Goal: Task Accomplishment & Management: Complete application form

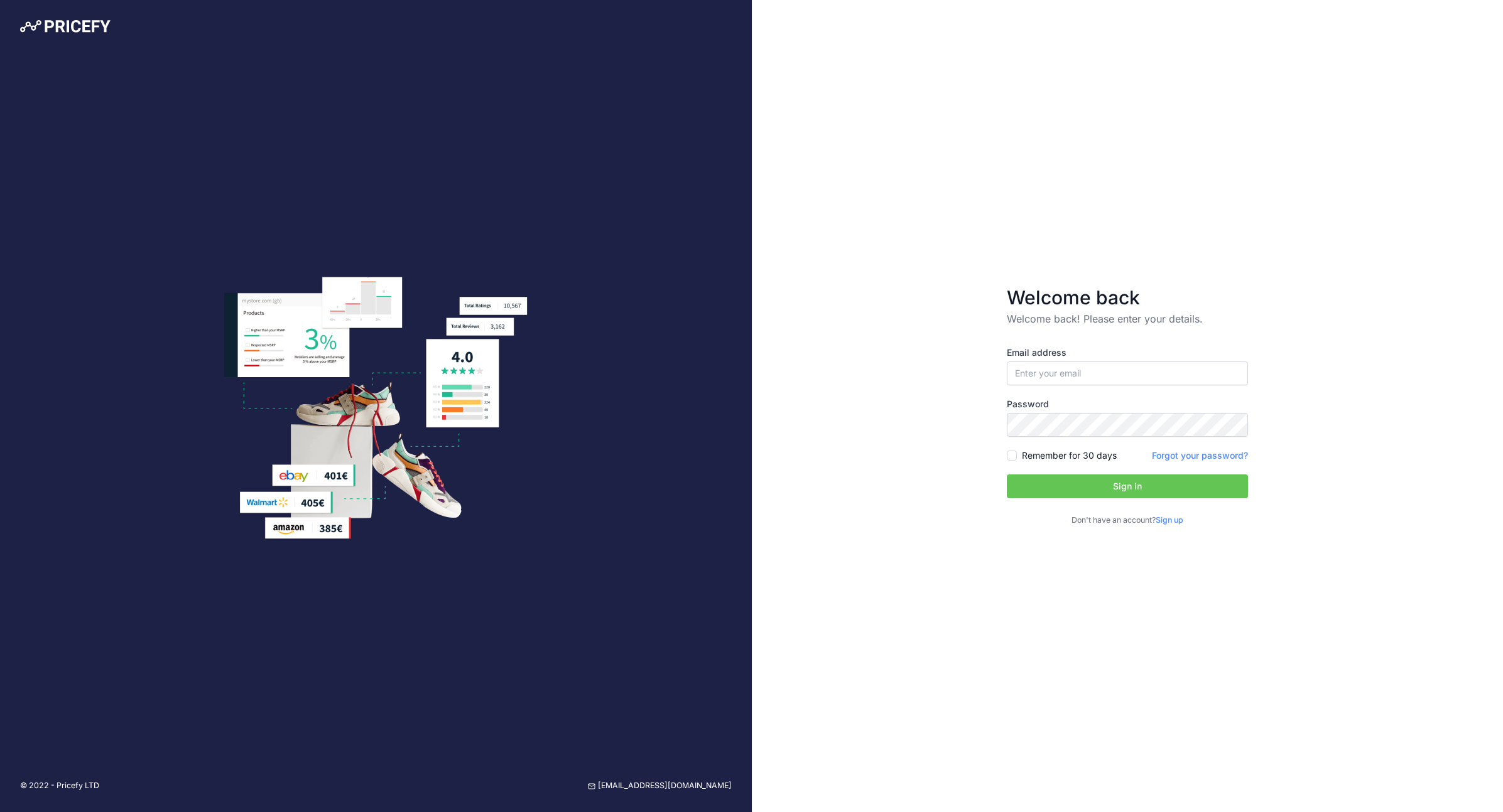
click at [1177, 520] on link "Sign up" at bounding box center [1169, 520] width 28 height 10
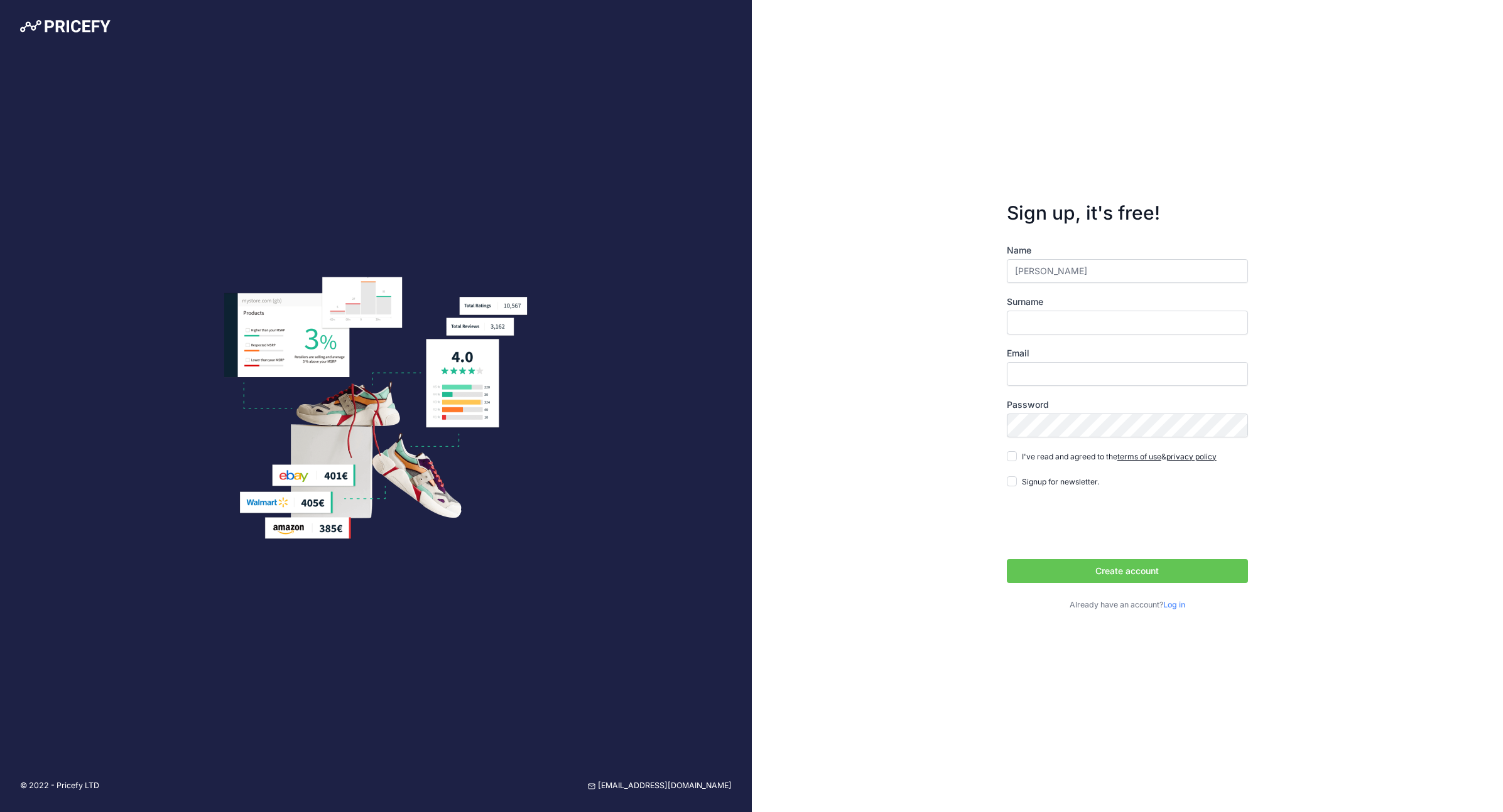
type input "Marco"
type input "Herten"
drag, startPoint x: 1011, startPoint y: 377, endPoint x: 1023, endPoint y: 373, distance: 12.6
click at [1013, 376] on input "Email" at bounding box center [1127, 373] width 241 height 24
type input "partner@veteri.de"
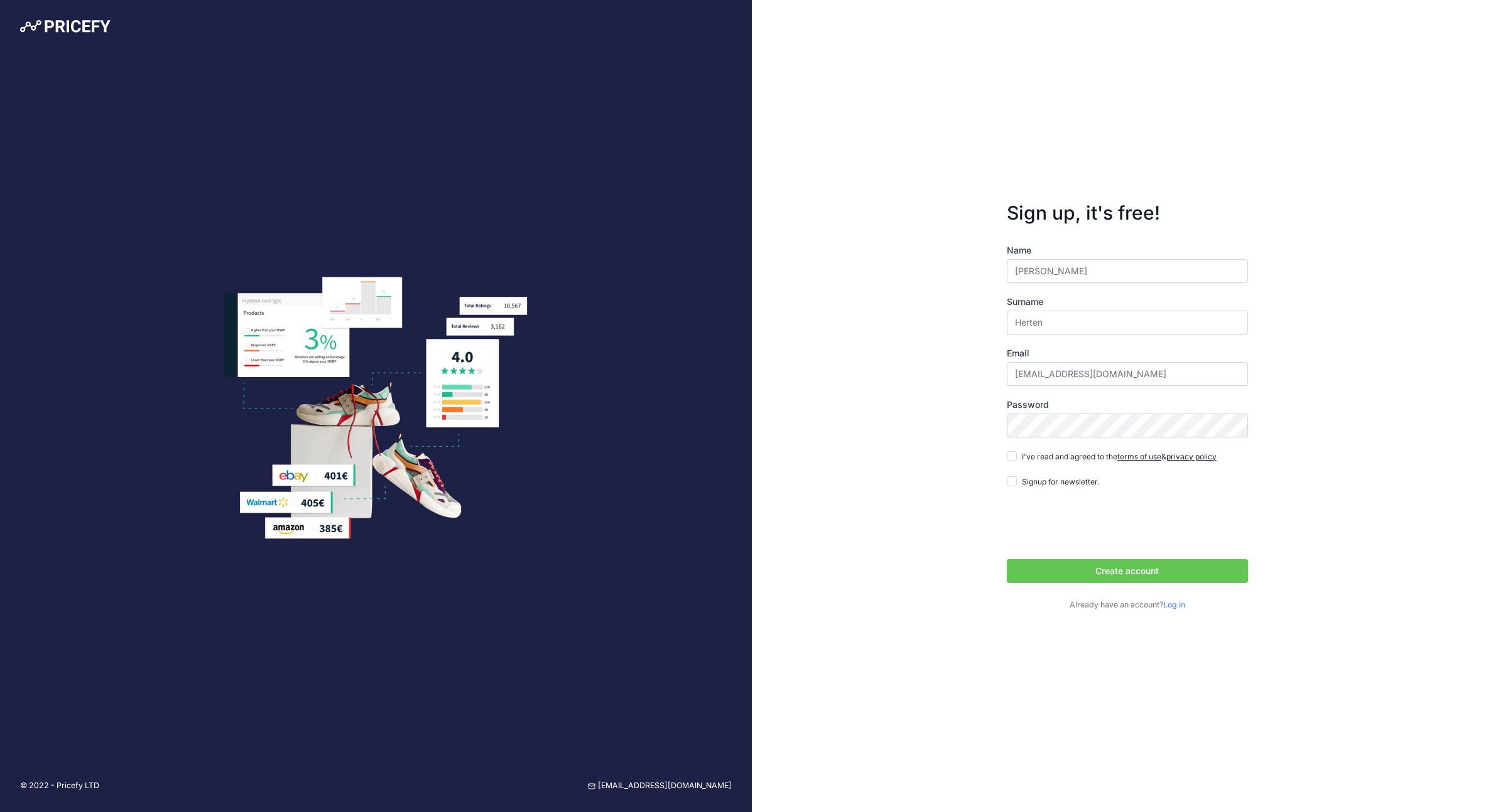
click at [1032, 460] on span "I've read and agreed to the terms of use & privacy policy" at bounding box center [1119, 457] width 195 height 10
click at [1017, 460] on input "I've read and agreed to the terms of use & privacy policy" at bounding box center [1011, 456] width 10 height 10
checkbox input "true"
click at [1010, 482] on input "Signup for newsletter." at bounding box center [1011, 481] width 10 height 10
checkbox input "true"
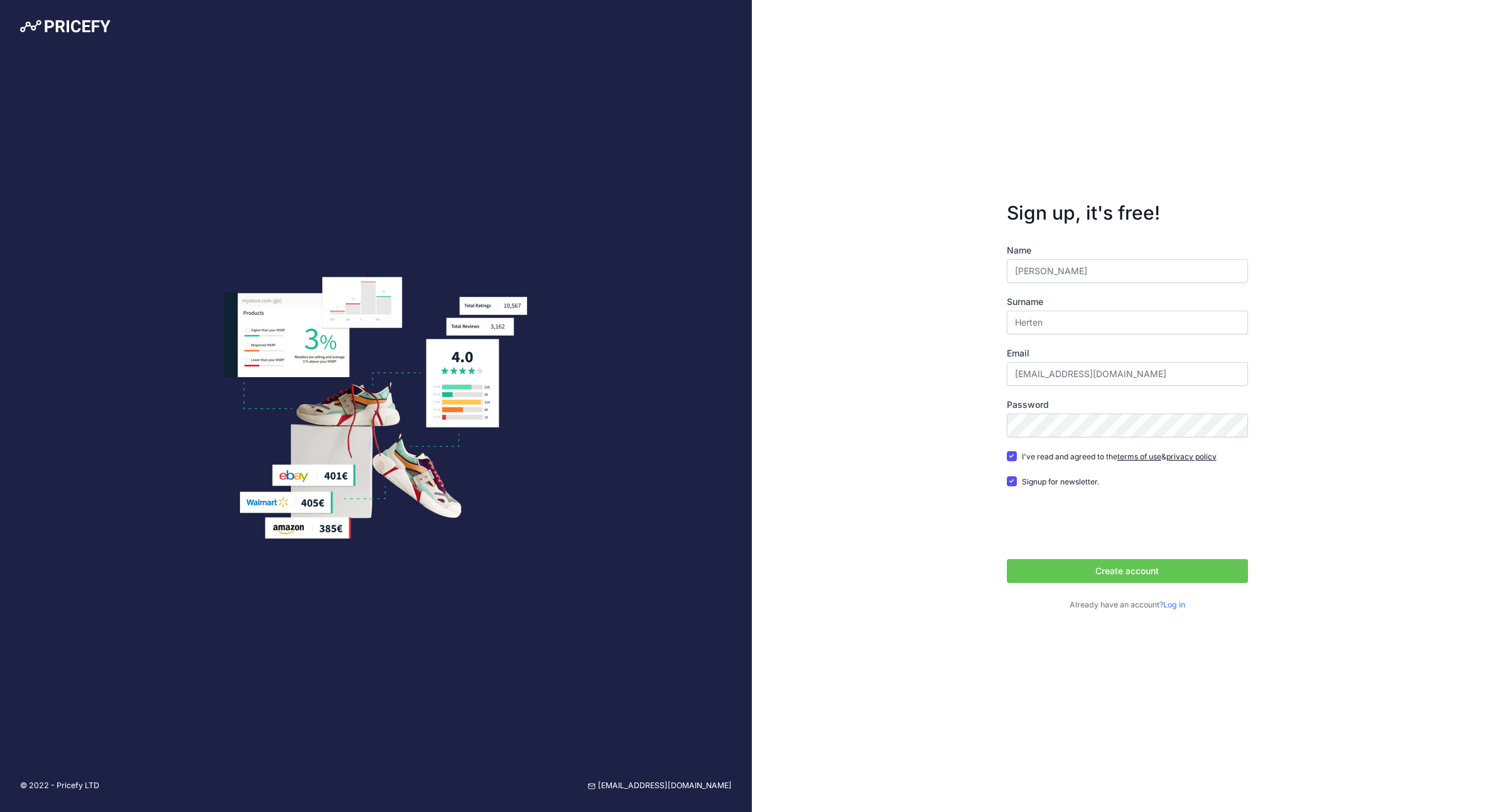
click at [1132, 571] on button "Create account" at bounding box center [1127, 571] width 241 height 24
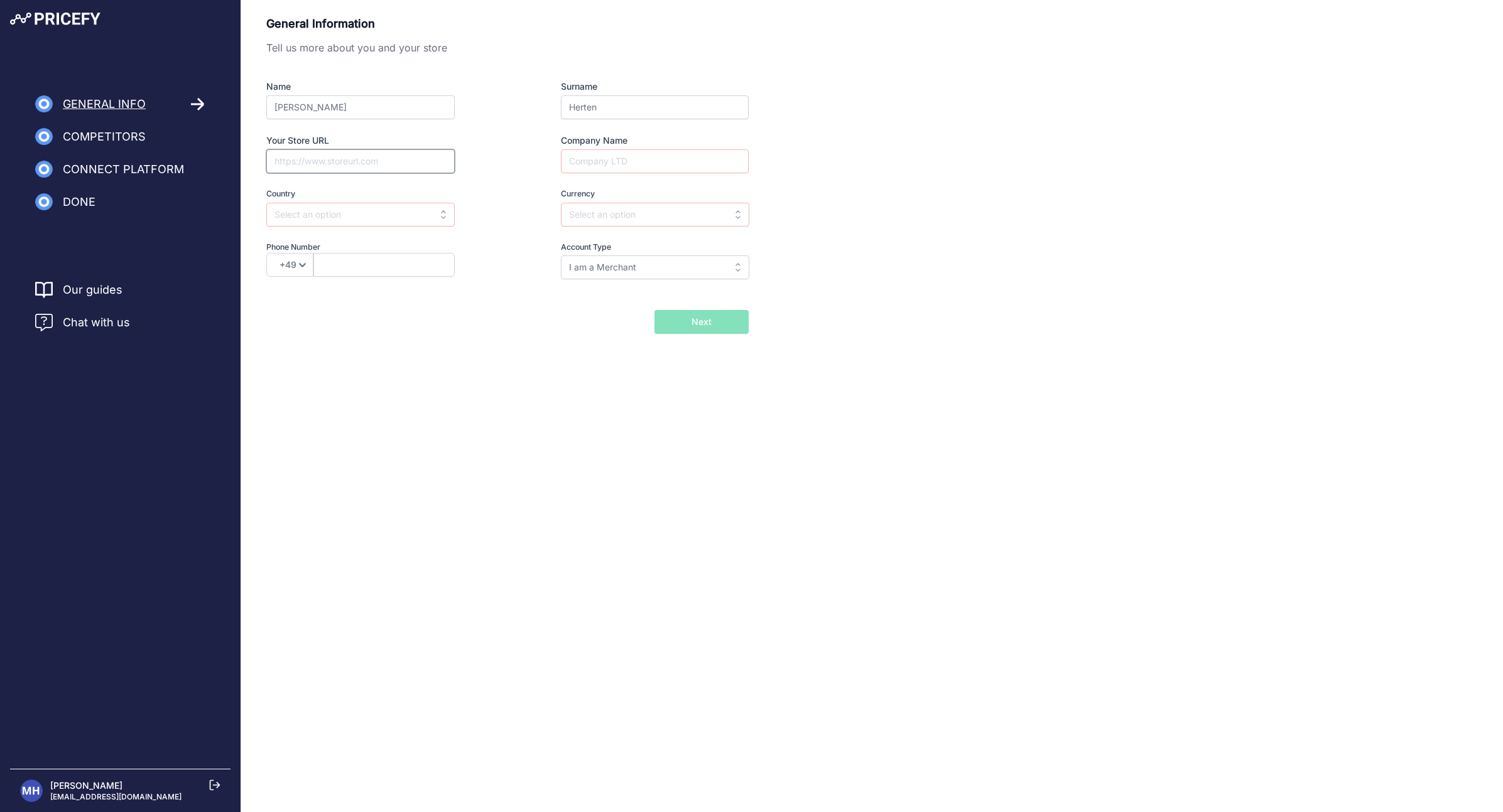
drag, startPoint x: 335, startPoint y: 162, endPoint x: 414, endPoint y: 165, distance: 79.1
click at [336, 162] on input "Your Store URL" at bounding box center [360, 161] width 188 height 24
type input "https://veteri.de/"
click at [643, 159] on input "Company Name" at bounding box center [655, 161] width 188 height 24
type input "Veteri GmbH"
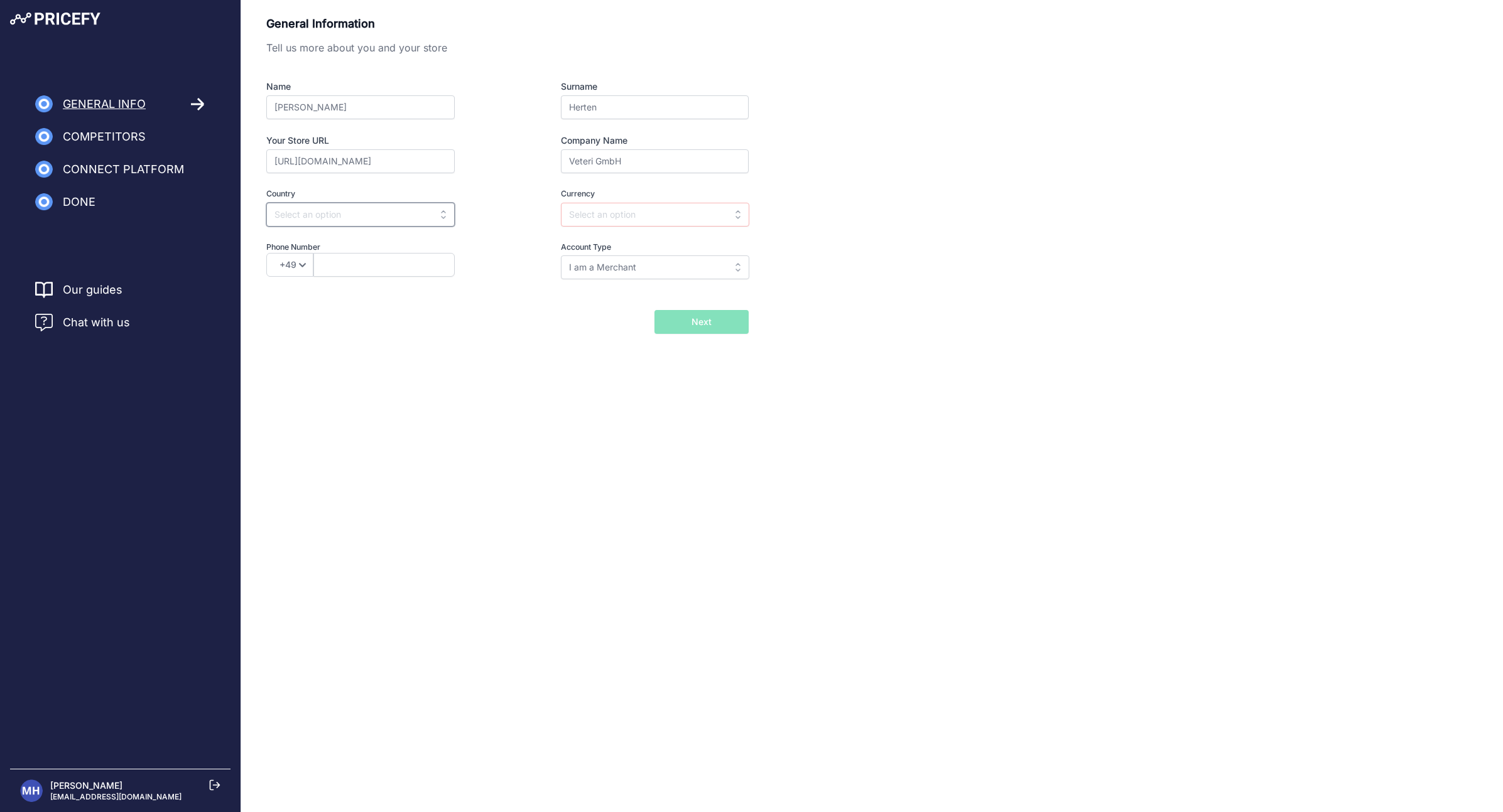
click at [391, 222] on input "text" at bounding box center [360, 214] width 188 height 24
click at [331, 262] on div "Austria" at bounding box center [345, 266] width 158 height 23
type input "Austria"
type input "EUR"
select select "43"
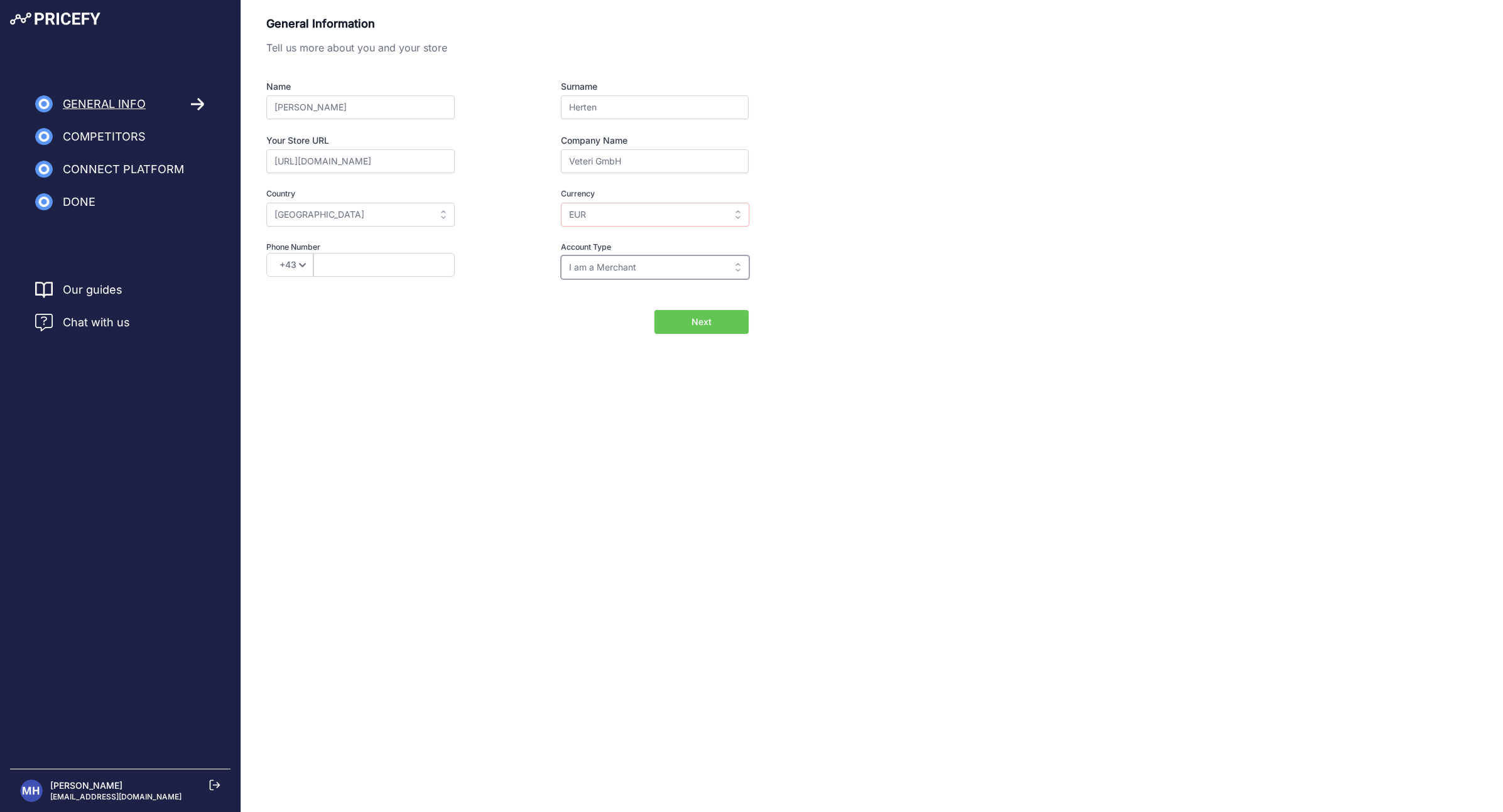
click at [681, 272] on input "I am a Merchant" at bounding box center [655, 267] width 188 height 24
drag, startPoint x: 837, startPoint y: 269, endPoint x: 831, endPoint y: 273, distance: 7.2
click at [836, 269] on div "General Information Tell us more about you and your store Name Marco Surname He…" at bounding box center [872, 175] width 1212 height 319
type input "I am a Merchant"
click at [729, 324] on button "Next" at bounding box center [701, 322] width 94 height 24
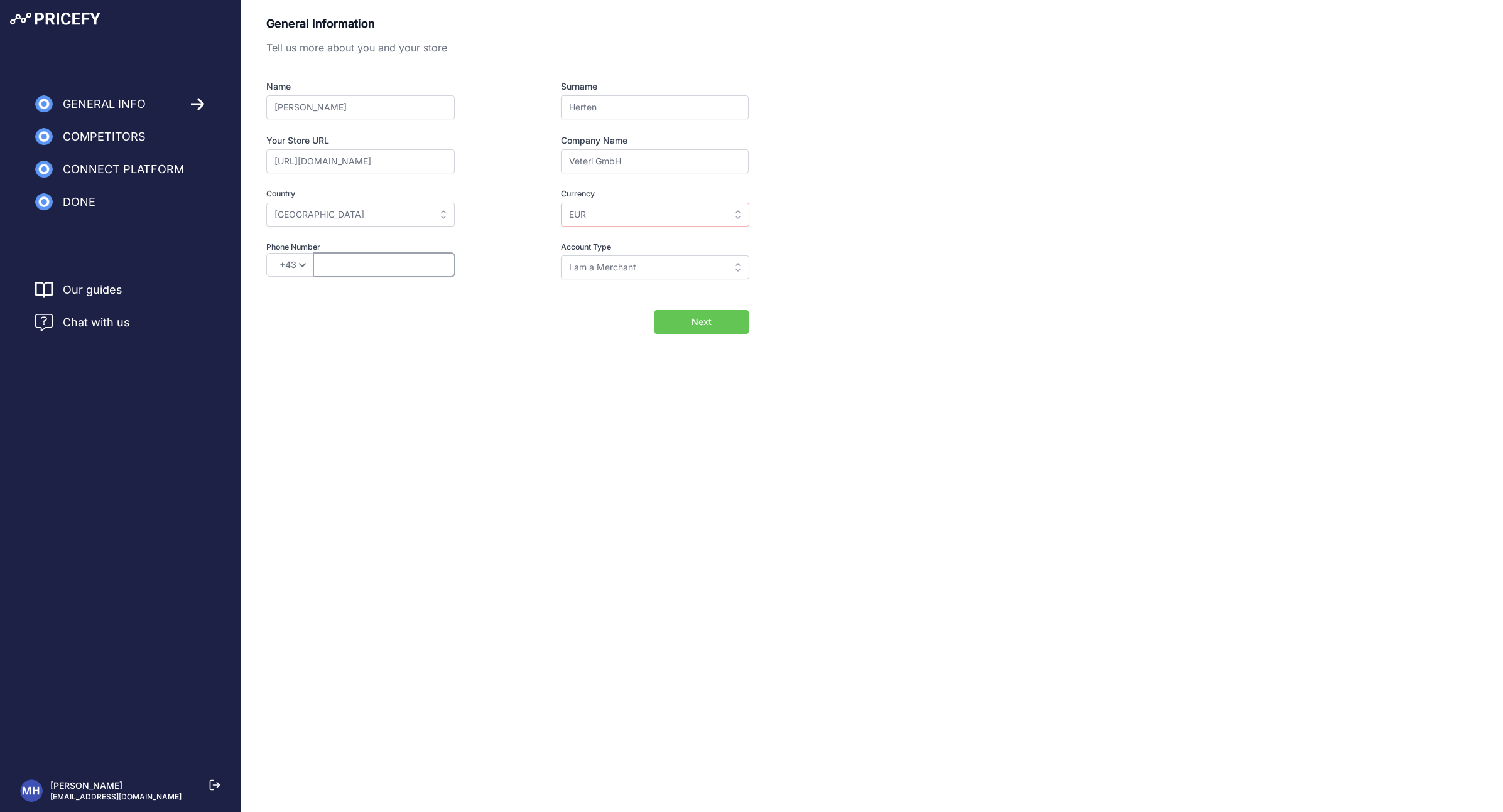
click at [419, 272] on input "text" at bounding box center [383, 265] width 141 height 24
type input "6609509901"
click at [738, 324] on button "Next" at bounding box center [701, 322] width 94 height 24
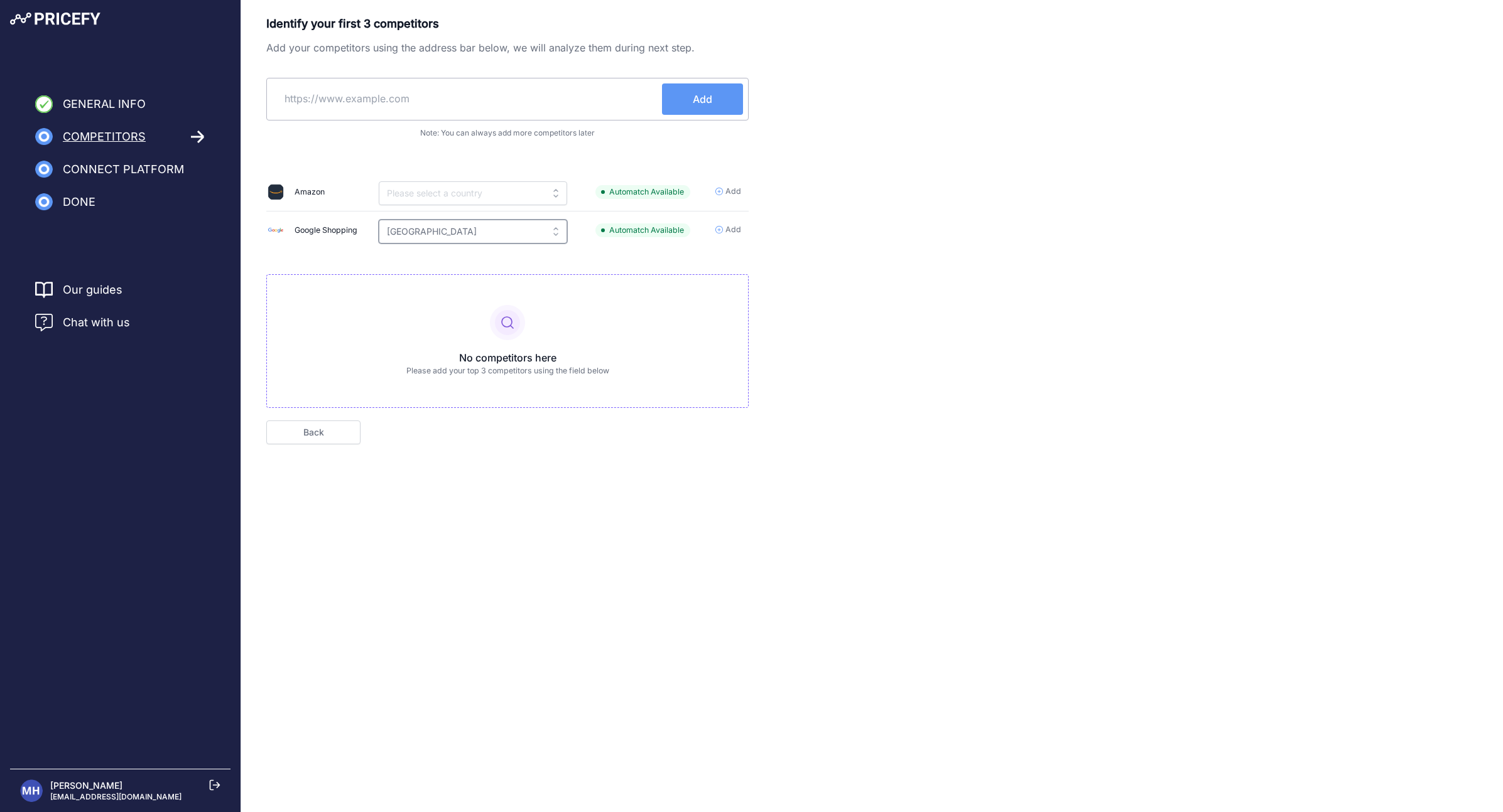
click at [564, 233] on input "Austria" at bounding box center [473, 231] width 188 height 24
drag, startPoint x: 884, startPoint y: 202, endPoint x: 875, endPoint y: 201, distance: 9.1
click at [884, 202] on div "Identify your first 3 competitors Add your competitors using the address bar be…" at bounding box center [872, 229] width 1212 height 429
type input "[GEOGRAPHIC_DATA]"
click at [446, 230] on input "Austria" at bounding box center [473, 231] width 188 height 24
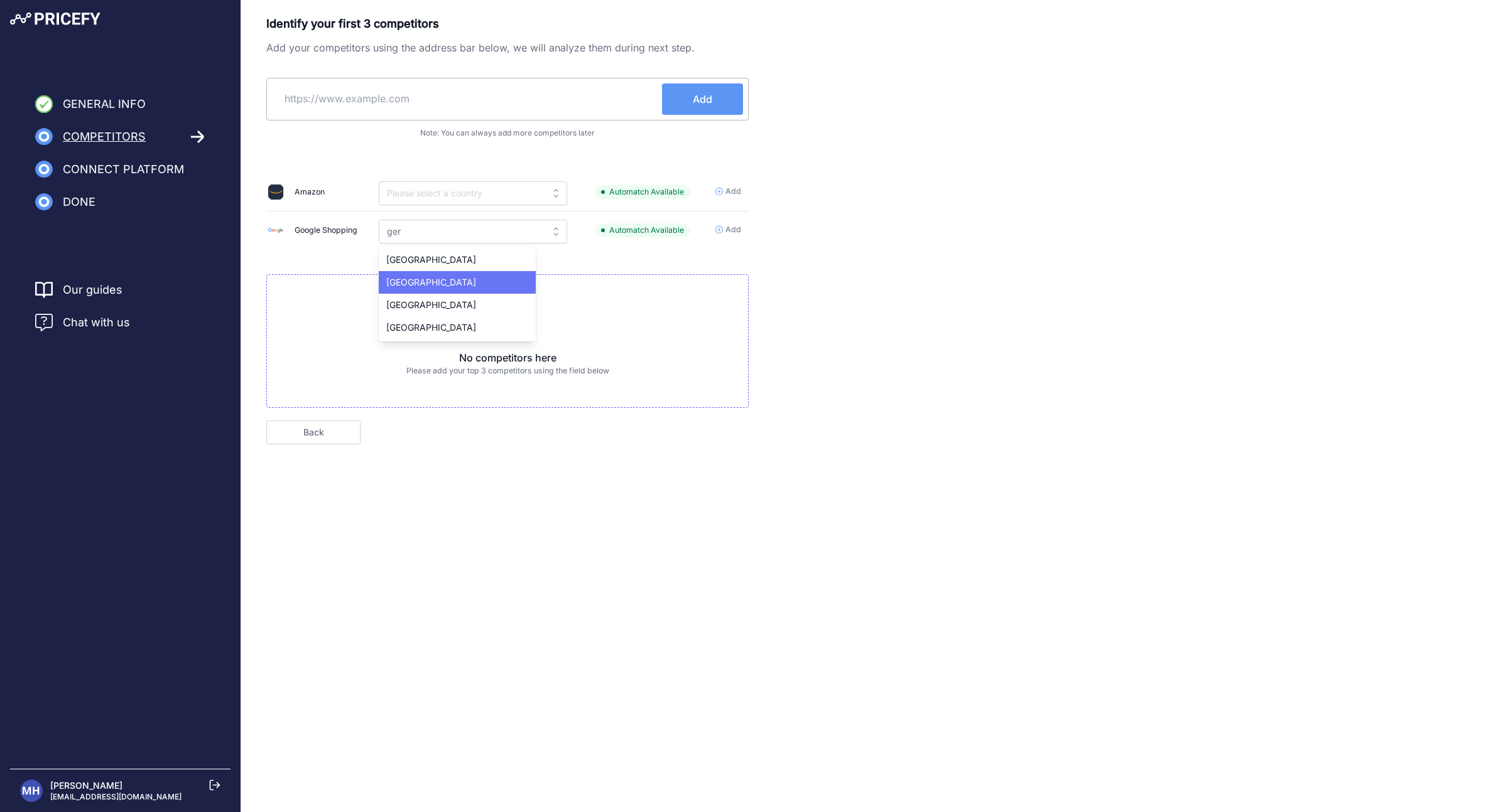
click at [421, 276] on span "Germany" at bounding box center [431, 281] width 90 height 11
type input "Germany"
click at [816, 269] on div "Identify your first 3 competitors Add your competitors using the address bar be…" at bounding box center [872, 229] width 1212 height 429
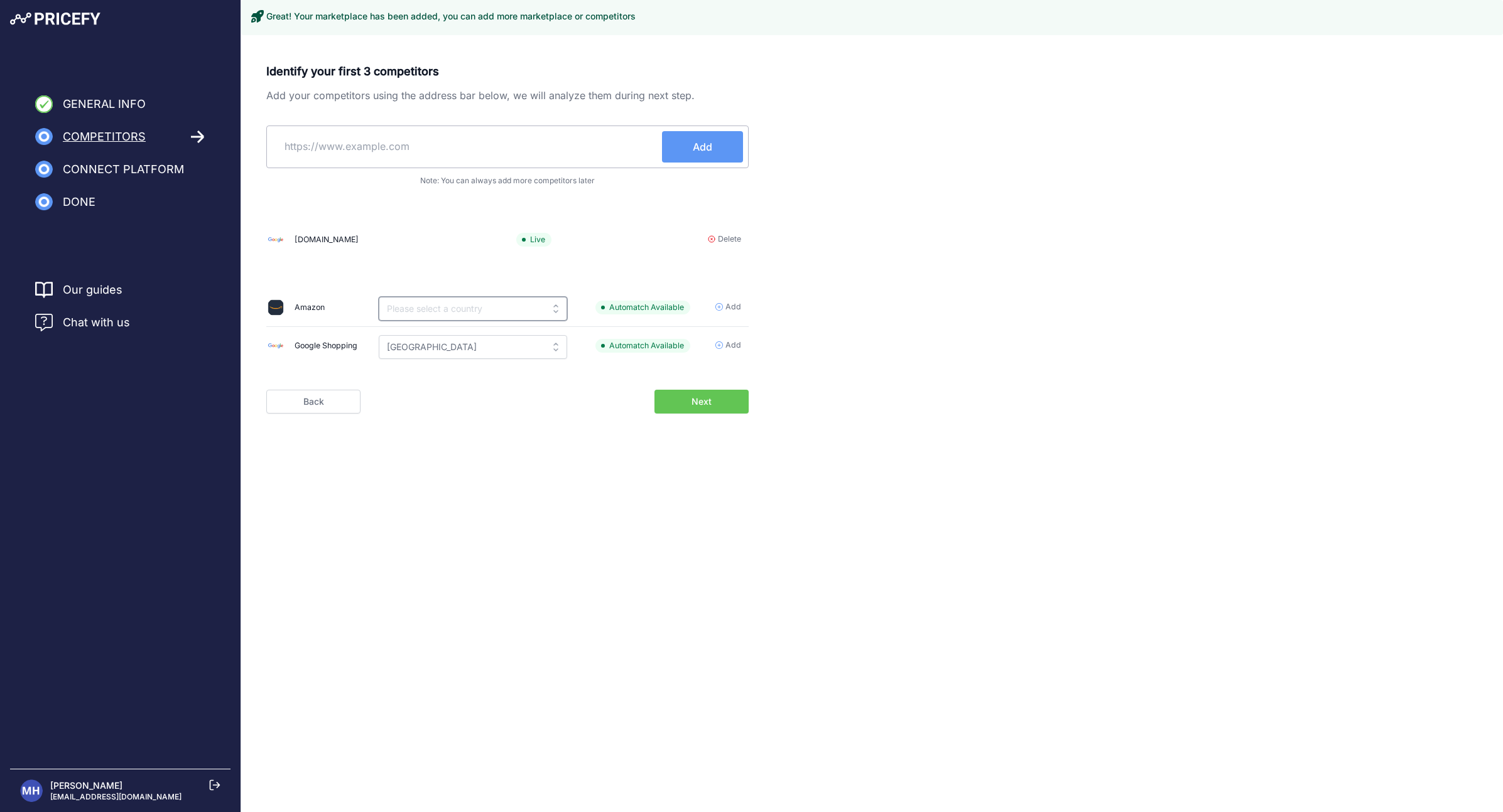
click at [559, 304] on input "text" at bounding box center [473, 308] width 188 height 24
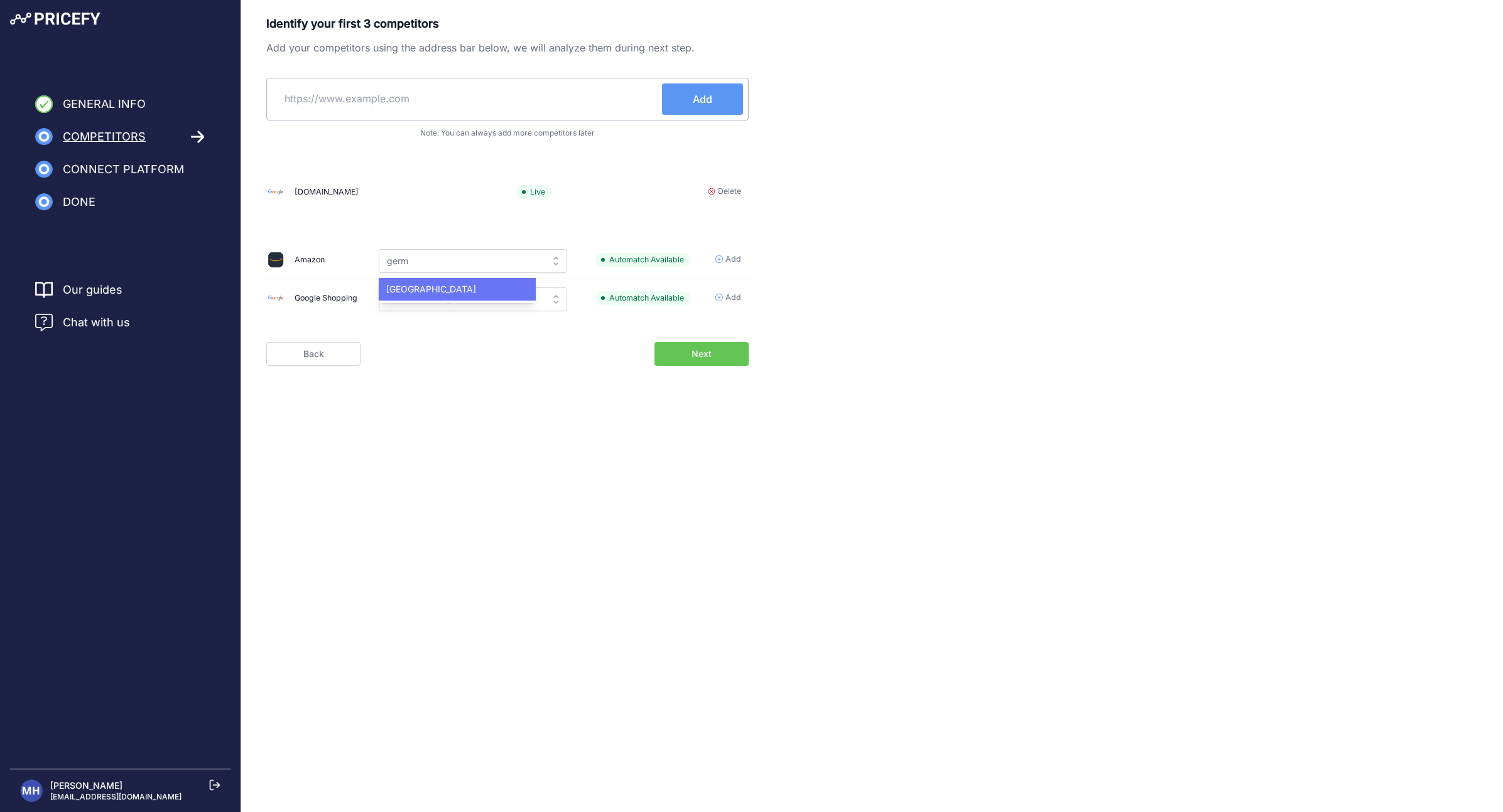
click at [456, 283] on div "Germany" at bounding box center [457, 290] width 158 height 23
type input "Germany"
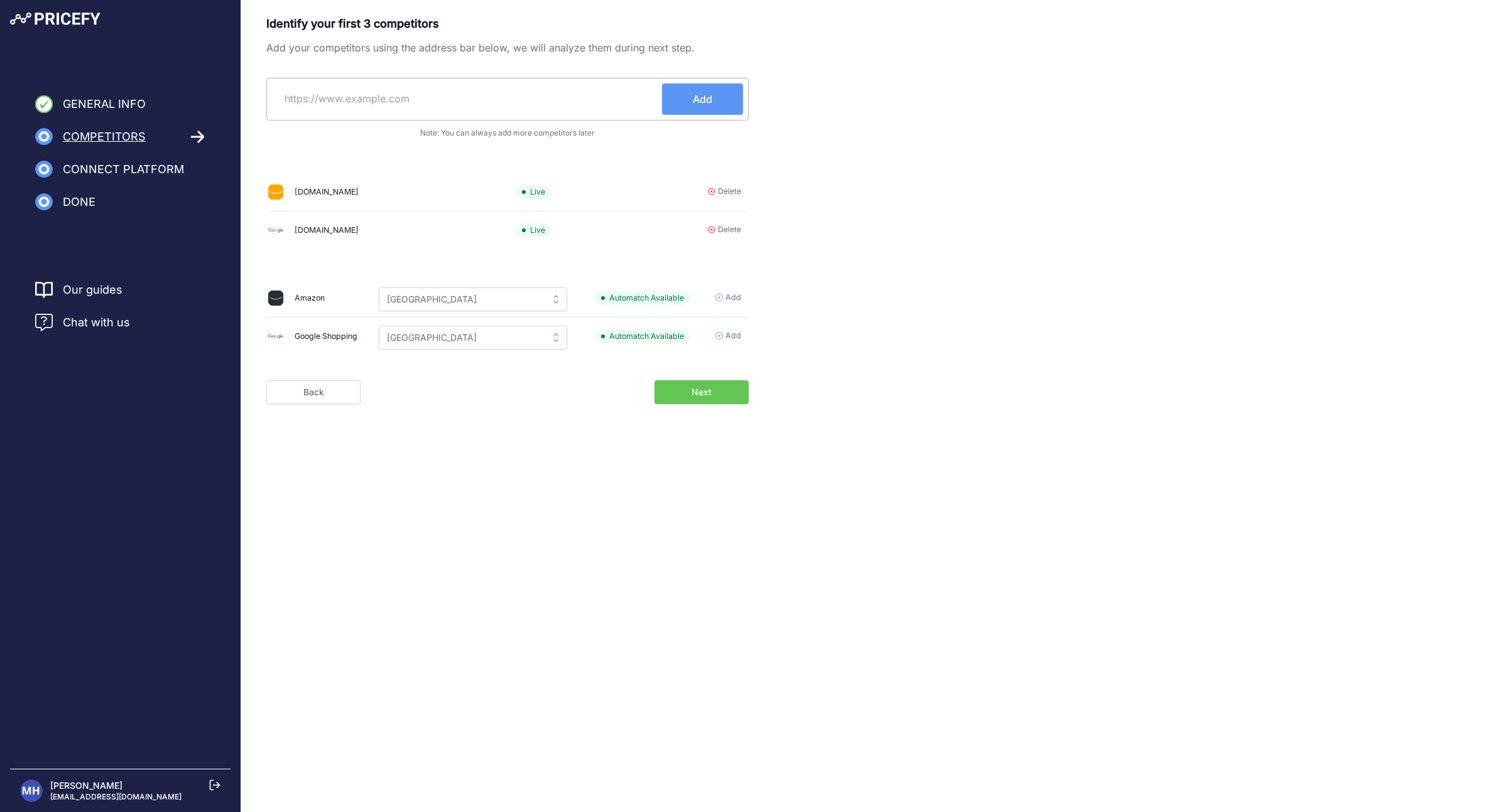
click at [723, 399] on button "Next" at bounding box center [701, 392] width 94 height 24
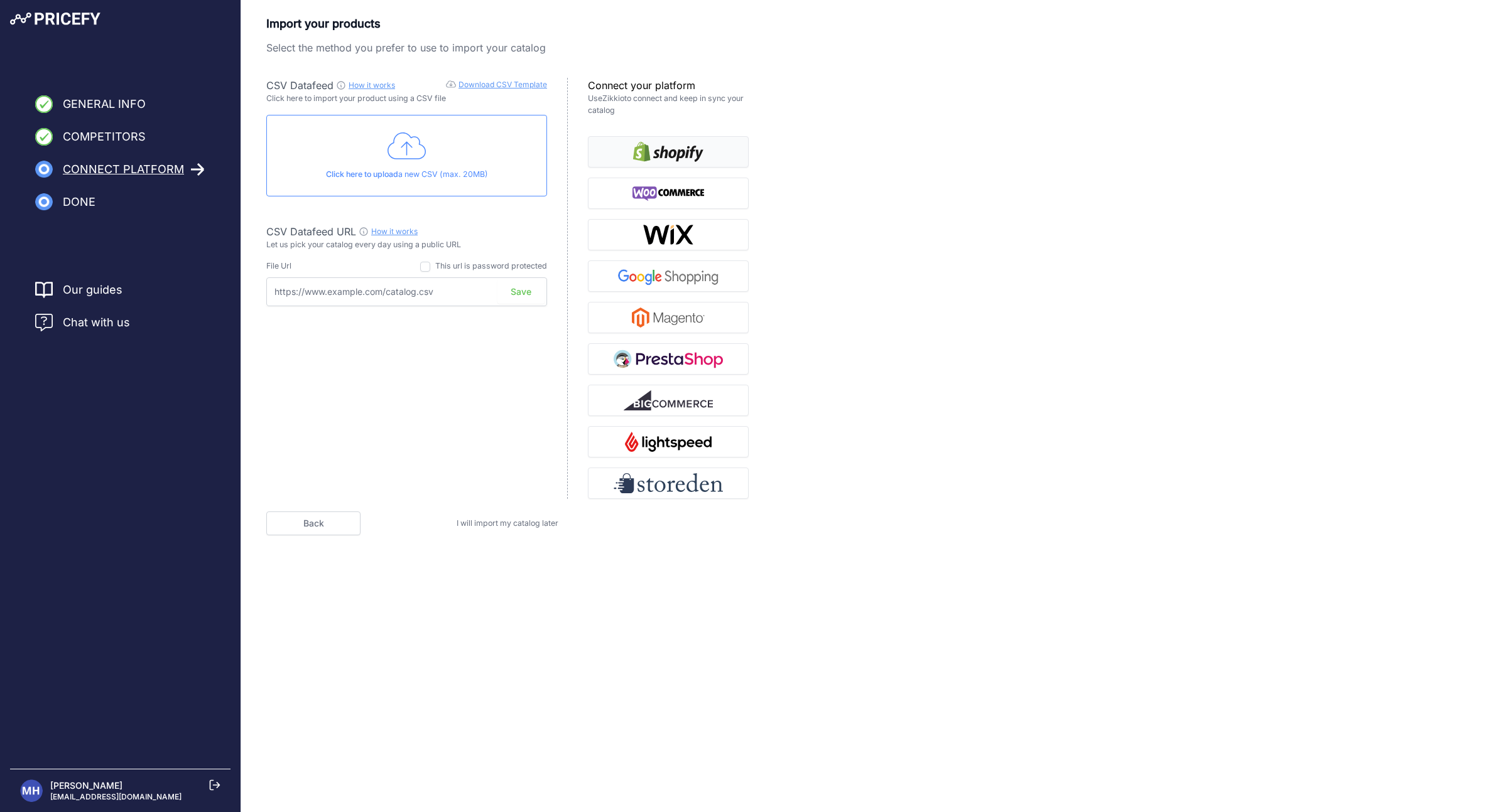
click at [691, 150] on img "button" at bounding box center [667, 152] width 70 height 20
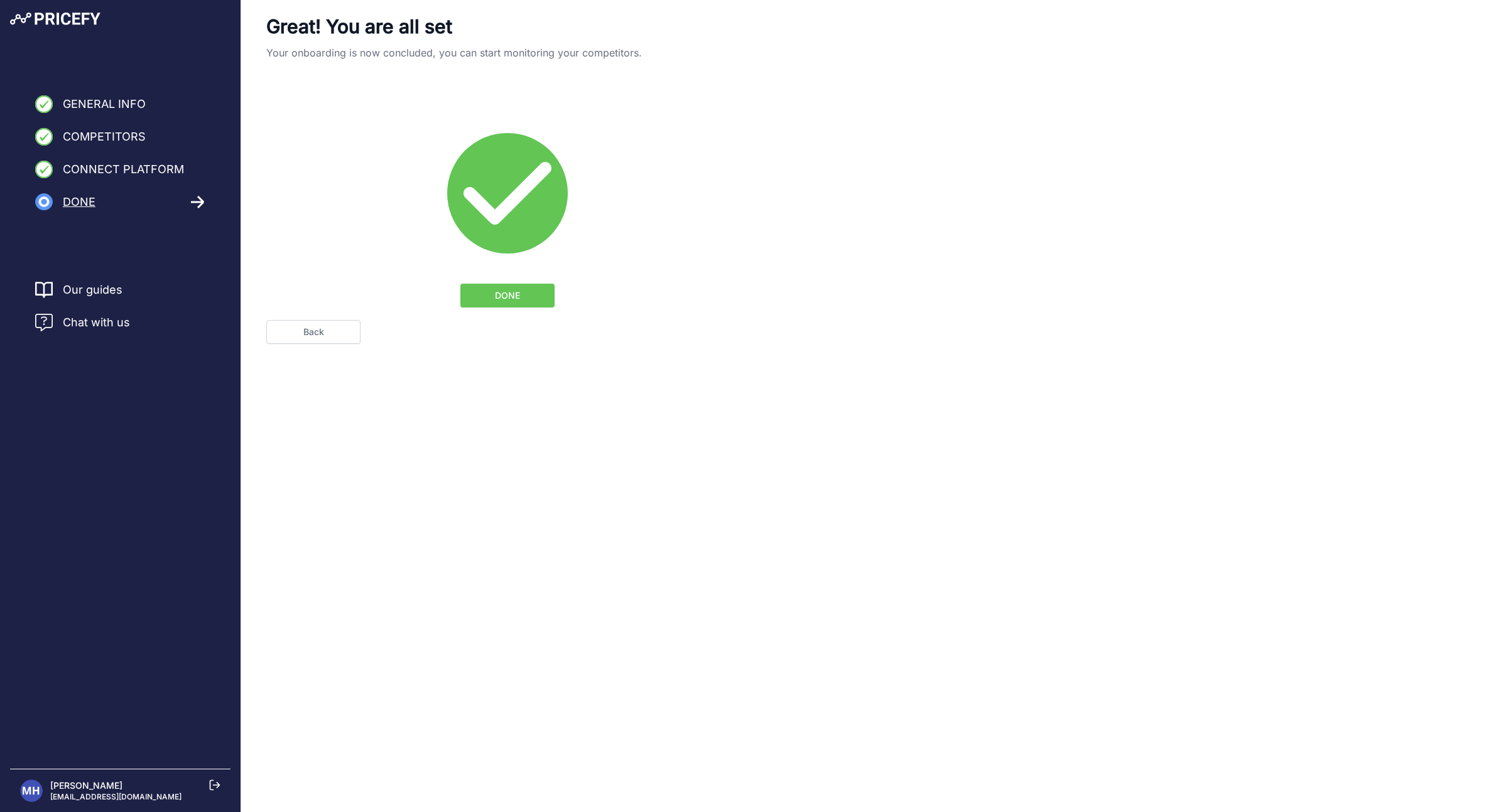
click at [522, 297] on button "DONE" at bounding box center [507, 296] width 94 height 24
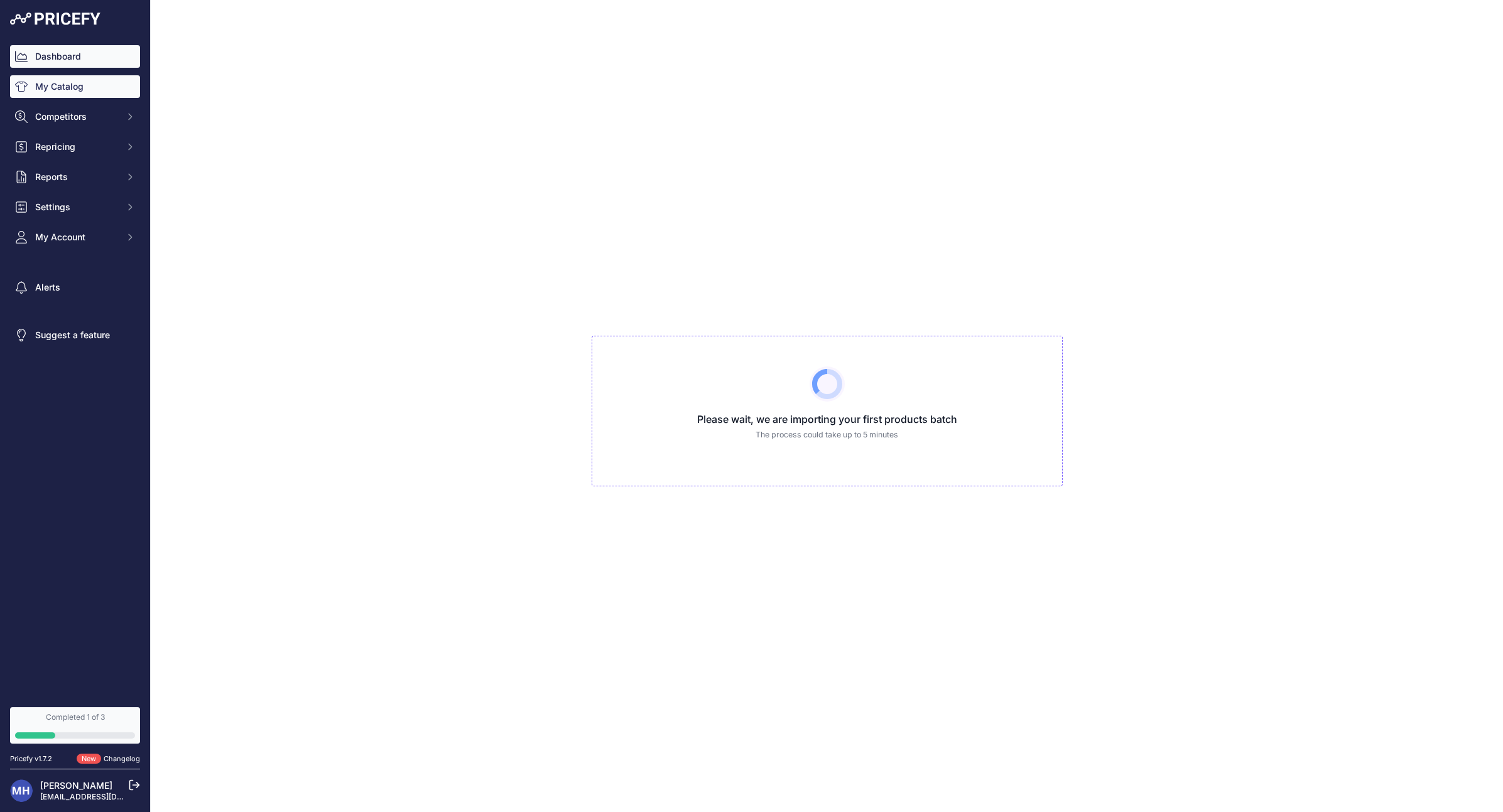
click at [54, 58] on link "Dashboard" at bounding box center [74, 57] width 130 height 23
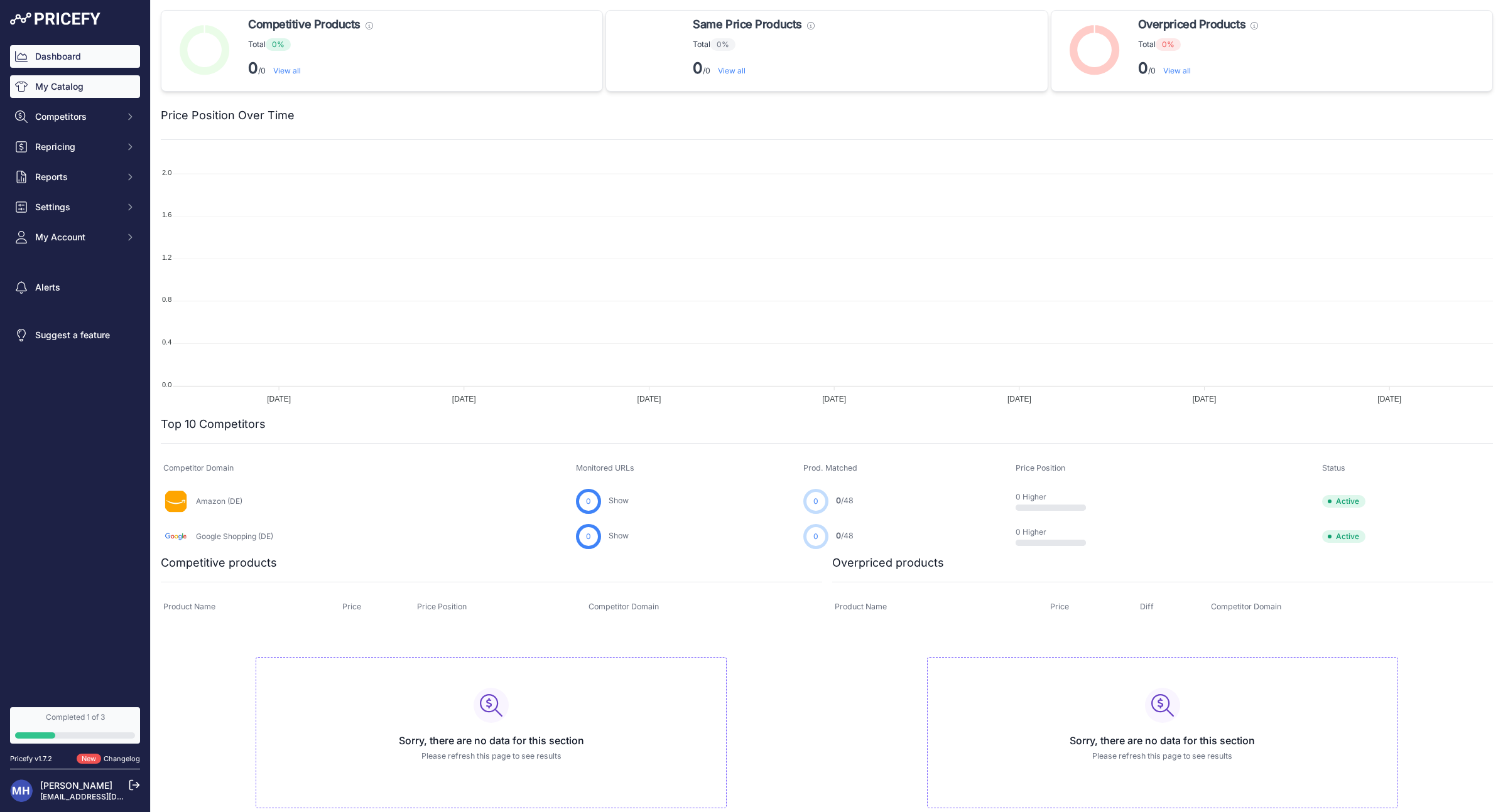
click at [81, 93] on link "My Catalog" at bounding box center [74, 86] width 130 height 23
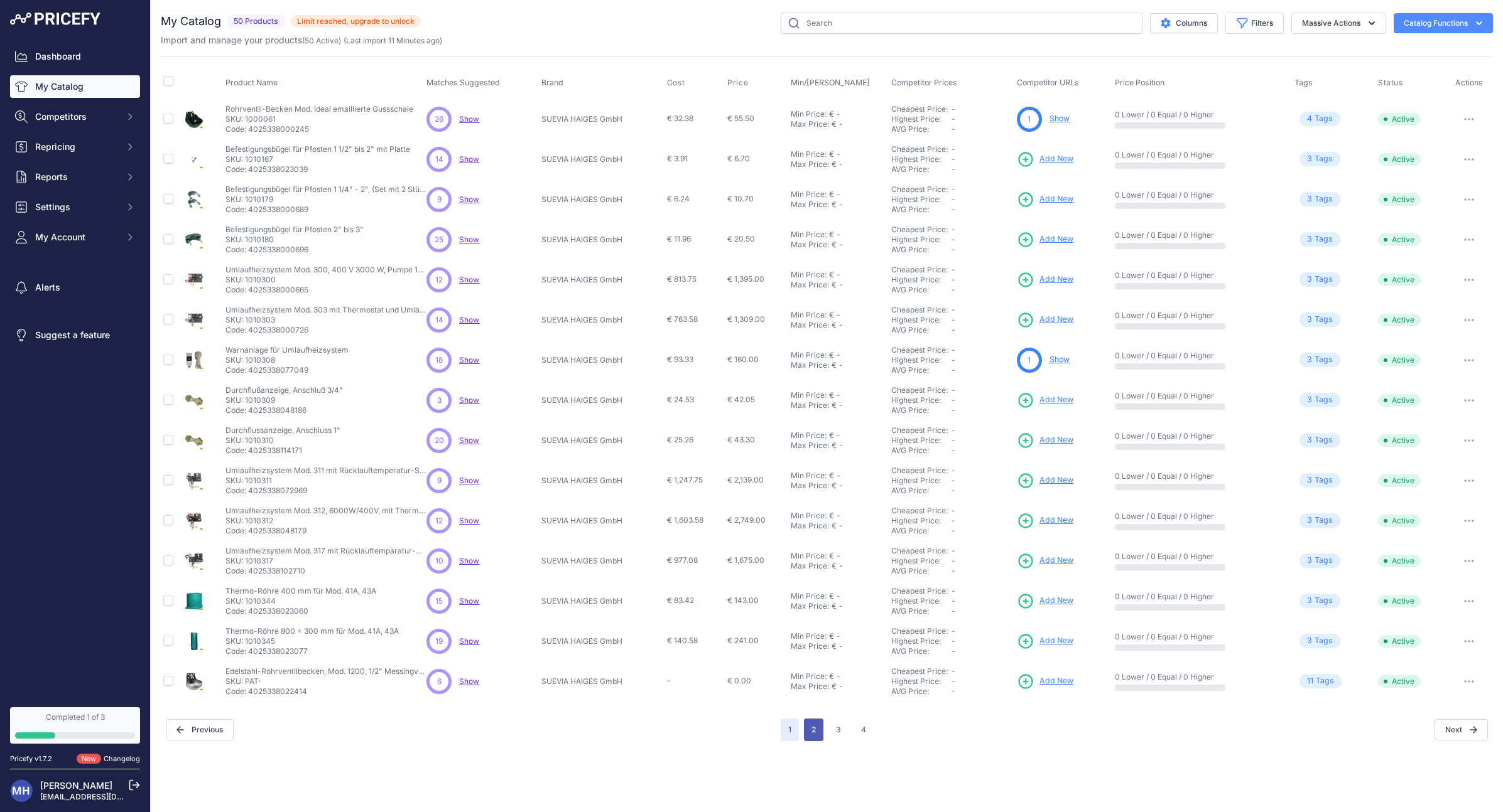
click at [813, 727] on button "2" at bounding box center [813, 730] width 19 height 23
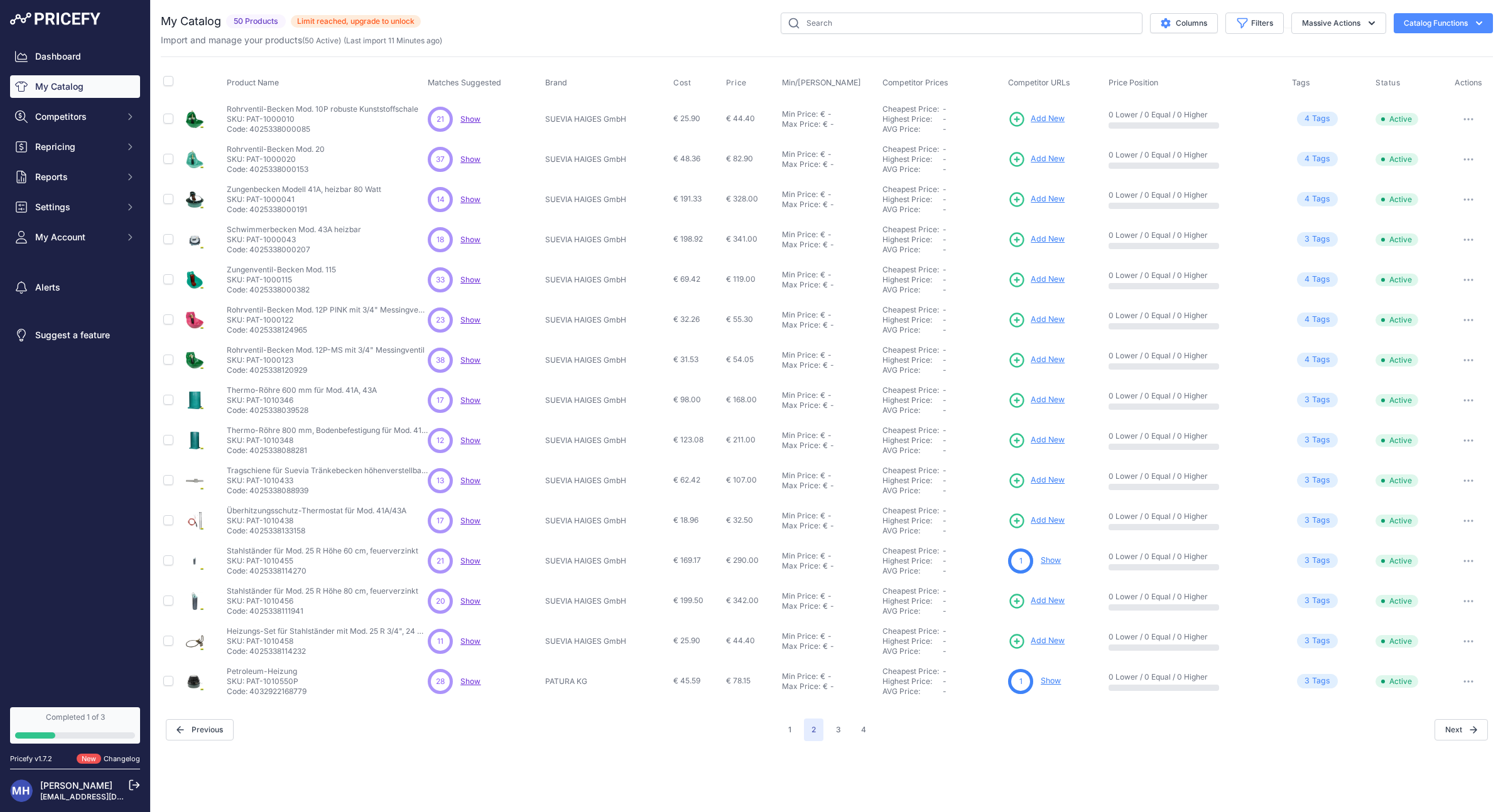
click at [870, 727] on button "4" at bounding box center [863, 730] width 20 height 23
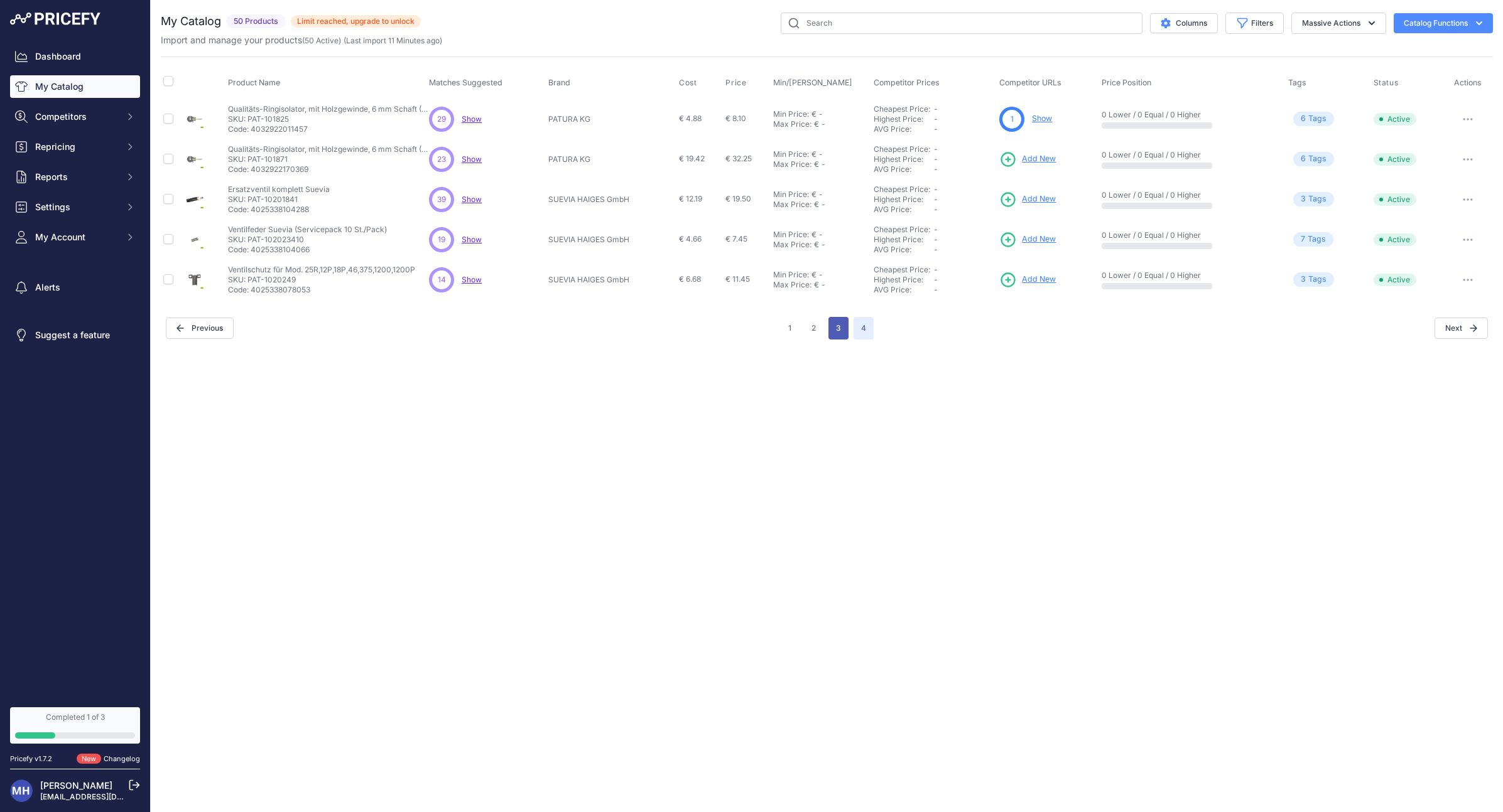
click at [838, 328] on button "3" at bounding box center [838, 328] width 20 height 23
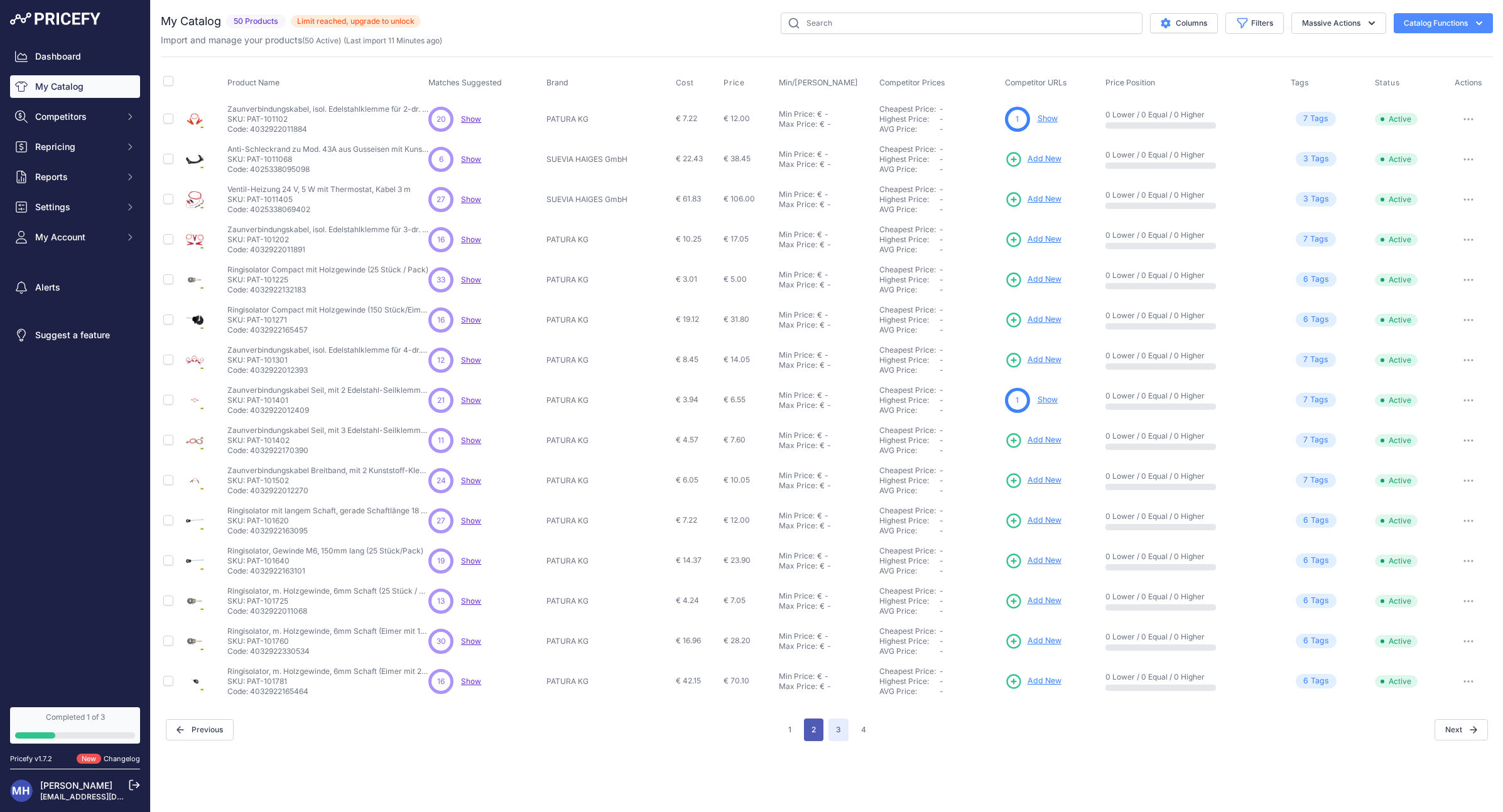
click at [814, 728] on button "2" at bounding box center [813, 730] width 19 height 23
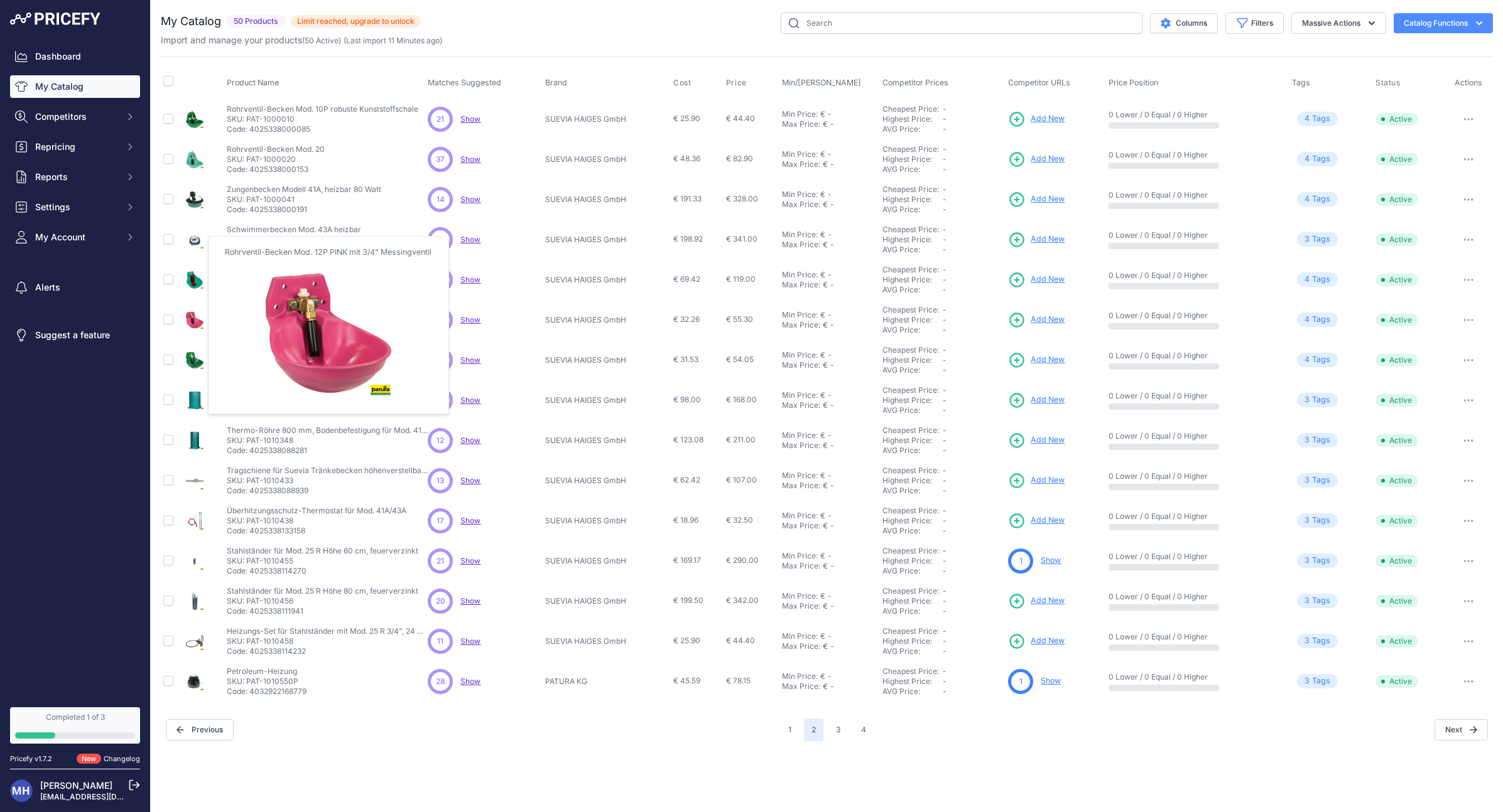
click at [193, 322] on img at bounding box center [195, 320] width 17 height 17
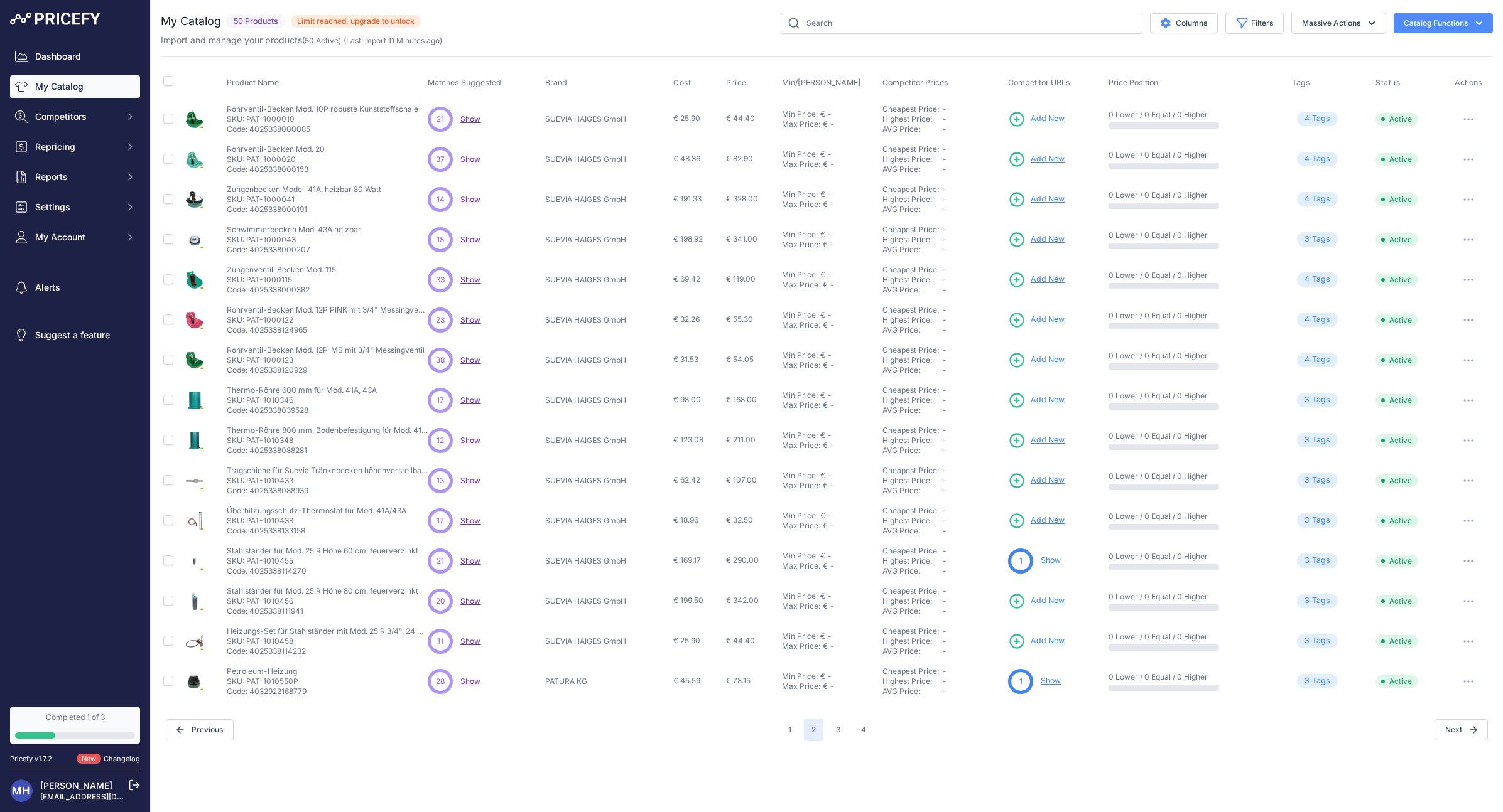
click at [472, 280] on span "Show" at bounding box center [470, 279] width 20 height 10
click at [1475, 25] on icon "button" at bounding box center [1479, 23] width 12 height 12
click at [1422, 1] on div "You are not connected to the internet. My Catalog" at bounding box center [826, 376] width 1332 height 753
click at [1375, 21] on icon "button" at bounding box center [1371, 23] width 12 height 12
click at [1368, 1] on div "You are not connected to the internet. My Catalog" at bounding box center [826, 376] width 1332 height 753
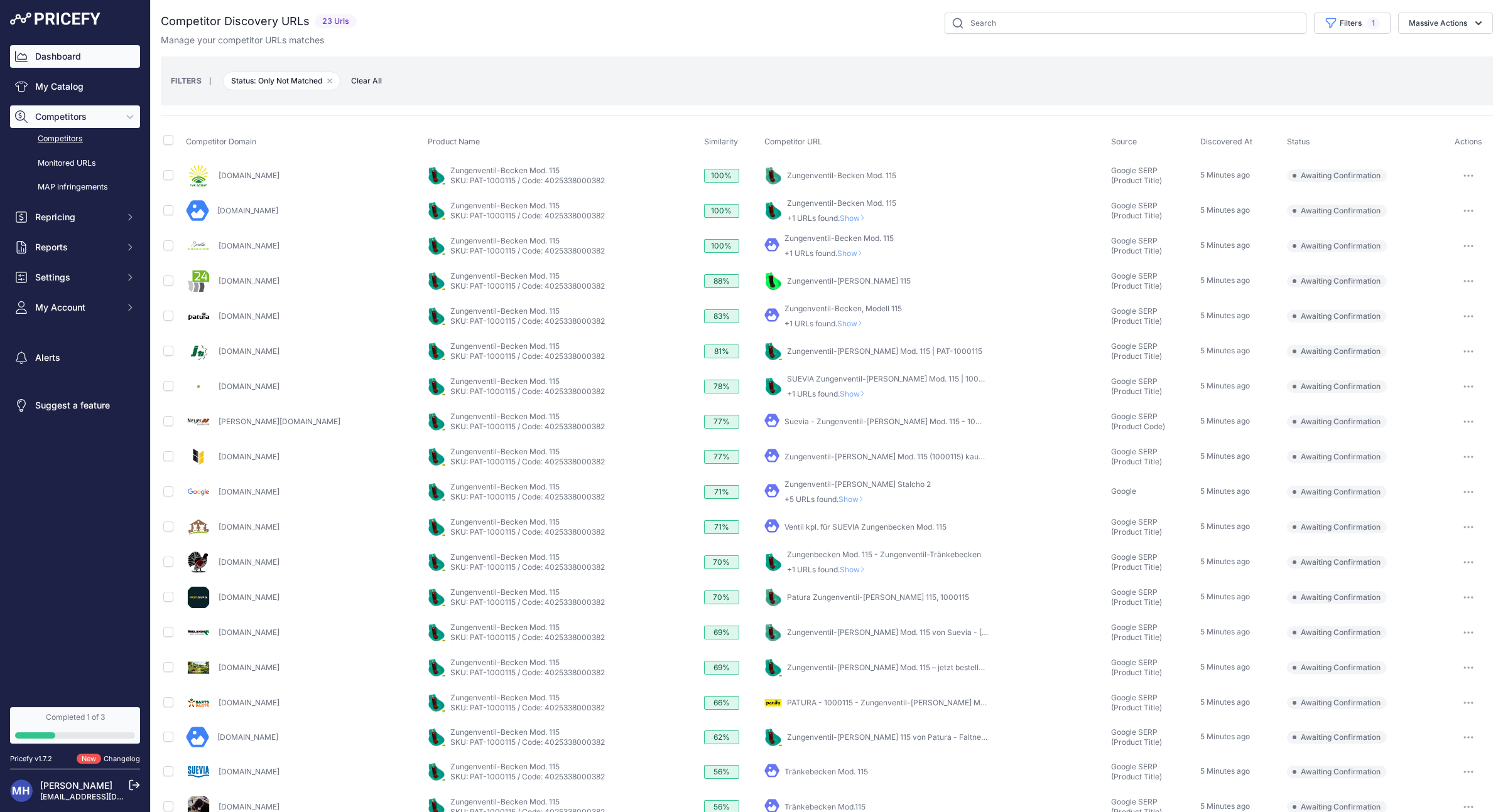
click at [62, 54] on link "Dashboard" at bounding box center [74, 57] width 130 height 23
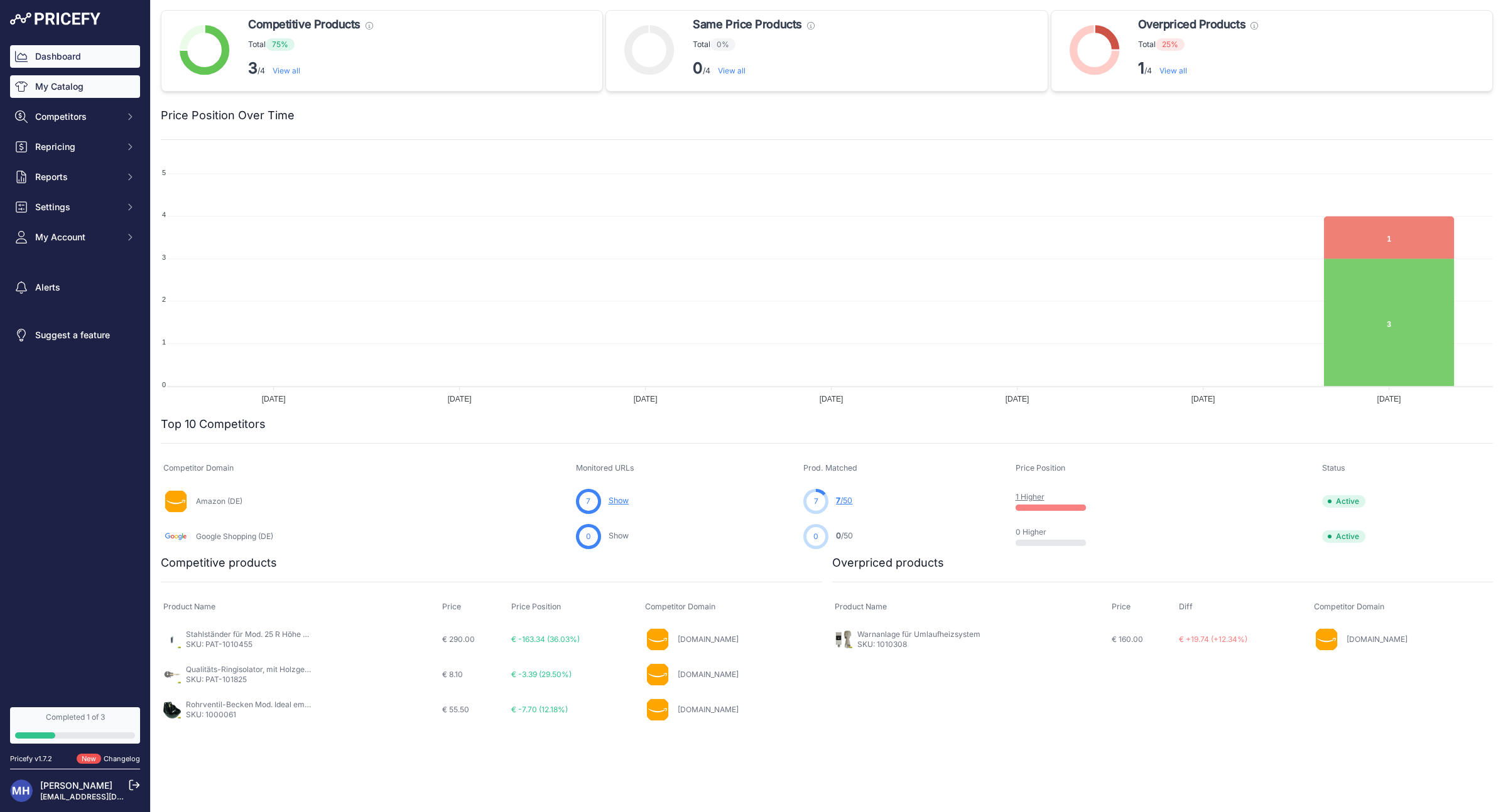
click at [54, 83] on link "My Catalog" at bounding box center [74, 86] width 130 height 23
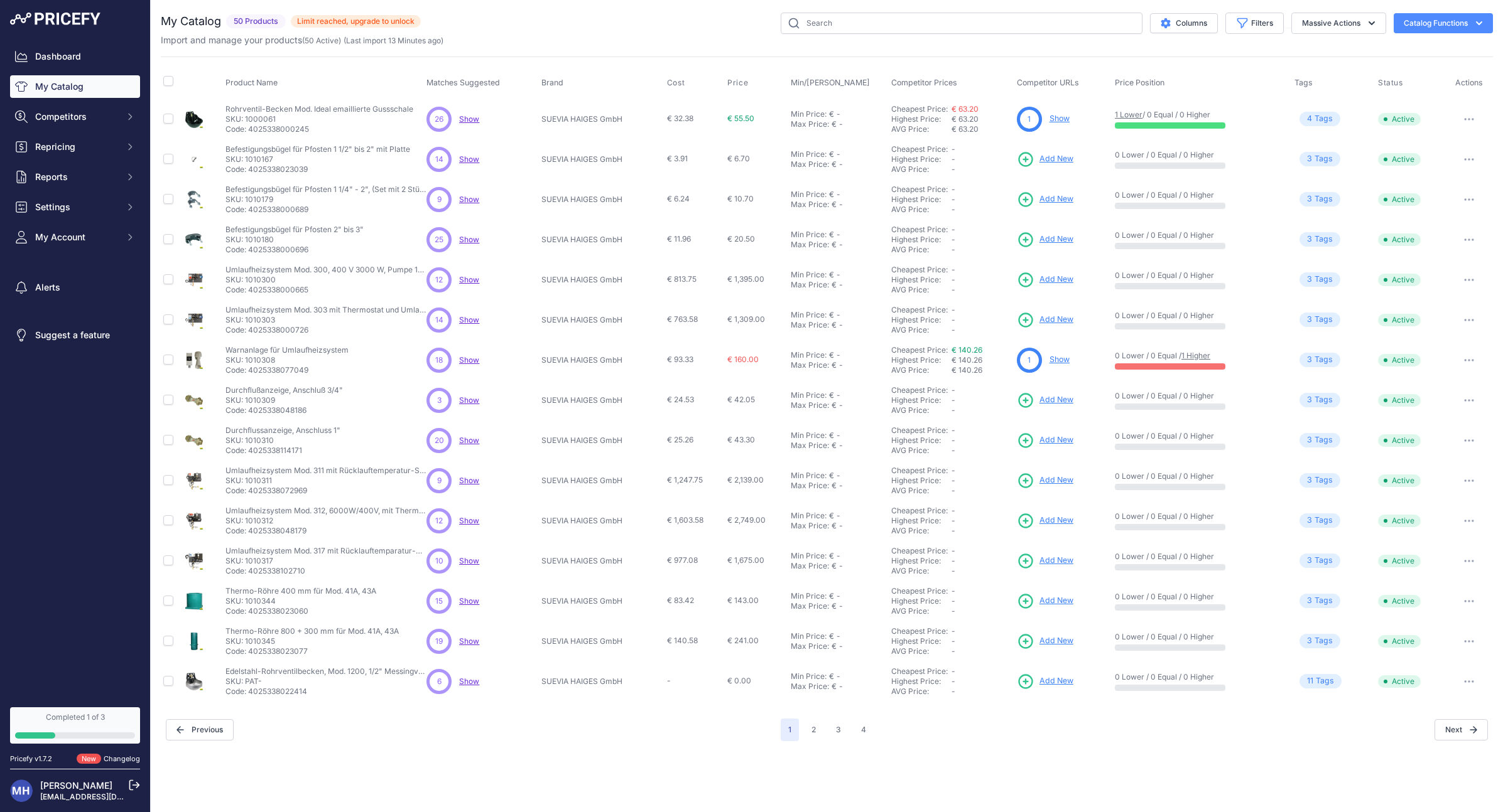
click at [66, 207] on span "Settings" at bounding box center [77, 206] width 83 height 12
click at [64, 227] on link "General" at bounding box center [74, 229] width 130 height 22
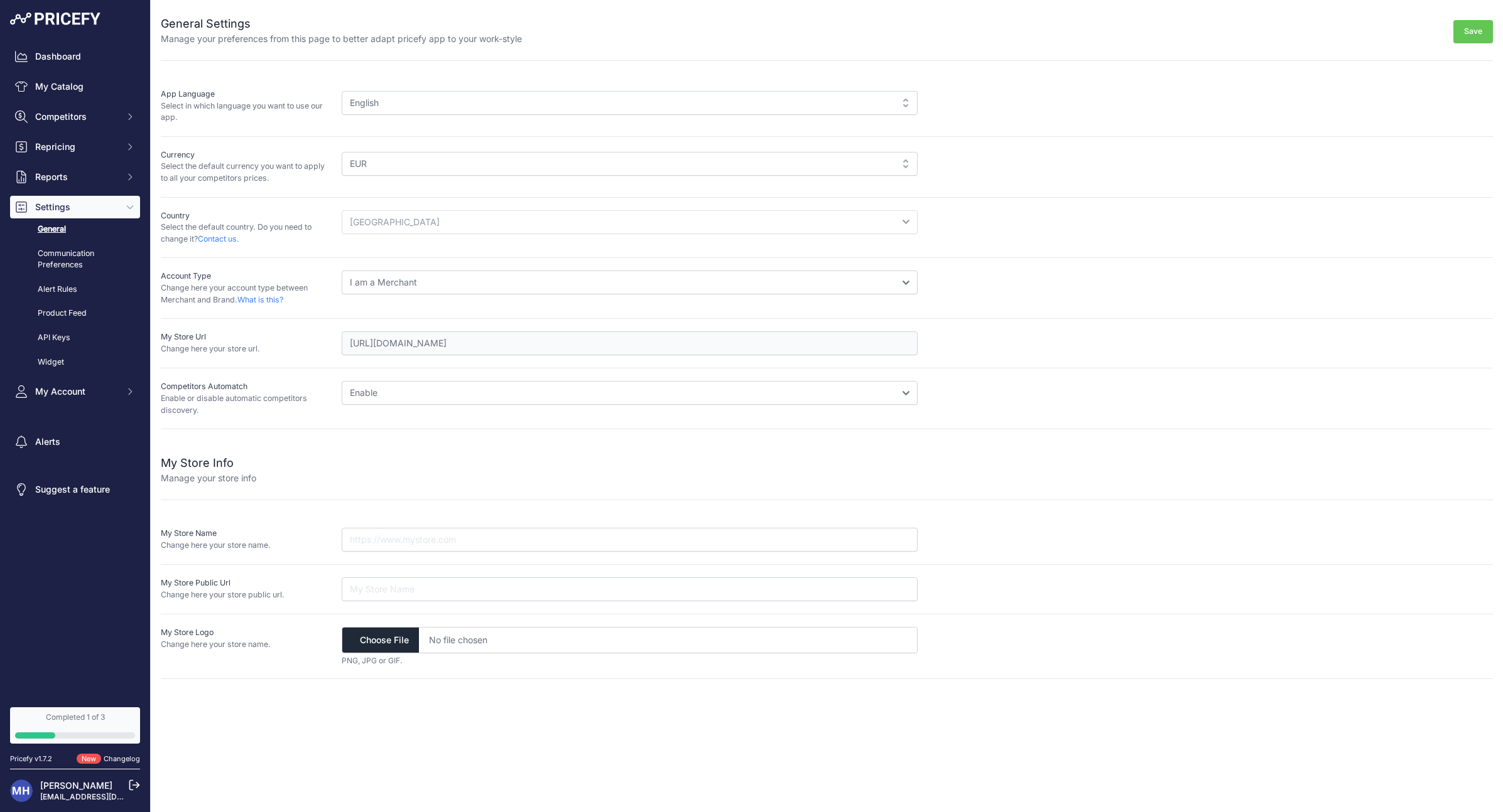
click at [667, 102] on div "English" at bounding box center [630, 103] width 576 height 24
click at [904, 101] on div "English" at bounding box center [630, 103] width 576 height 24
click at [800, 103] on div "English" at bounding box center [630, 103] width 576 height 24
drag, startPoint x: 1079, startPoint y: 104, endPoint x: 1050, endPoint y: 117, distance: 31.8
click at [1079, 104] on div "English English" at bounding box center [917, 106] width 1151 height 36
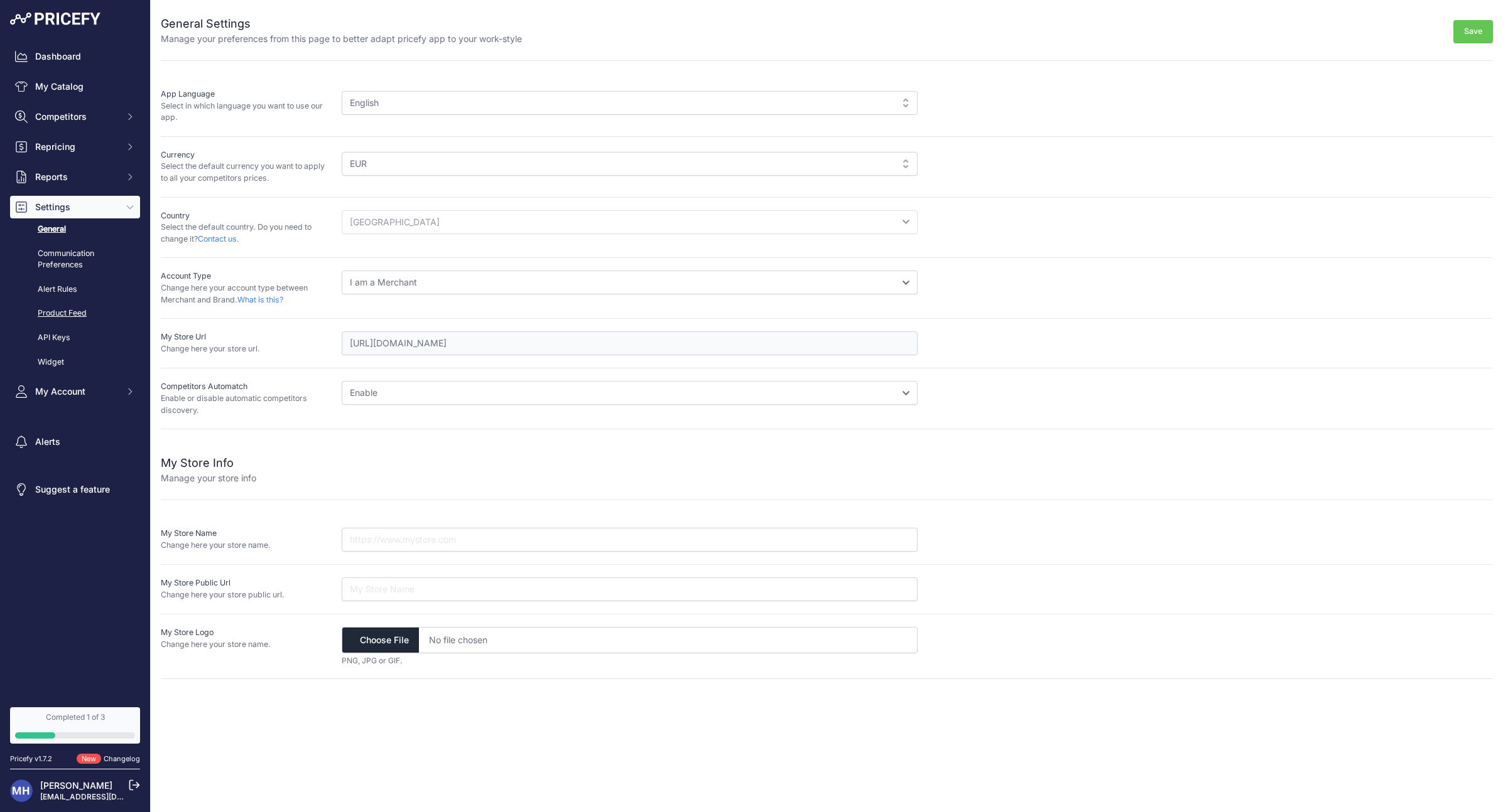
click at [79, 311] on link "Product Feed" at bounding box center [74, 313] width 130 height 22
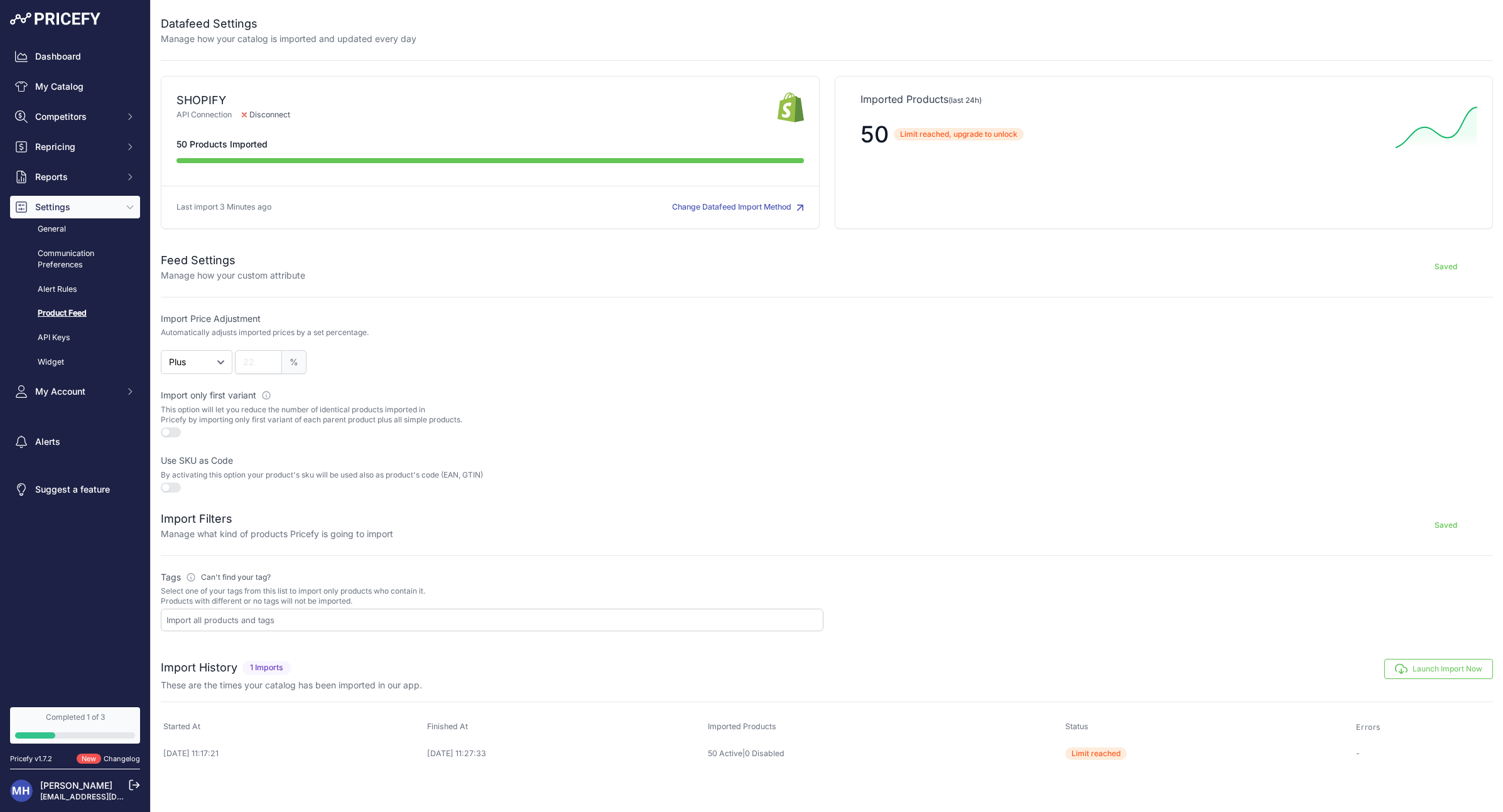
click at [348, 624] on div at bounding box center [492, 620] width 663 height 23
click at [507, 586] on p "Select one of your tags from this list to import only products who contain it. …" at bounding box center [492, 596] width 663 height 20
click at [366, 614] on input "text" at bounding box center [494, 620] width 656 height 12
type input "p"
click at [264, 615] on input "text" at bounding box center [494, 620] width 656 height 12
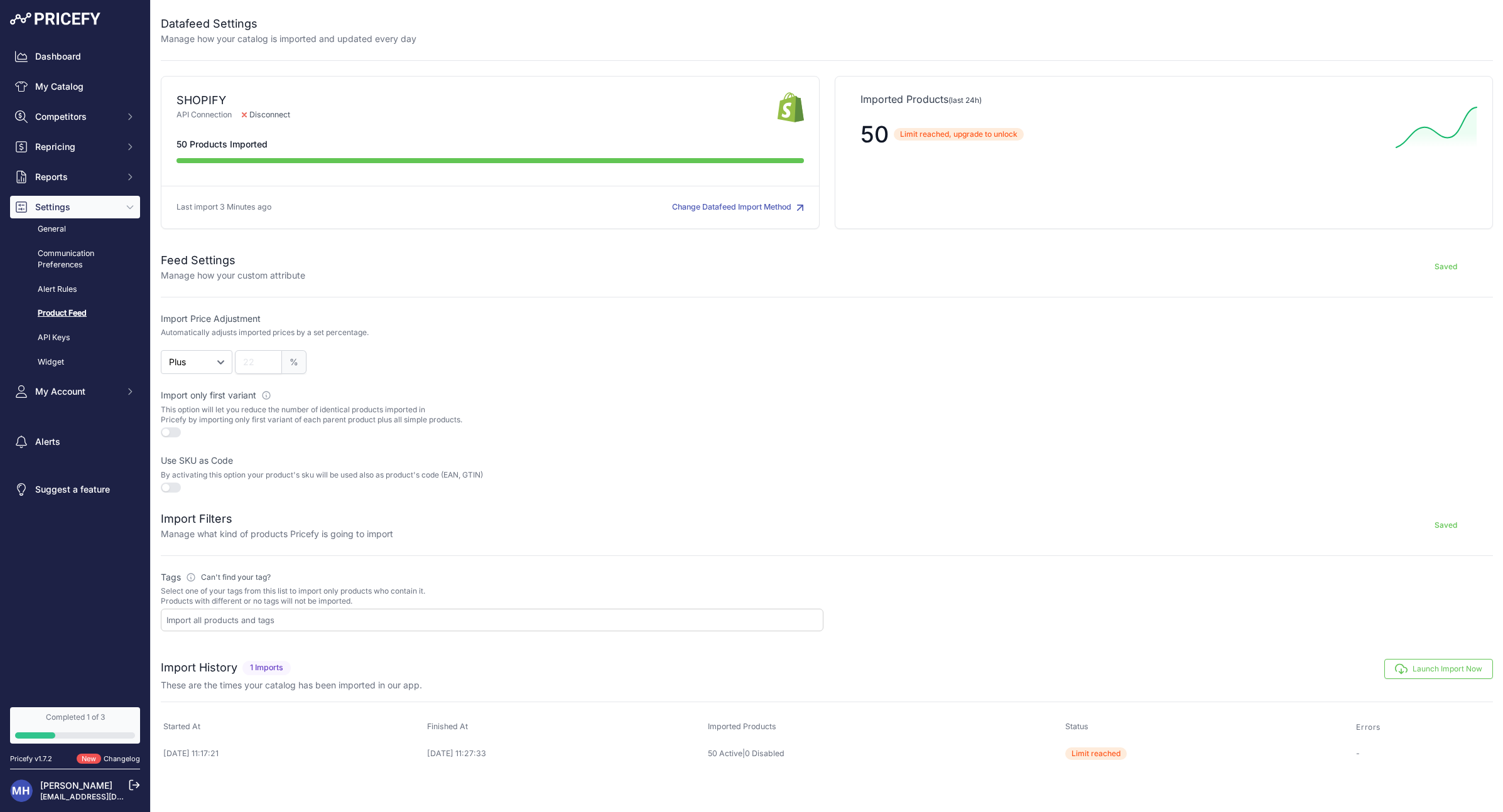
click at [264, 616] on input "text" at bounding box center [494, 620] width 656 height 12
type input "w"
click at [609, 571] on label "Tags Please define which tags will be used to import your products Can't find y…" at bounding box center [492, 577] width 663 height 12
click at [115, 389] on span "My Account" at bounding box center [77, 392] width 83 height 12
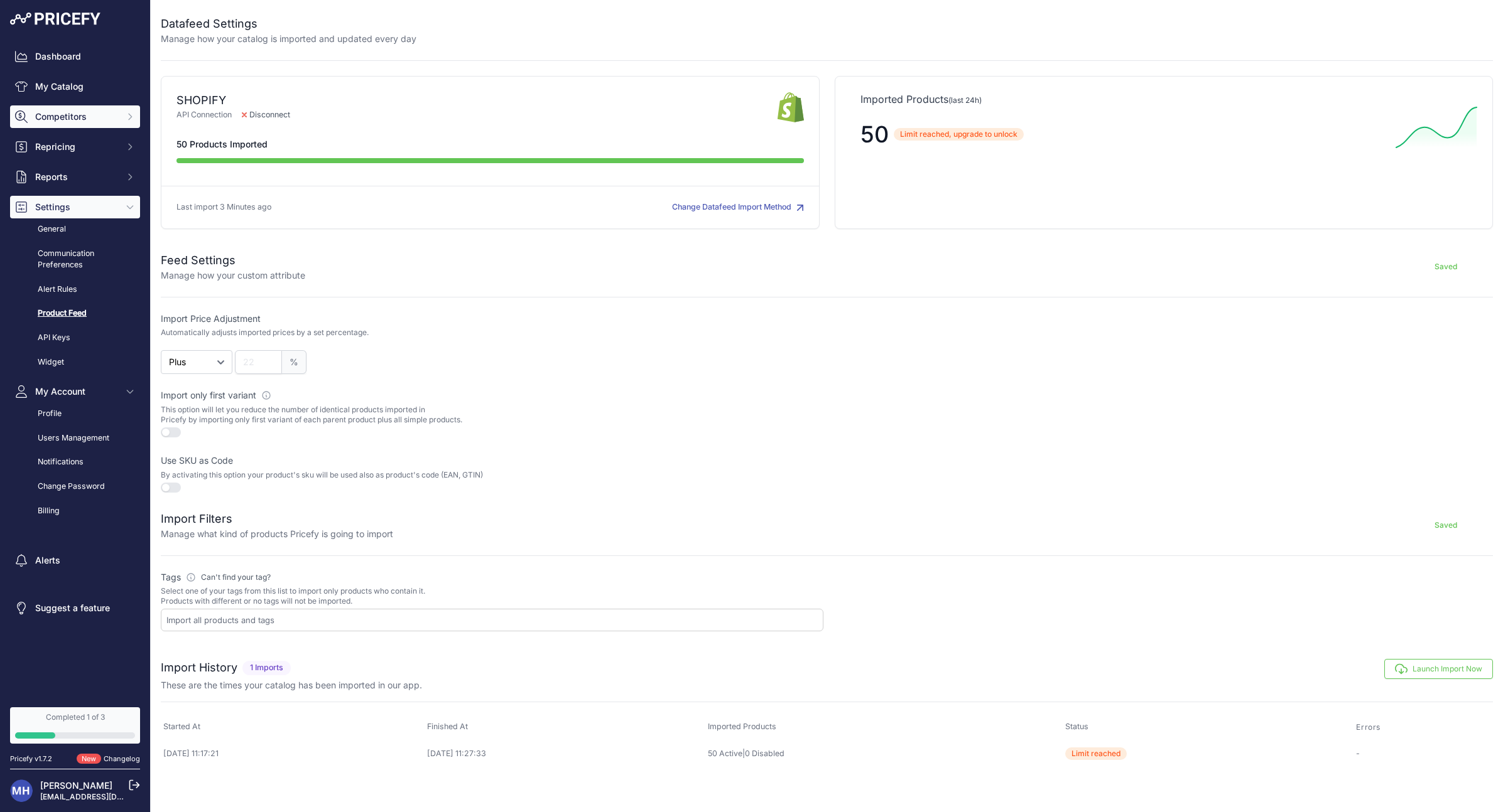
click at [98, 118] on span "Competitors" at bounding box center [77, 116] width 83 height 12
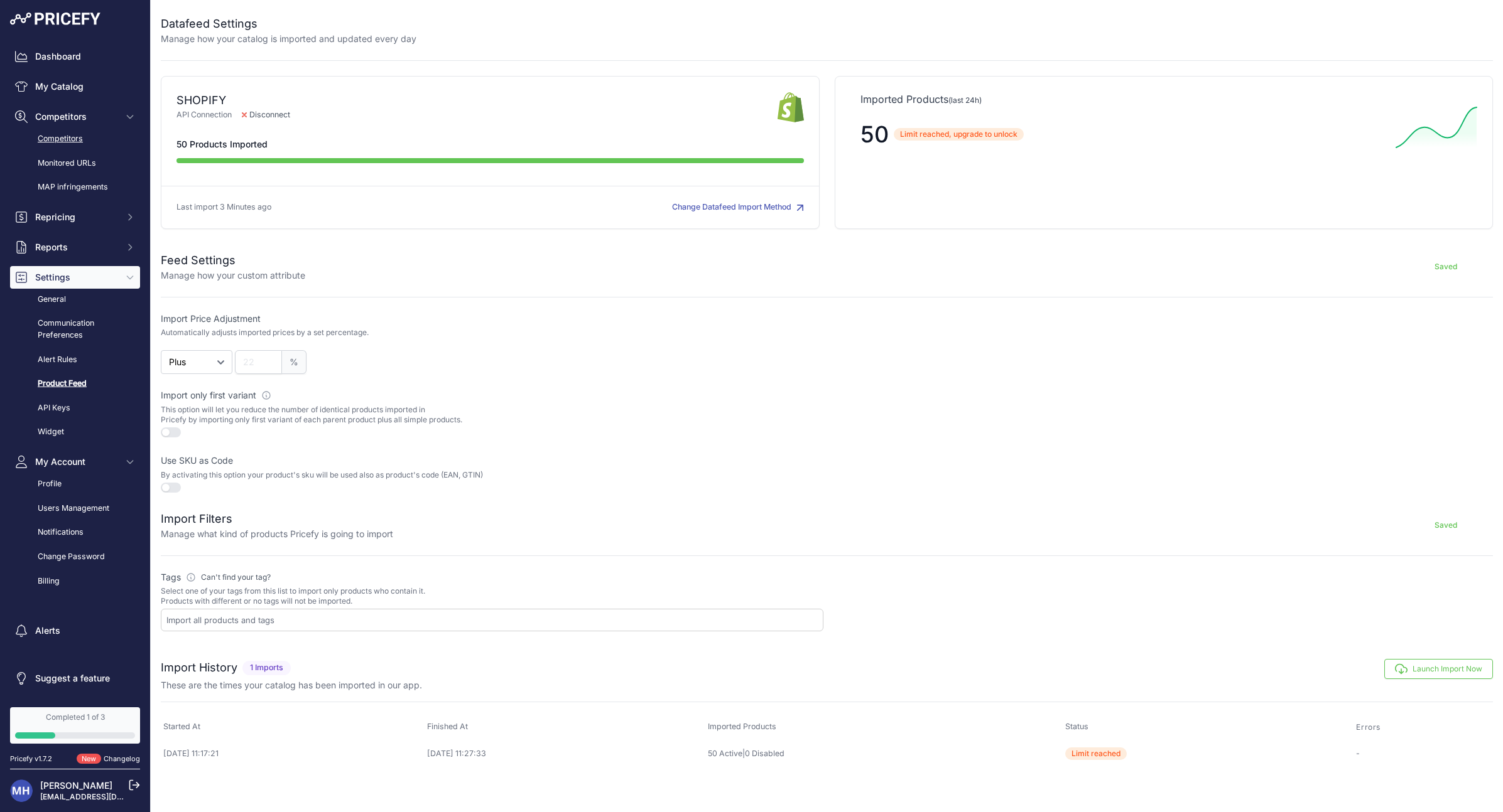
click at [70, 139] on link "Competitors" at bounding box center [74, 138] width 130 height 22
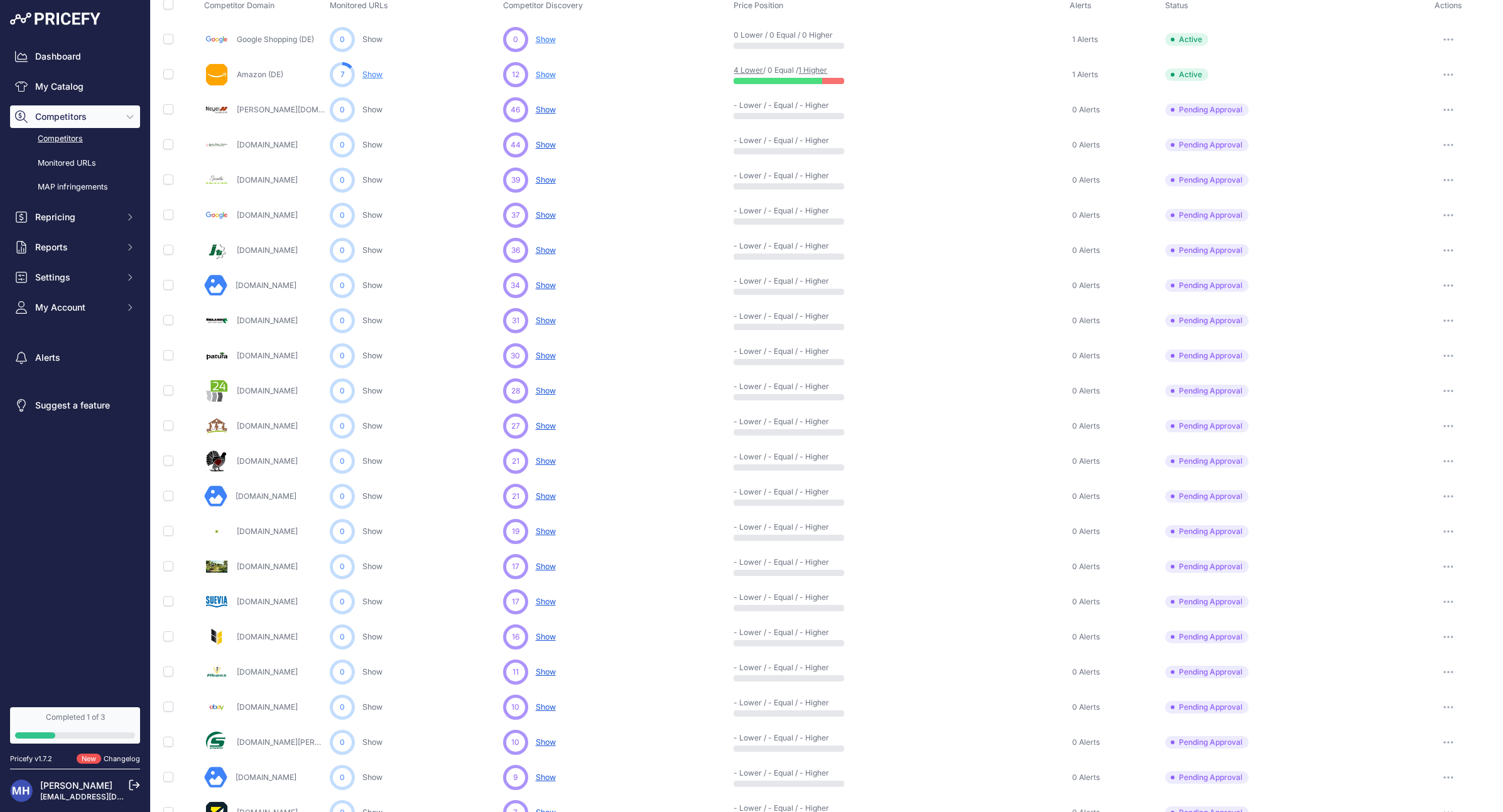
scroll to position [108, 0]
click at [165, 562] on input "checkbox" at bounding box center [168, 562] width 10 height 10
checkbox input "true"
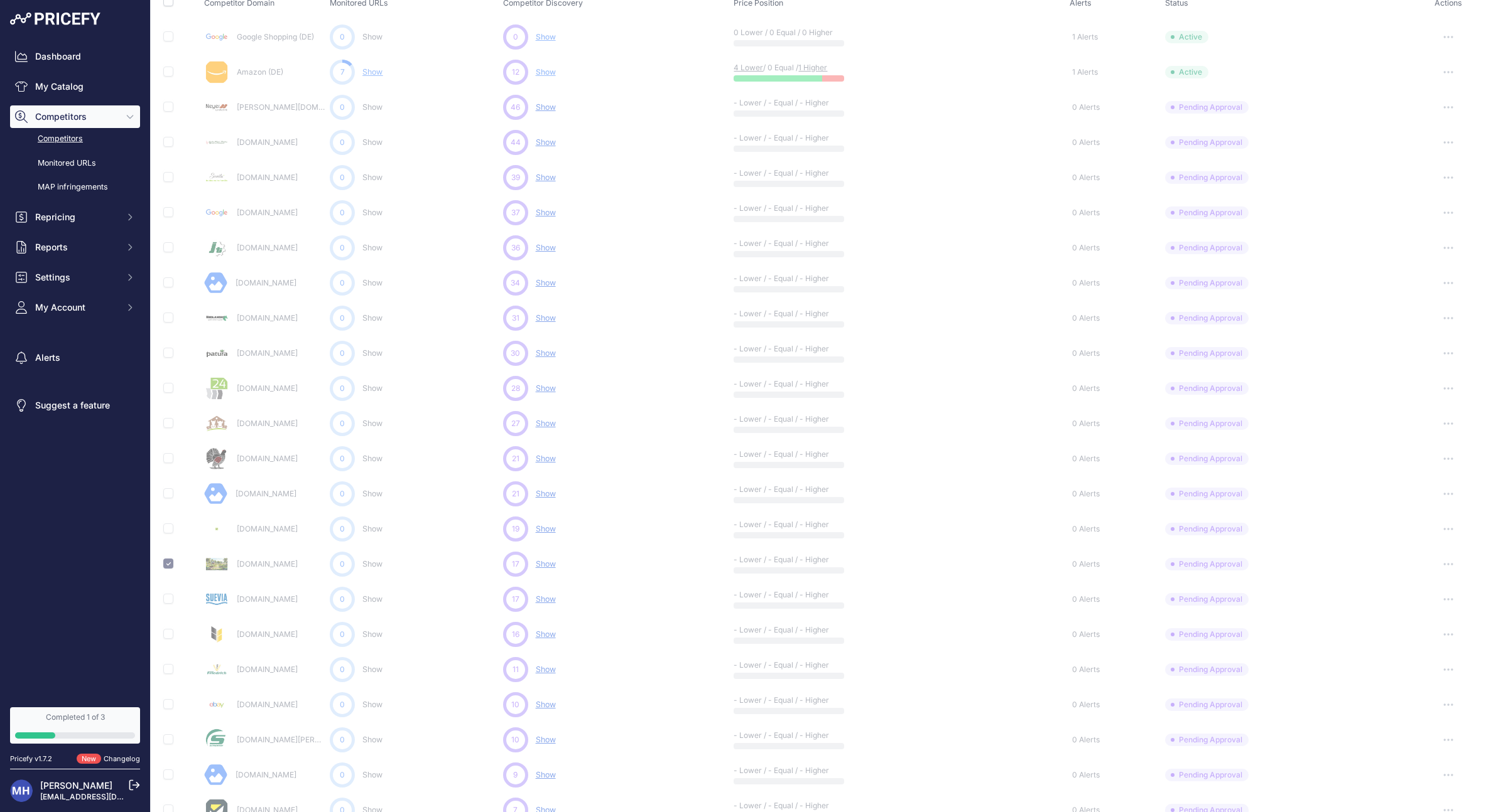
scroll to position [0, 0]
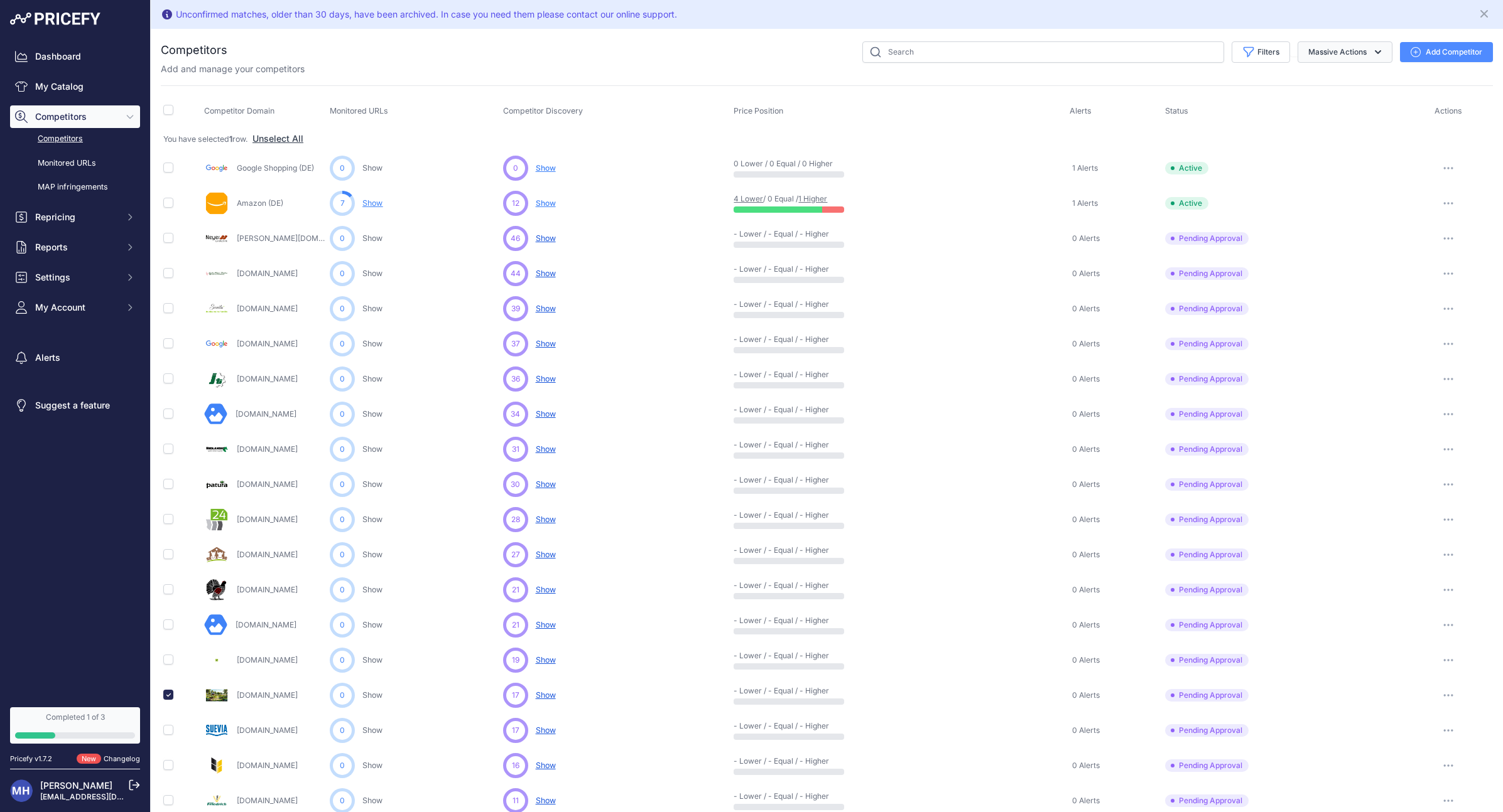
click at [1389, 55] on button "Massive Actions" at bounding box center [1345, 52] width 95 height 21
click at [919, 86] on div "Competitor Domain Monitored URLs Competitor Discovery Price Position" at bounding box center [826, 558] width 1332 height 944
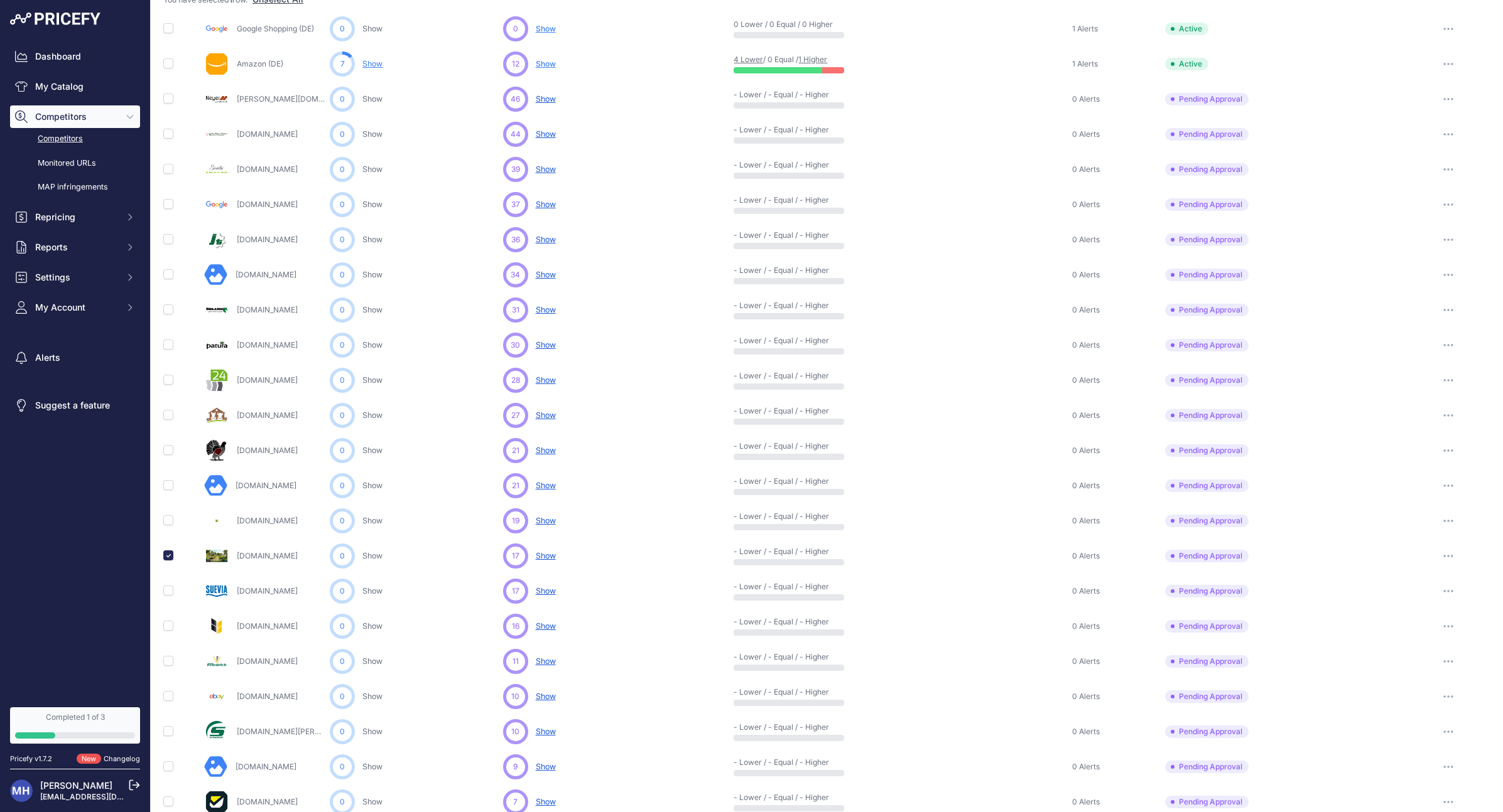
scroll to position [143, 0]
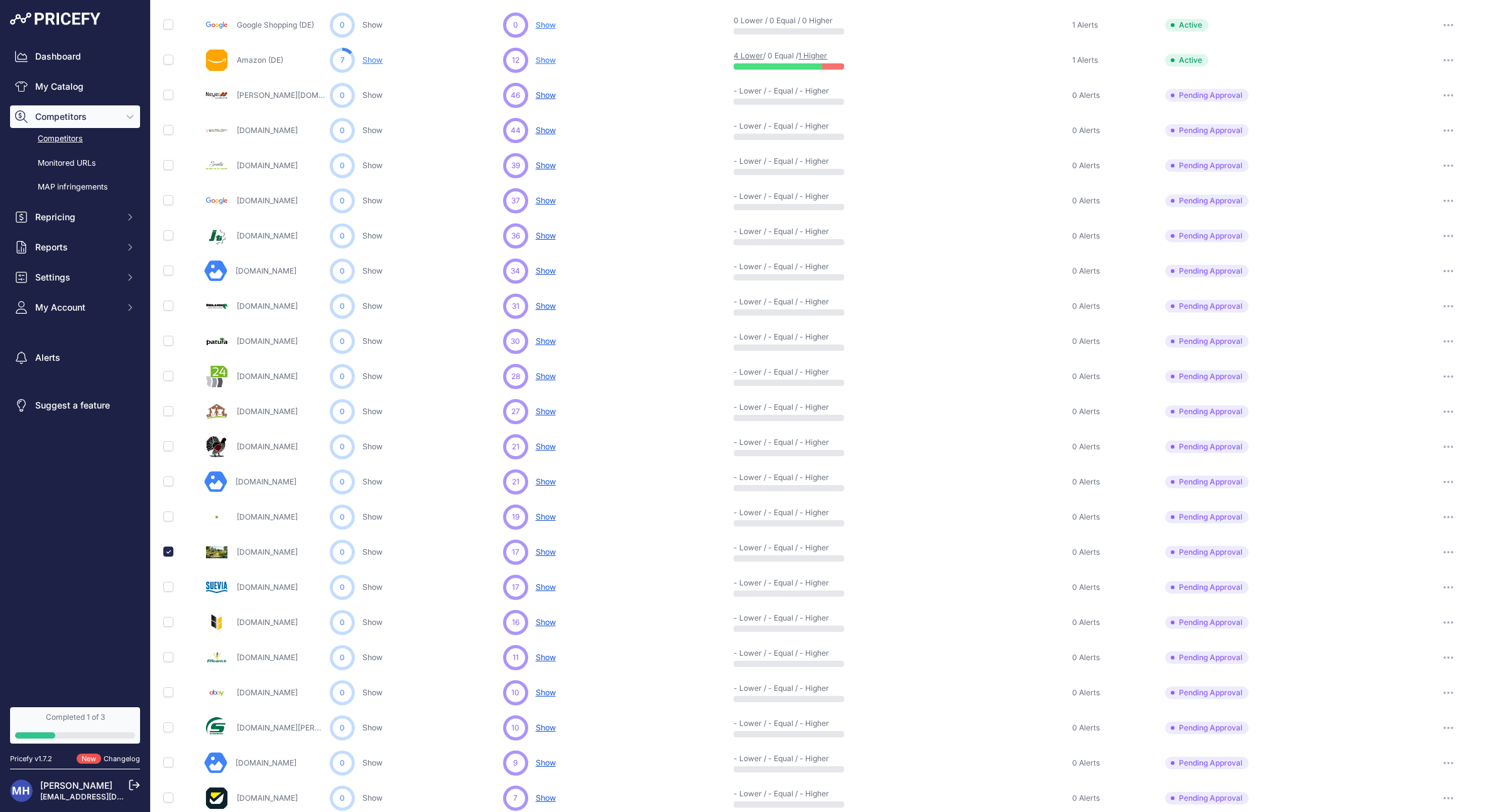
click at [162, 552] on td at bounding box center [181, 552] width 41 height 36
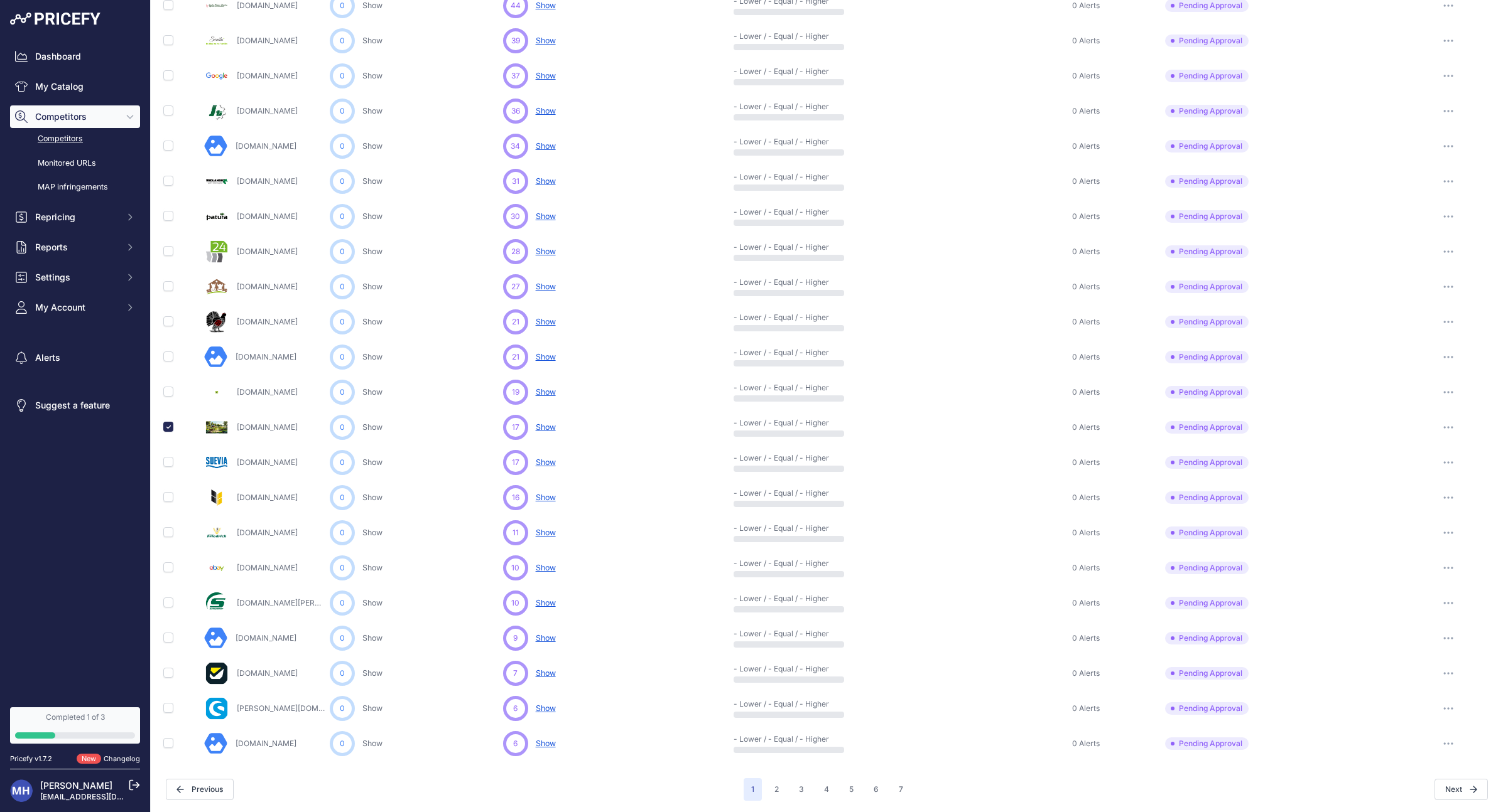
scroll to position [0, 0]
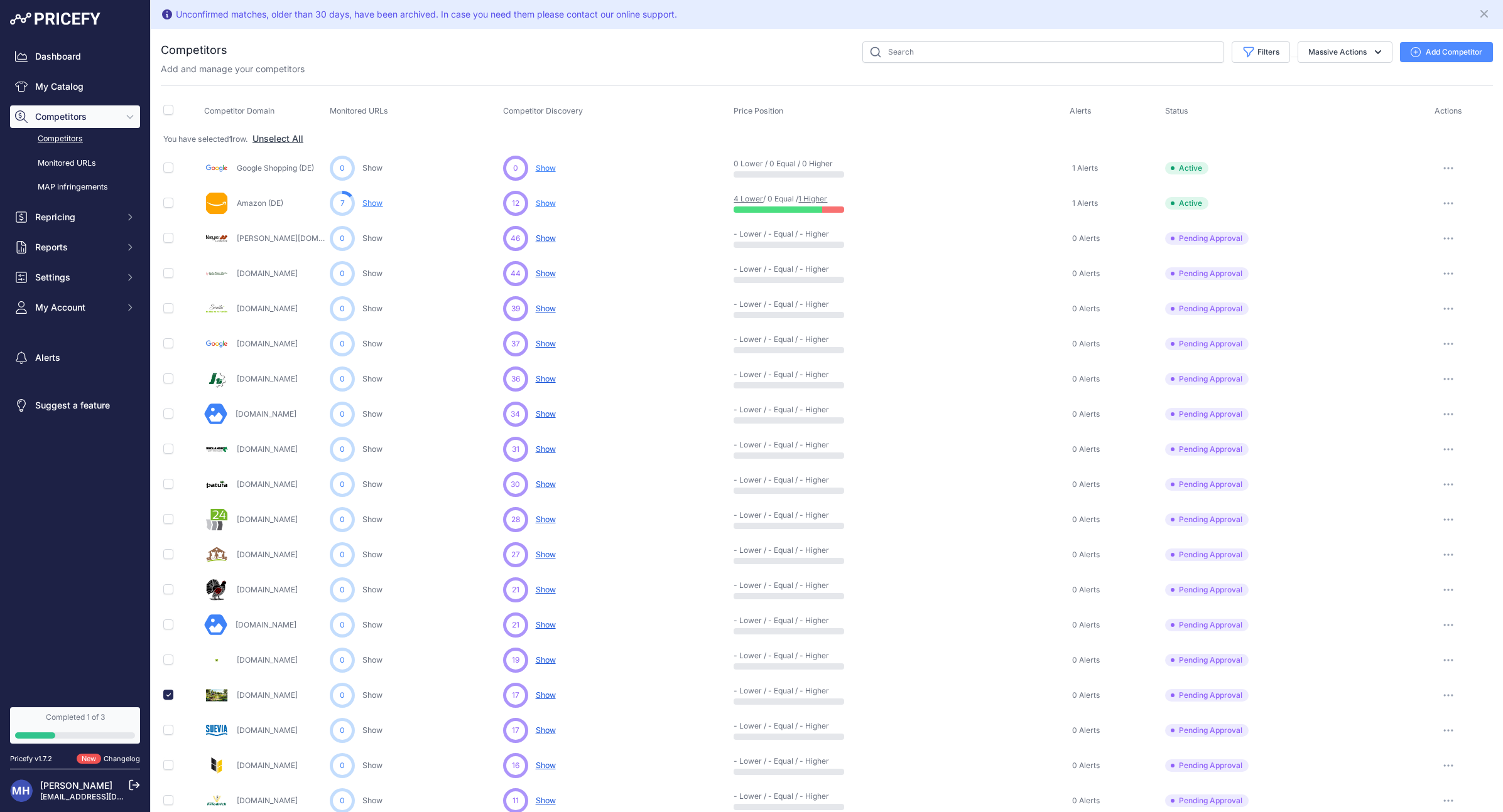
click at [542, 200] on span "Show" at bounding box center [545, 203] width 20 height 10
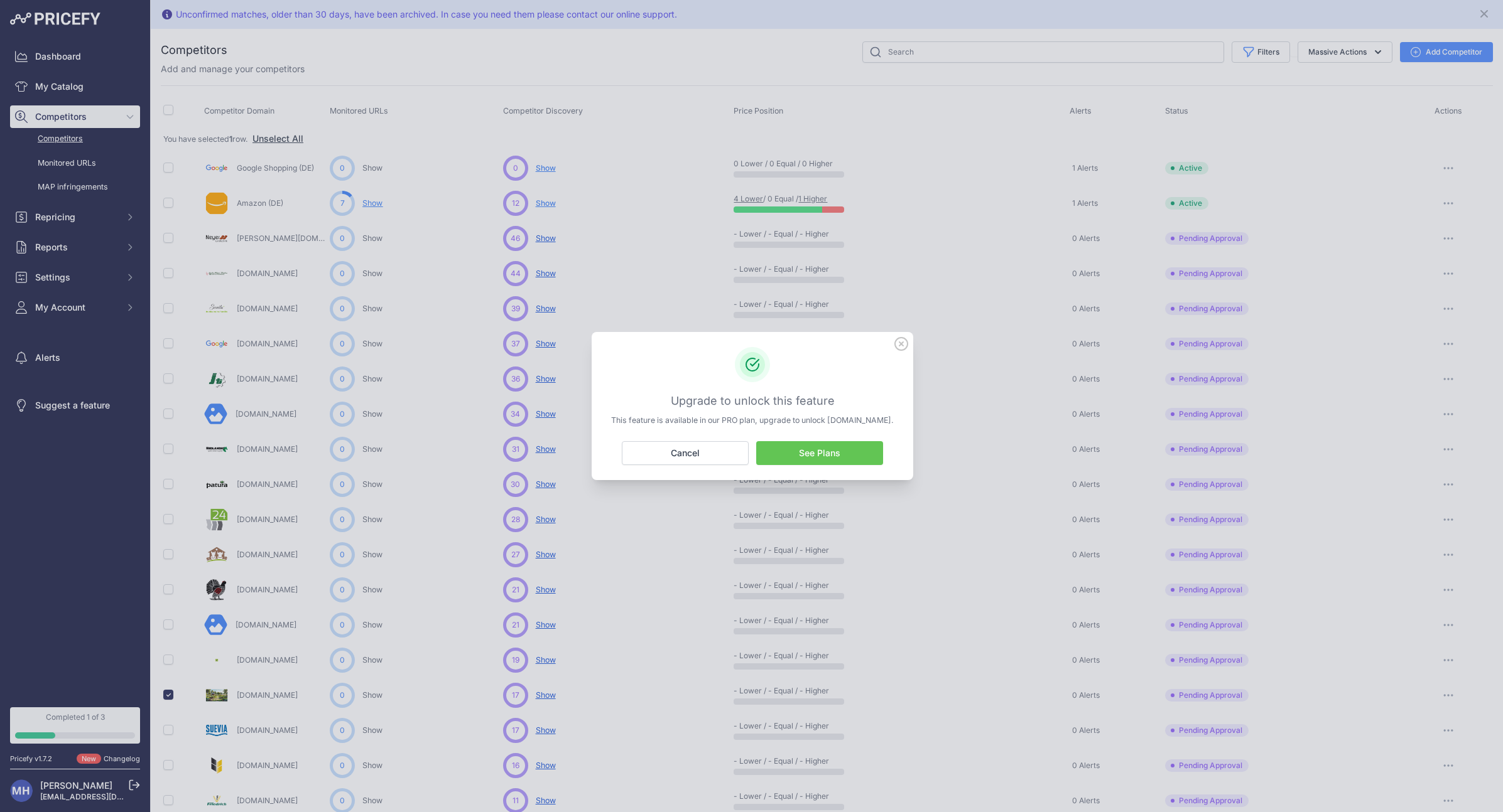
click at [897, 347] on icon at bounding box center [901, 344] width 13 height 13
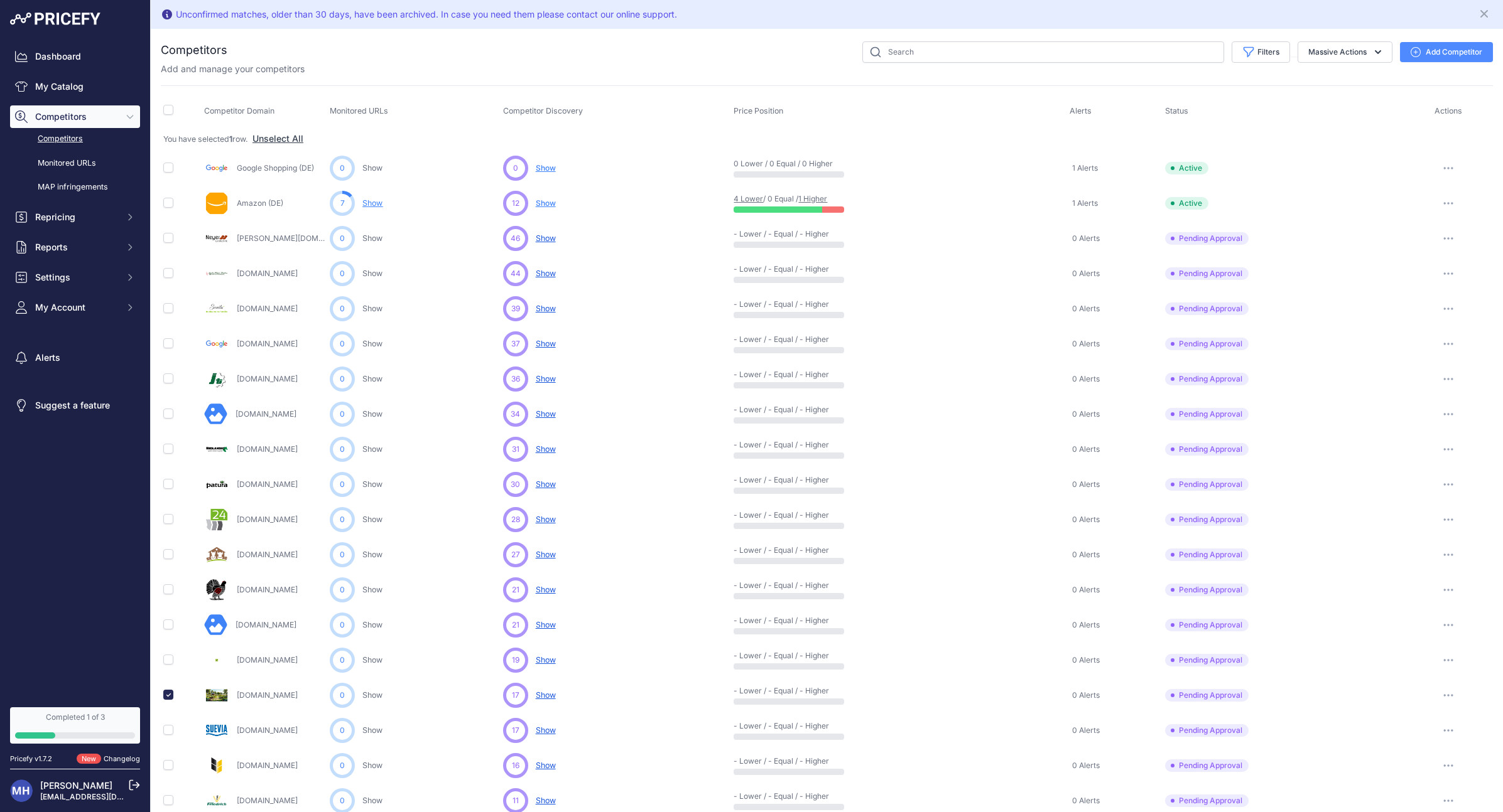
click at [375, 201] on link "Show" at bounding box center [372, 203] width 20 height 10
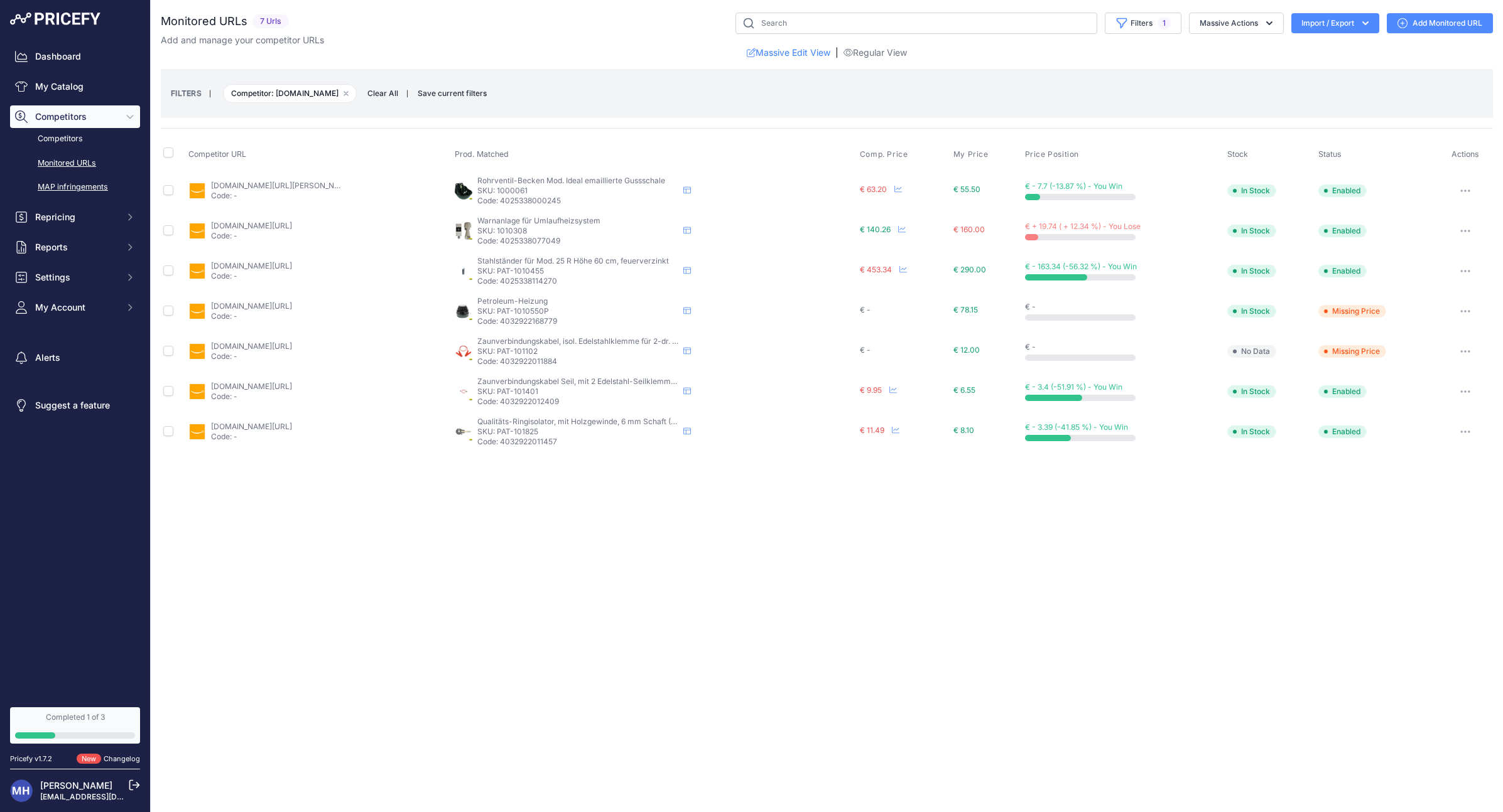
click at [80, 191] on link "MAP infringements" at bounding box center [74, 187] width 130 height 22
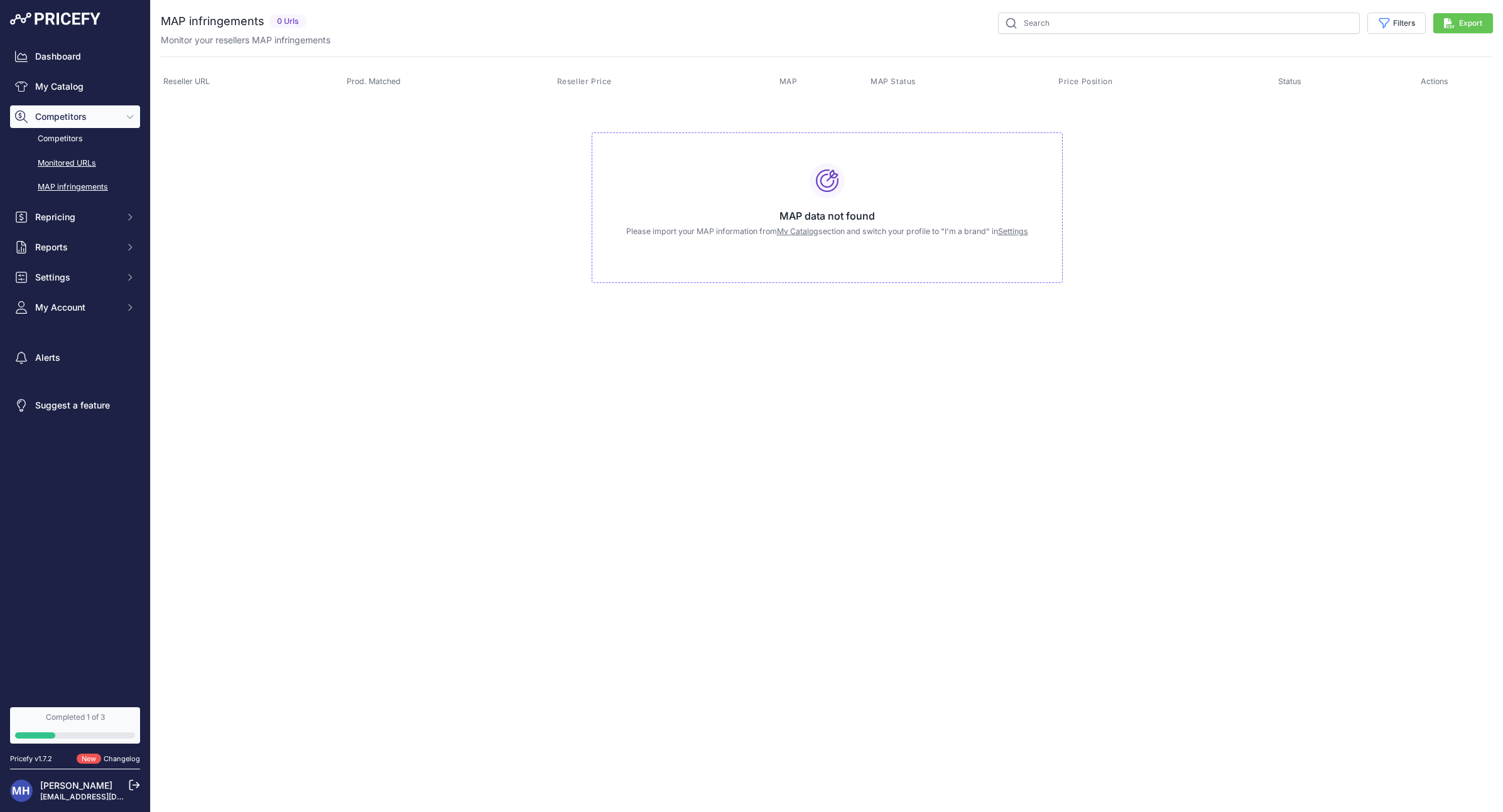
click at [53, 159] on link "Monitored URLs" at bounding box center [74, 163] width 130 height 22
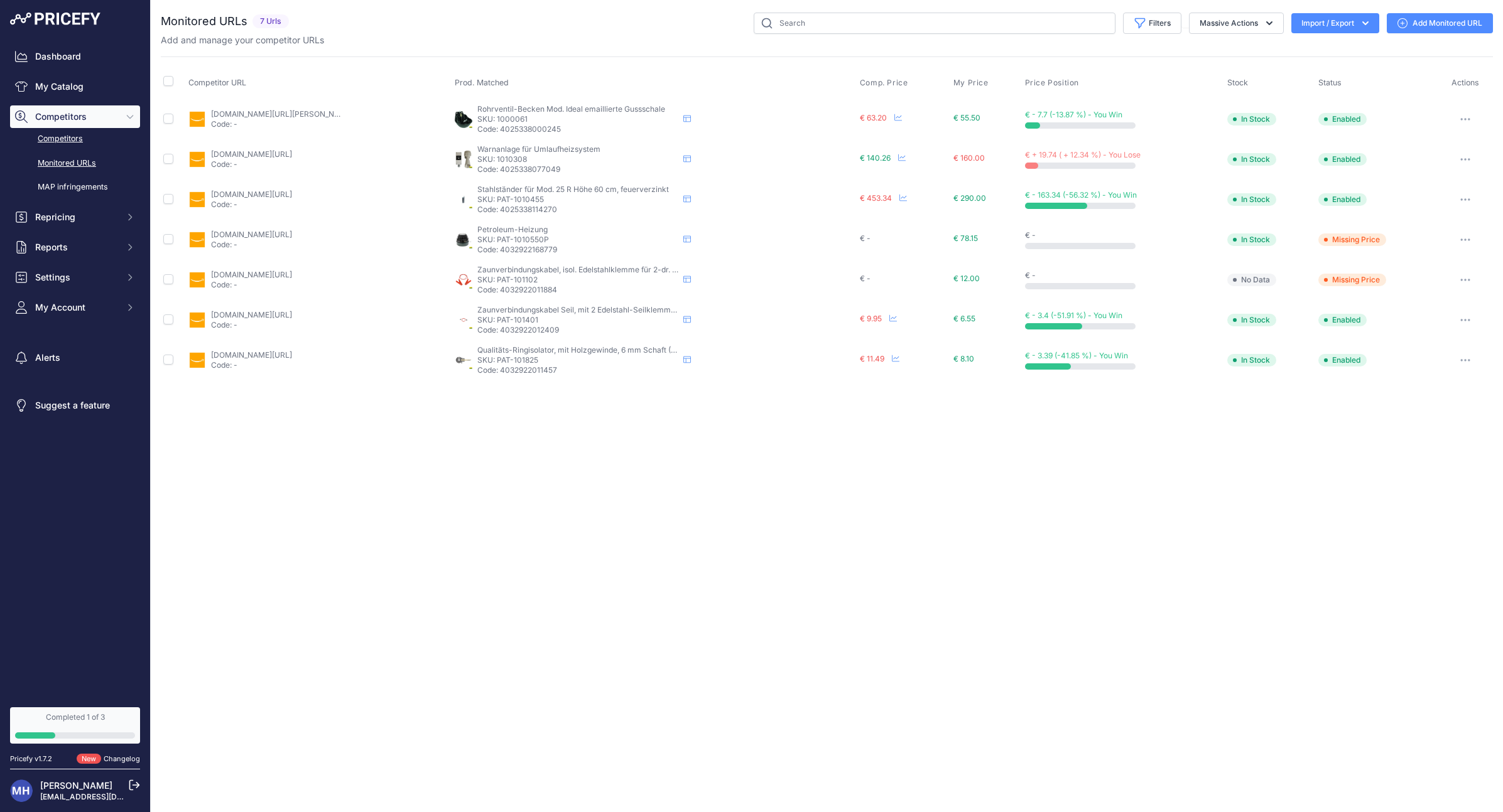
click at [59, 136] on link "Competitors" at bounding box center [74, 138] width 130 height 22
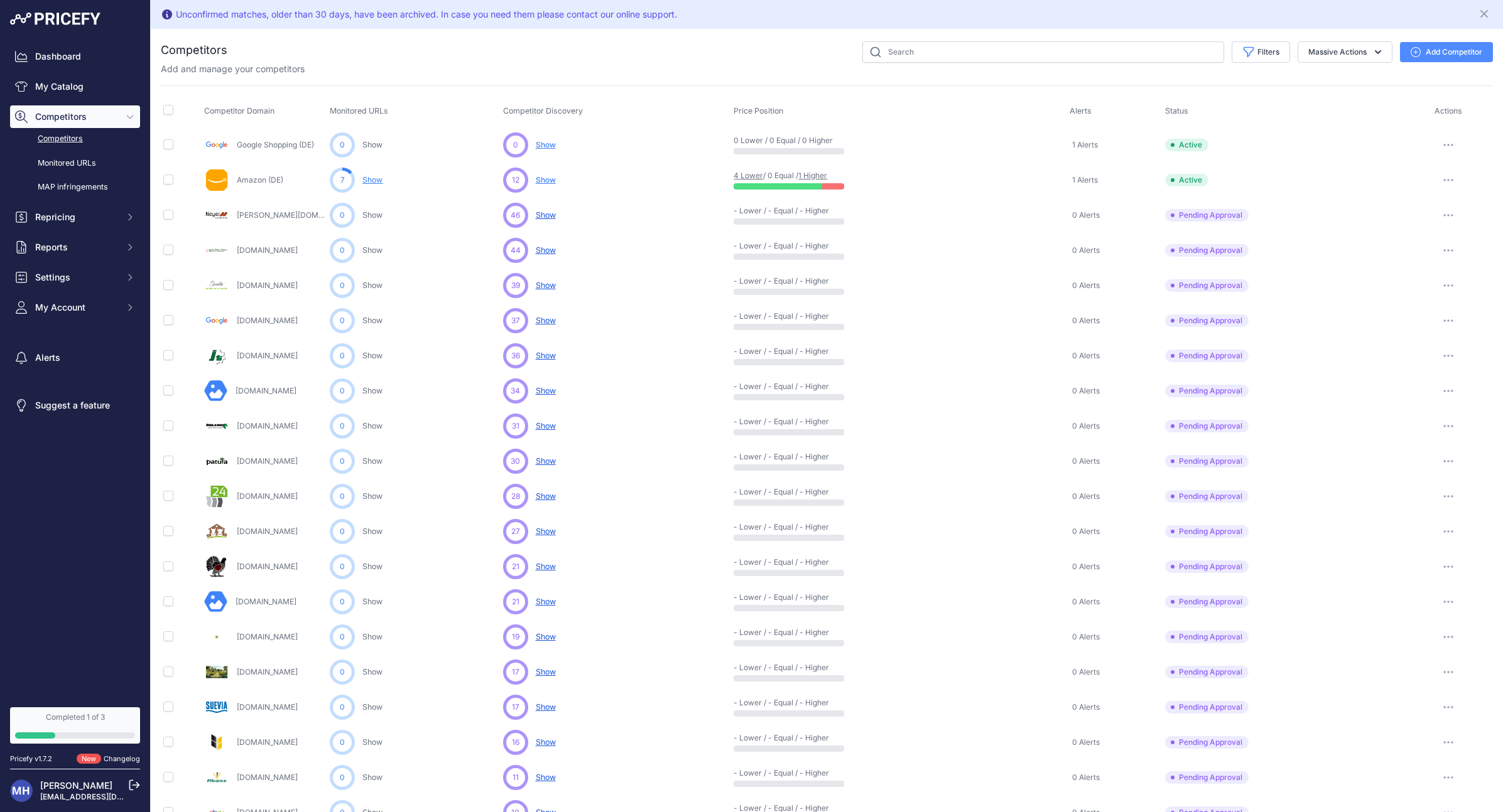
click at [547, 142] on span "Show" at bounding box center [545, 145] width 20 height 10
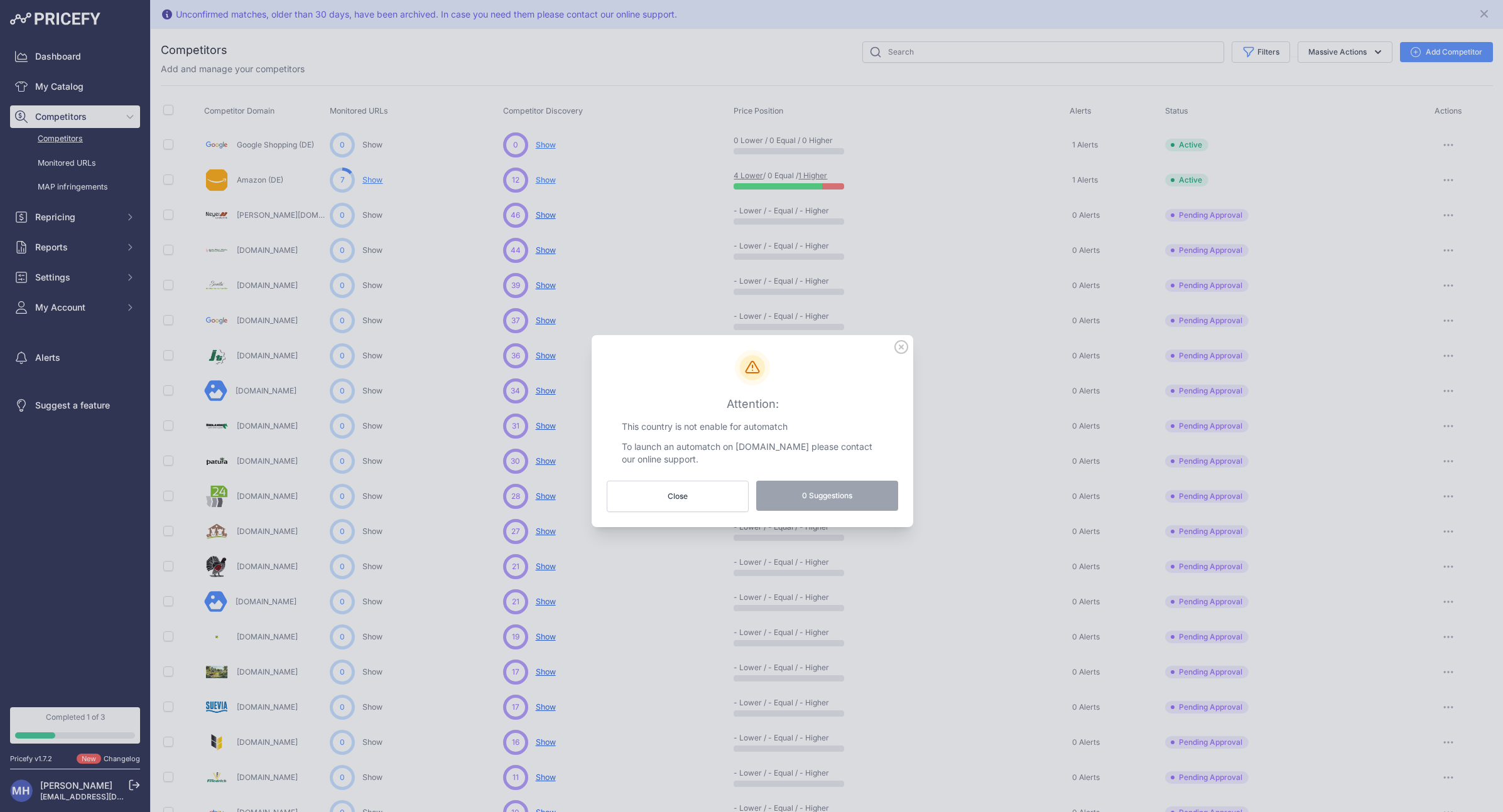
click at [904, 346] on icon at bounding box center [901, 346] width 13 height 13
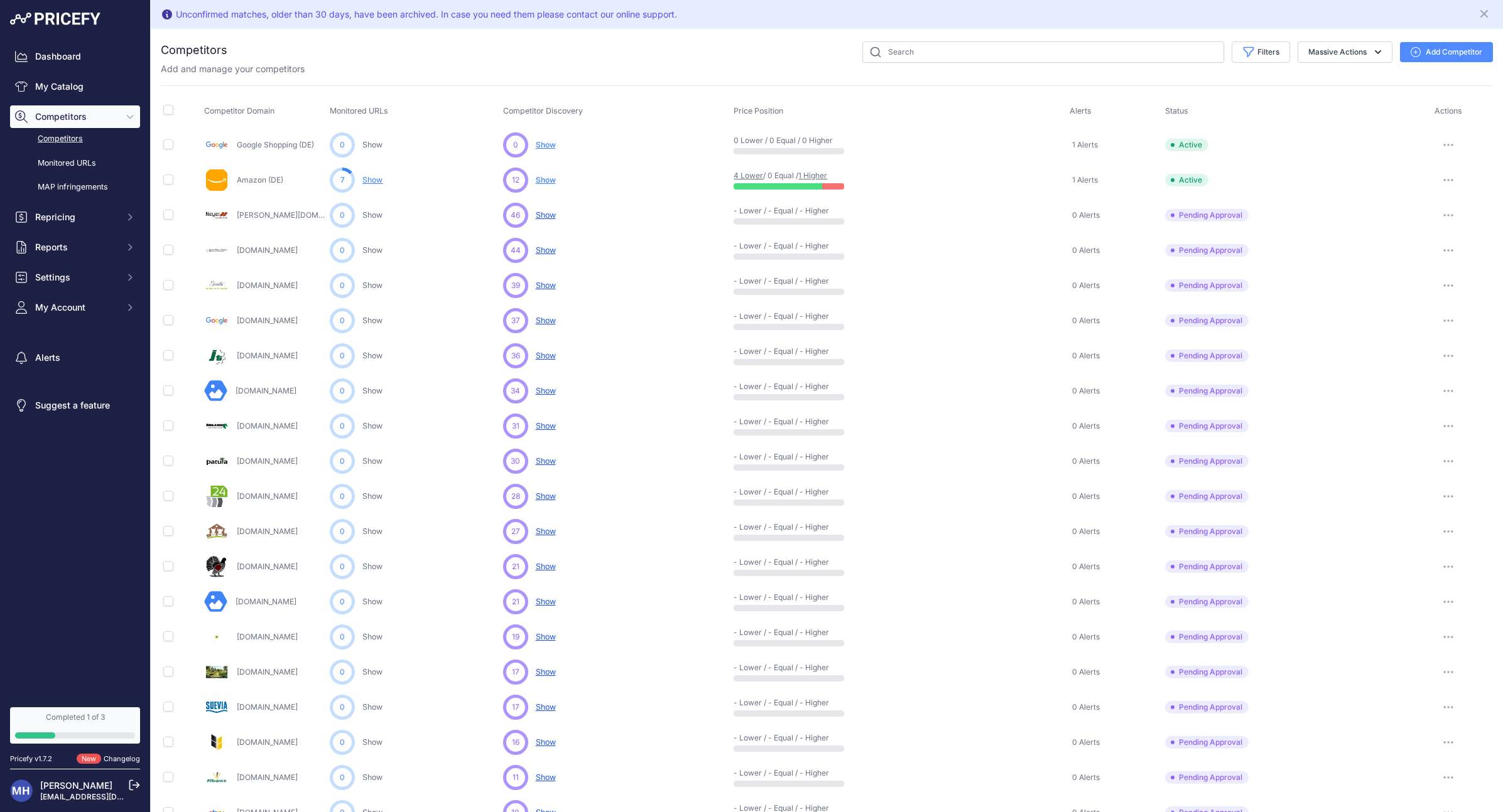
click at [552, 213] on span "Show" at bounding box center [545, 215] width 20 height 10
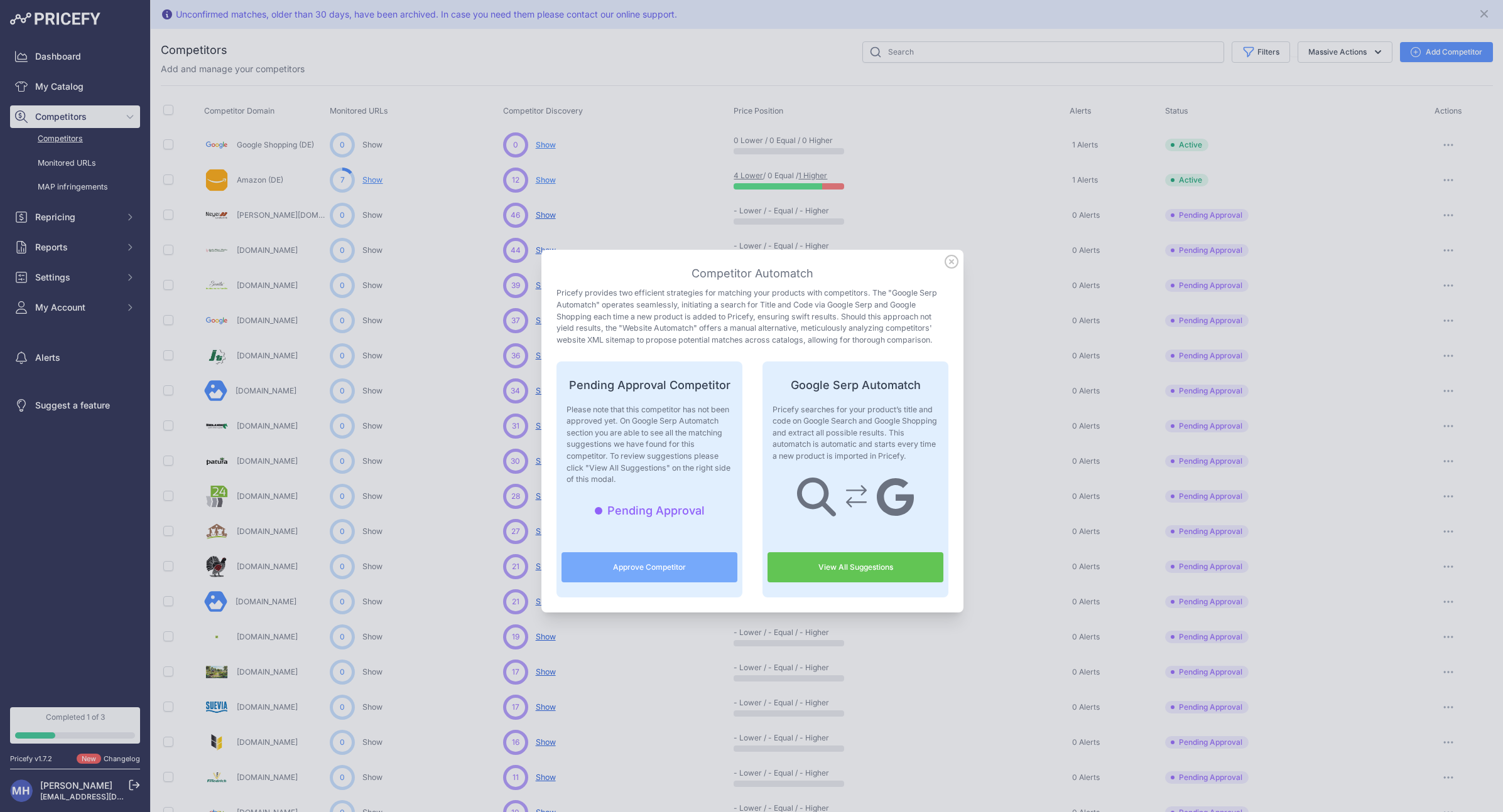
click at [950, 265] on icon at bounding box center [952, 262] width 13 height 13
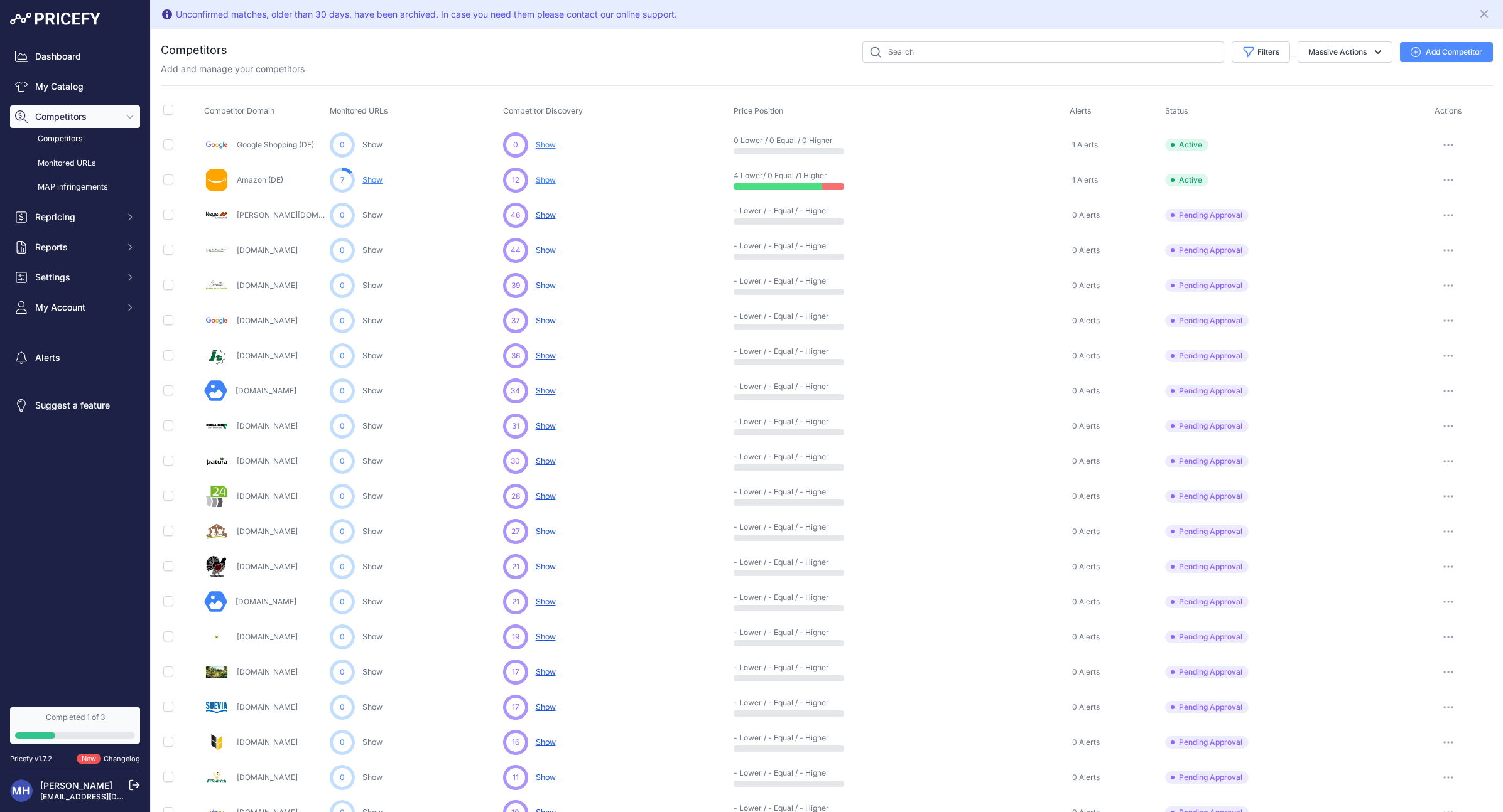
drag, startPoint x: 235, startPoint y: 251, endPoint x: 323, endPoint y: 251, distance: 88.0
click at [323, 251] on div "[DOMAIN_NAME]" at bounding box center [265, 251] width 121 height 25
copy link "[DOMAIN_NAME]"
click at [547, 531] on span "Show" at bounding box center [545, 532] width 20 height 10
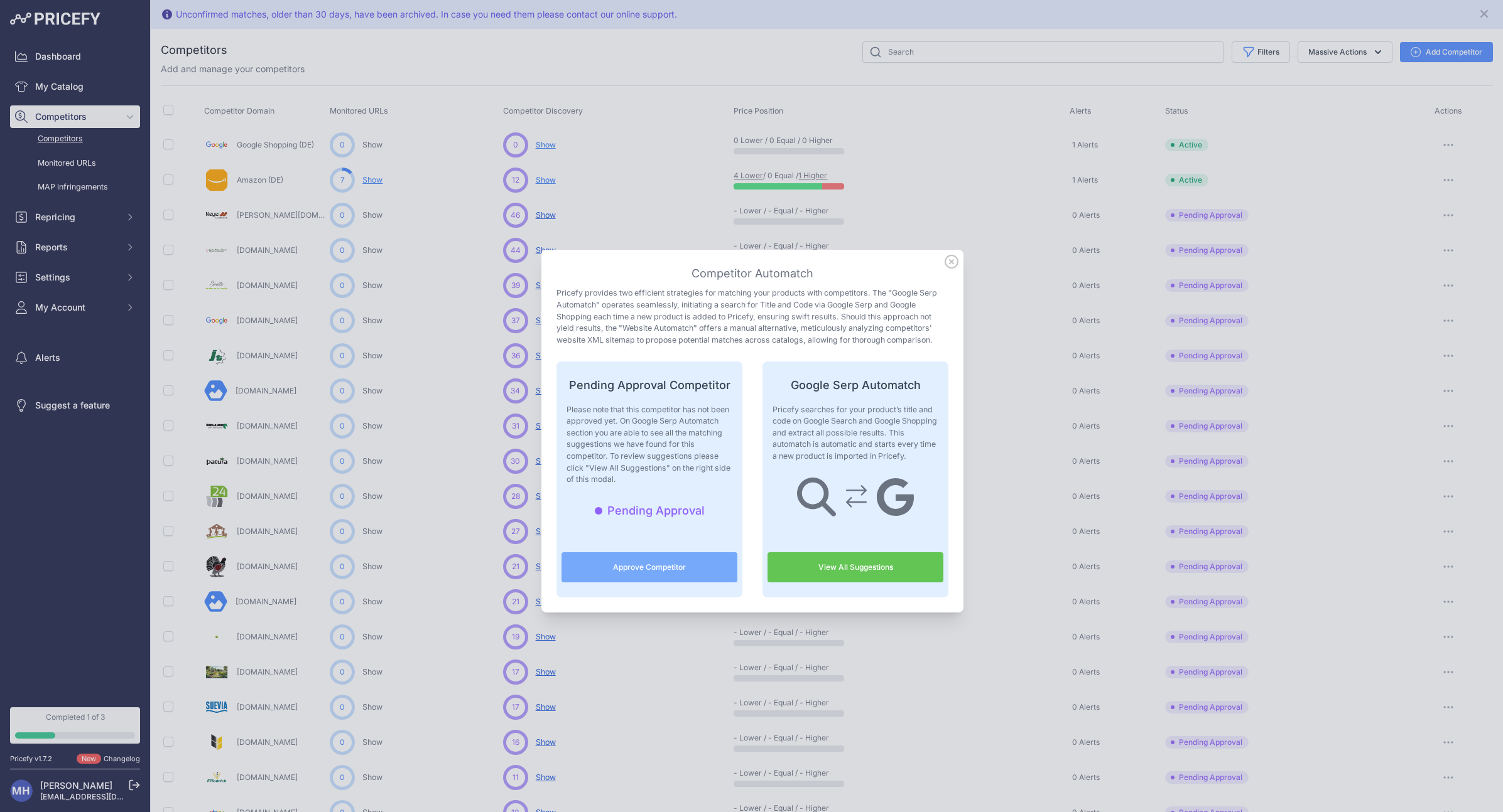
click at [873, 570] on link "View All Suggestions" at bounding box center [855, 567] width 176 height 30
click at [950, 263] on icon at bounding box center [951, 261] width 12 height 12
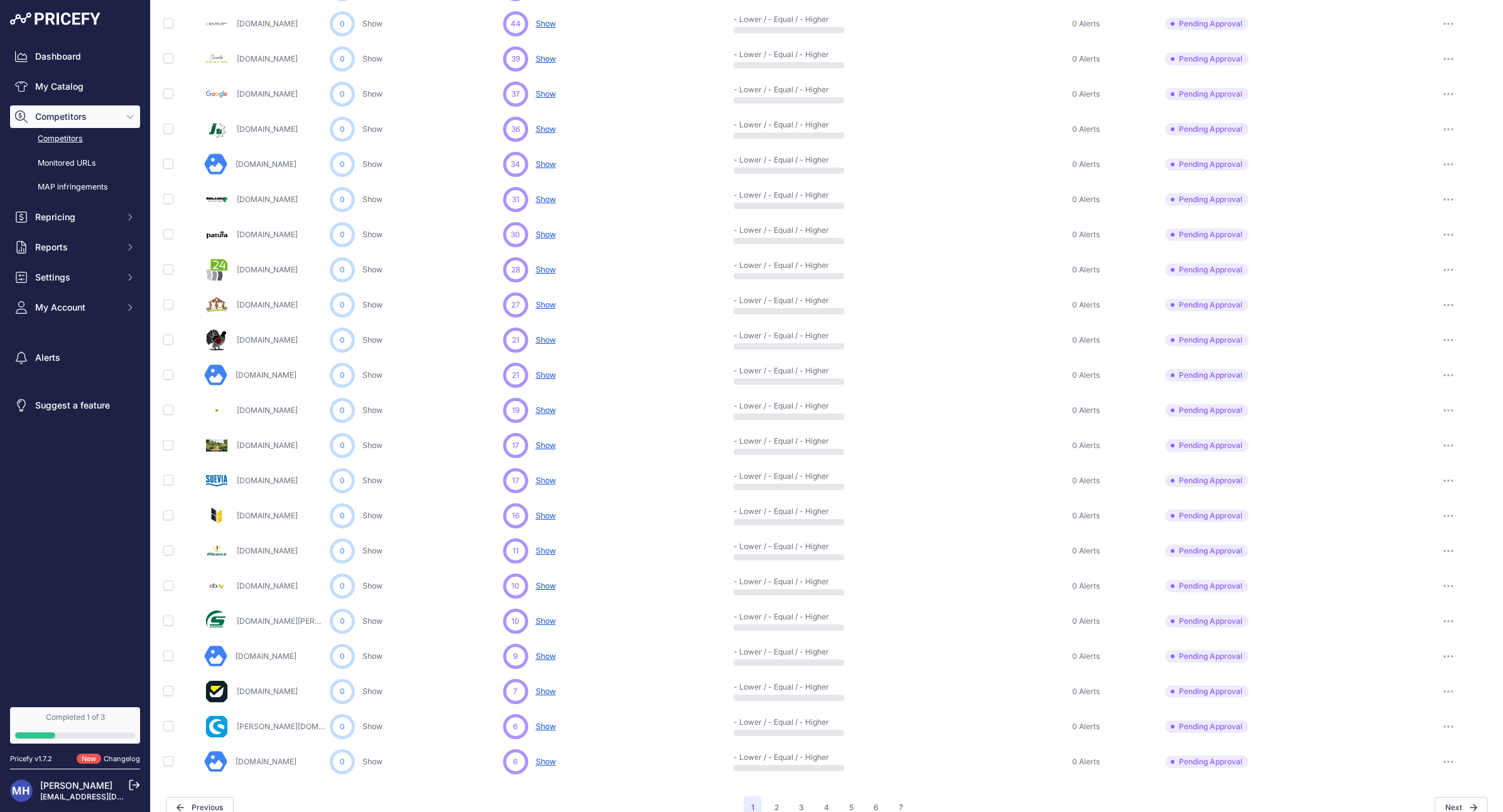
scroll to position [246, 0]
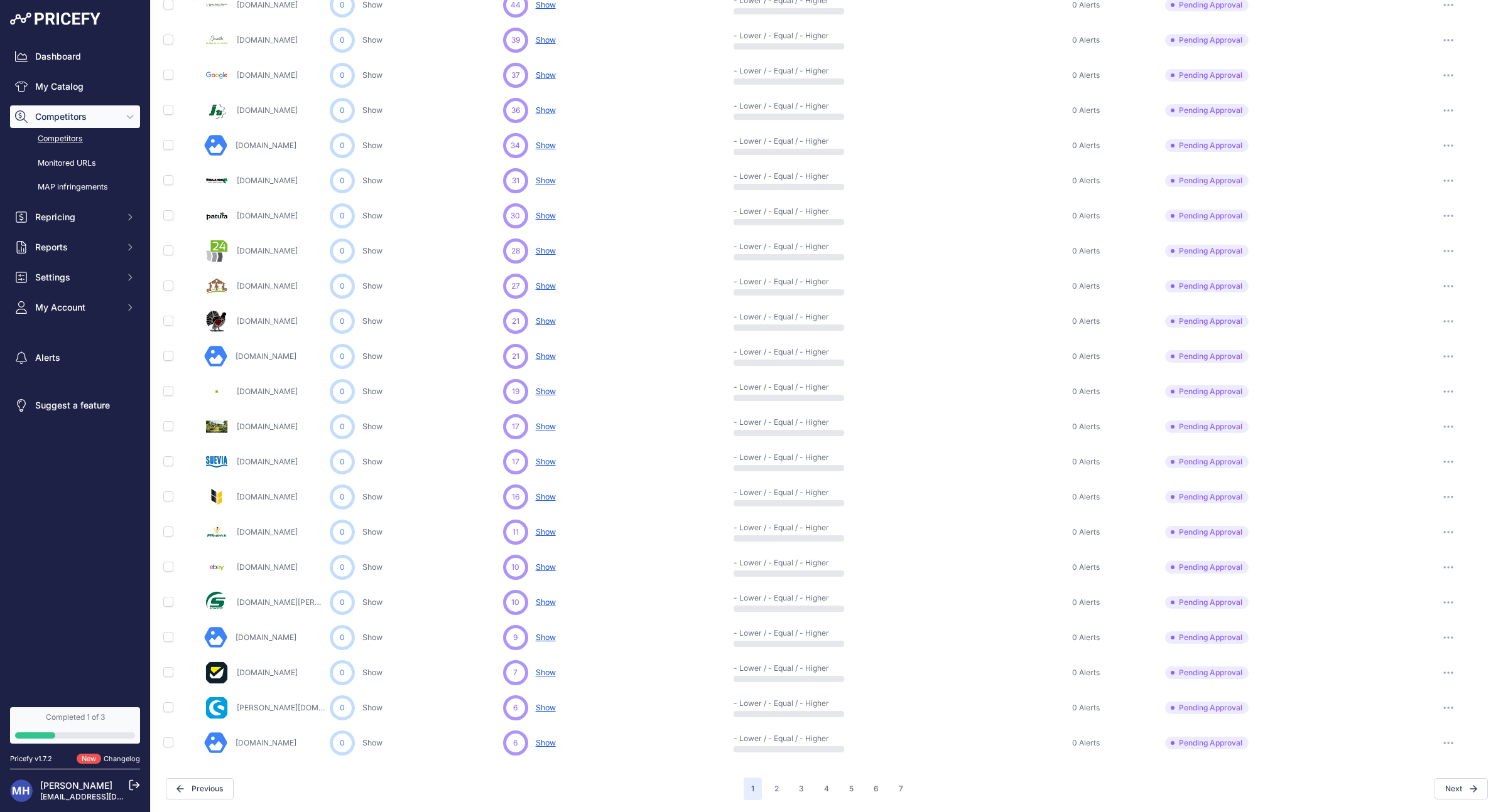
drag, startPoint x: 300, startPoint y: 601, endPoint x: 239, endPoint y: 604, distance: 61.1
click at [237, 604] on div "[DOMAIN_NAME][PERSON_NAME]" at bounding box center [265, 603] width 121 height 25
drag, startPoint x: 293, startPoint y: 743, endPoint x: 235, endPoint y: 736, distance: 58.4
click at [235, 739] on div "[DOMAIN_NAME]" at bounding box center [265, 743] width 121 height 24
click at [1335, 162] on td "Pending Approval This competitor must be approved in order to monitor their URL…" at bounding box center [1283, 145] width 241 height 36
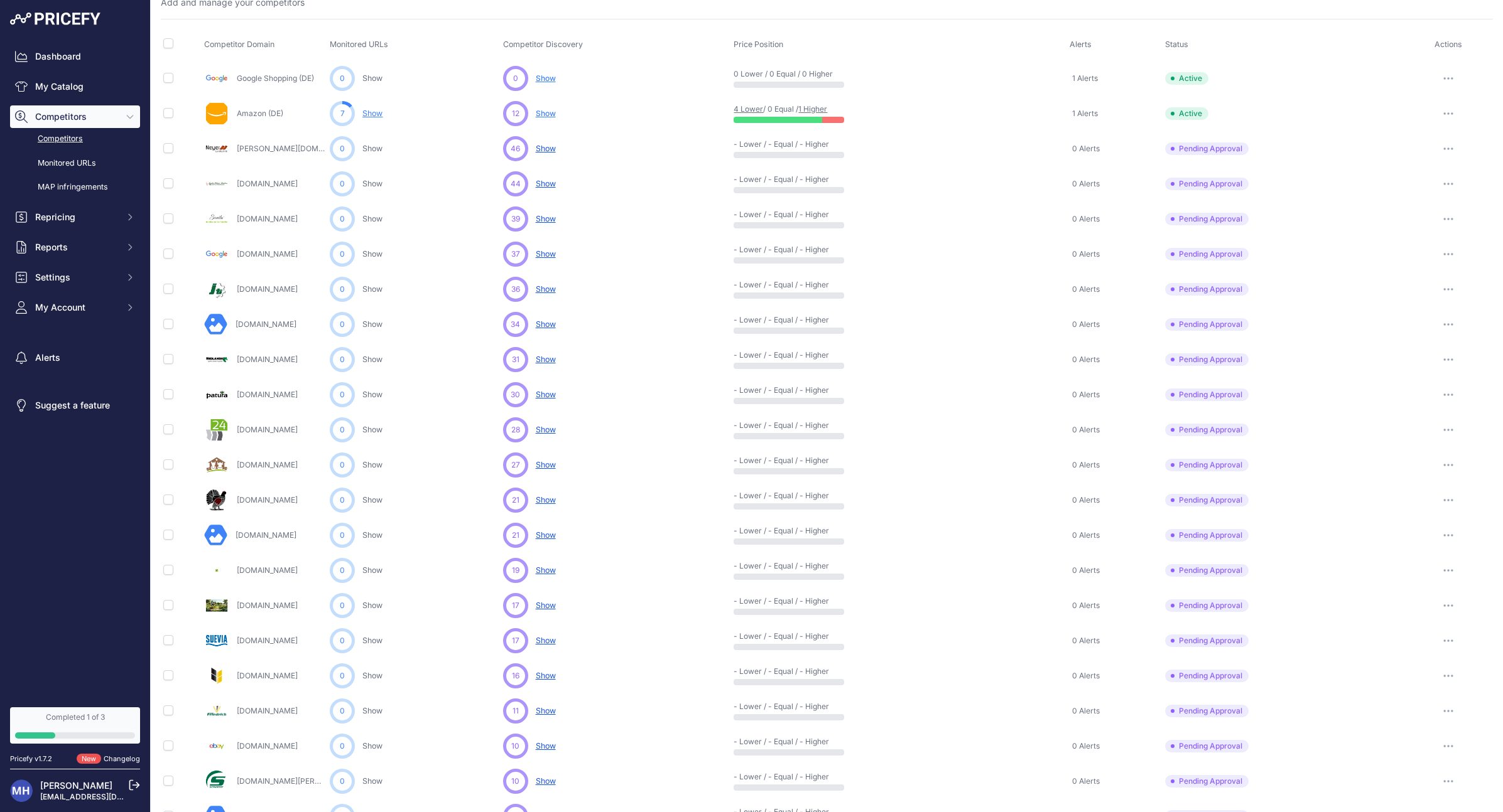
scroll to position [0, 0]
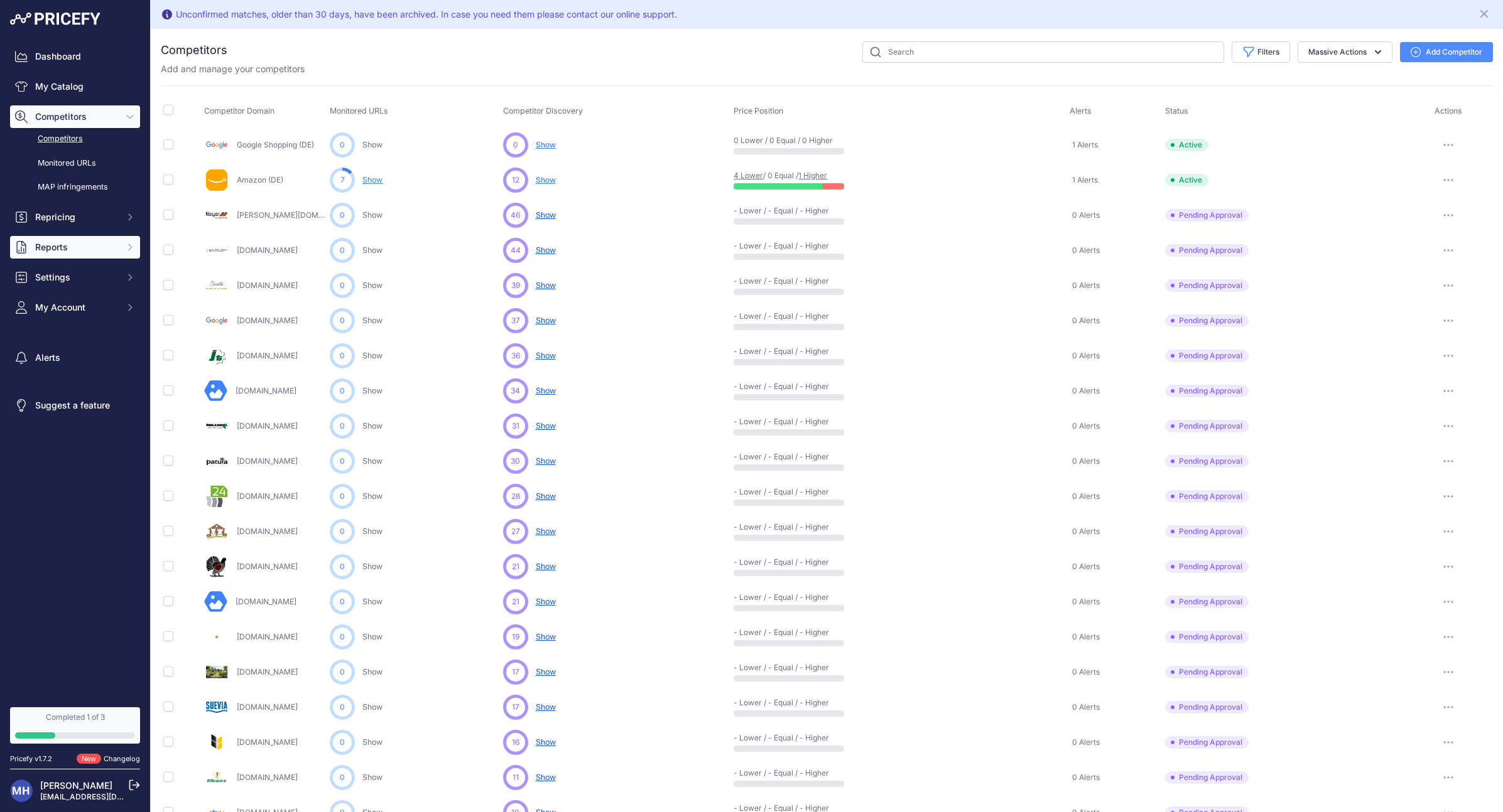
click at [129, 250] on icon "Sidebar" at bounding box center [130, 247] width 3 height 6
click at [62, 272] on link "My Reports" at bounding box center [74, 269] width 130 height 22
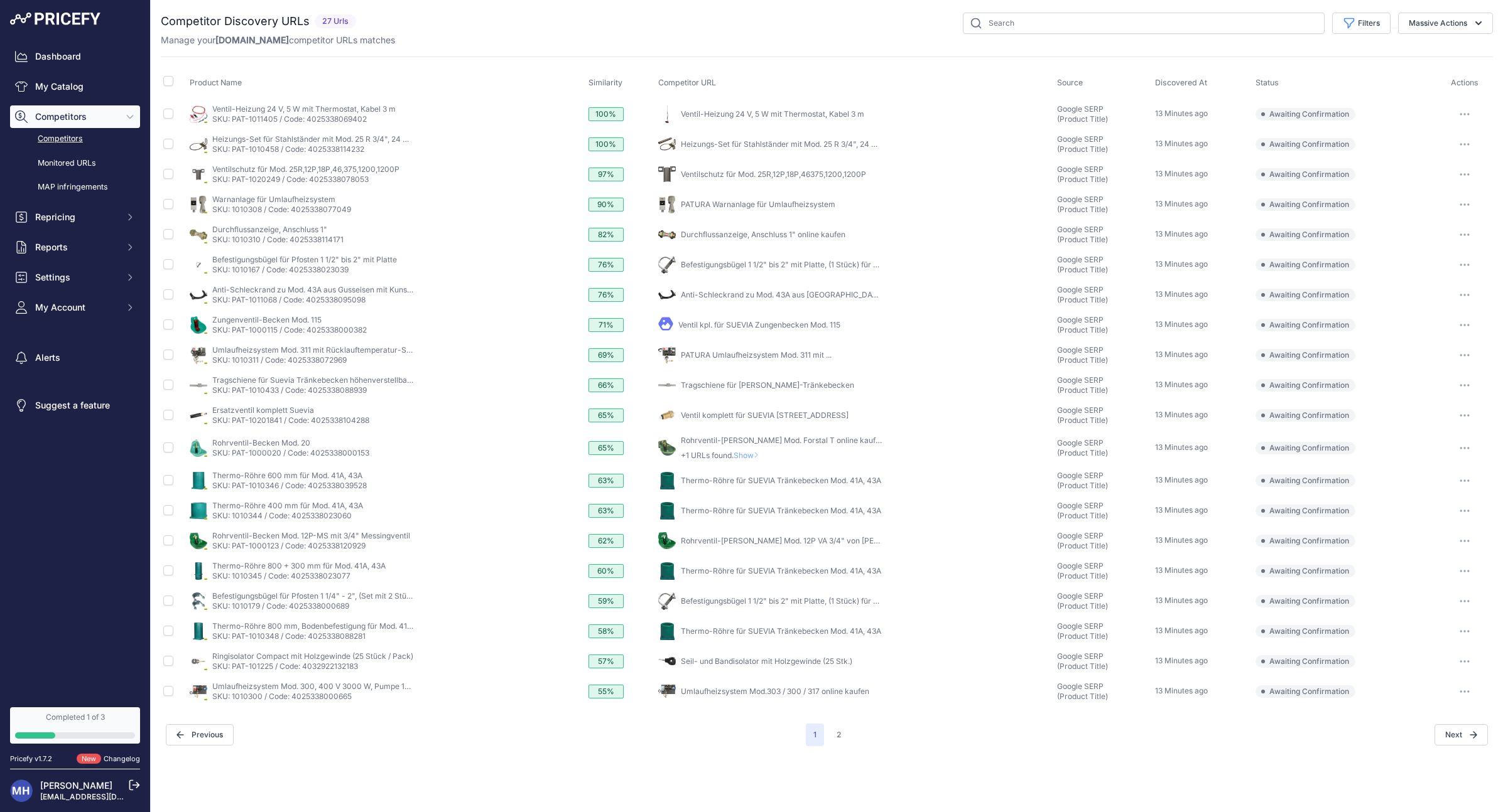
click at [837, 735] on button "2" at bounding box center [838, 735] width 19 height 23
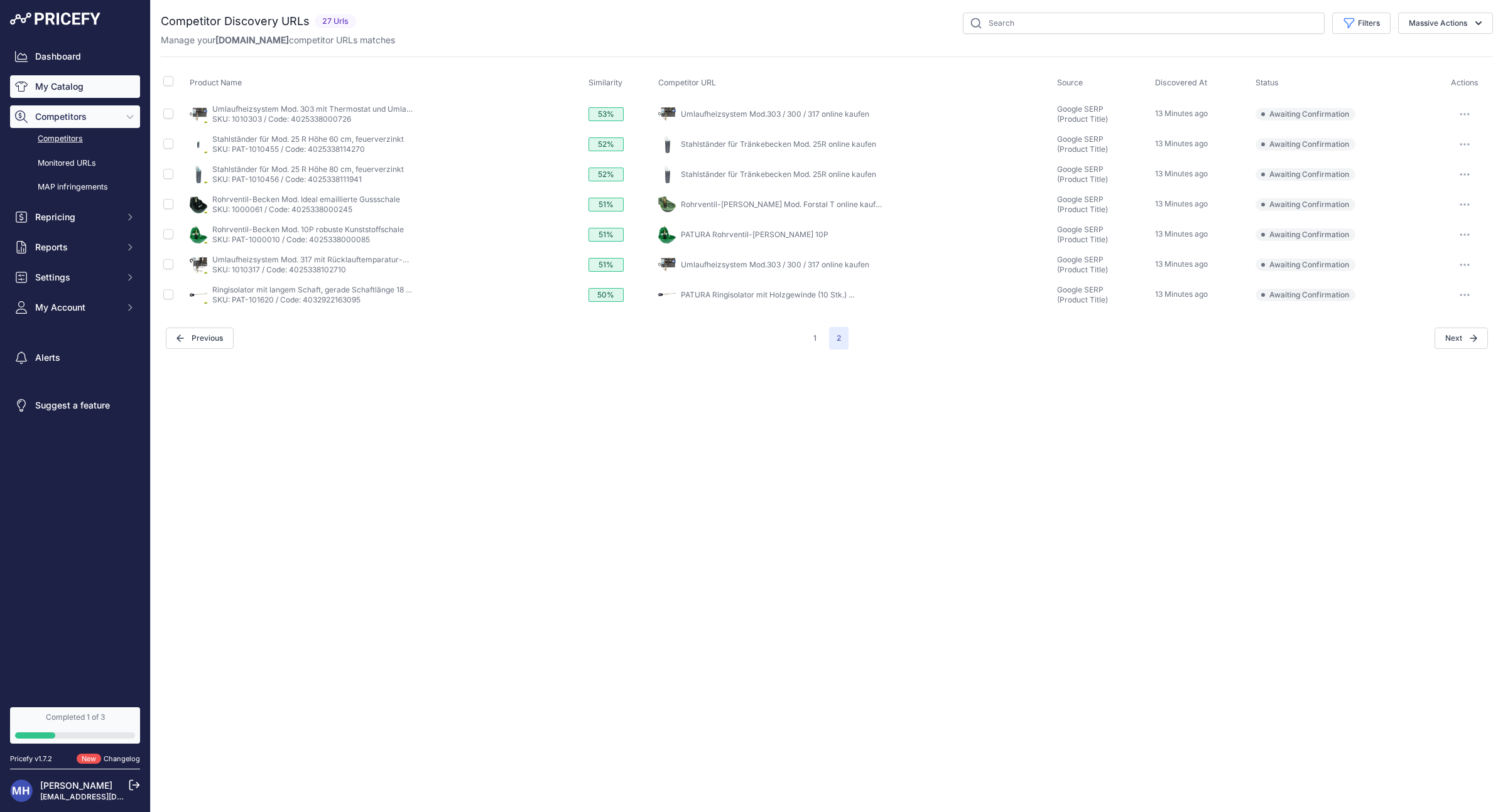
click at [63, 84] on link "My Catalog" at bounding box center [74, 86] width 130 height 23
click at [109, 93] on link "My Catalog" at bounding box center [74, 86] width 130 height 23
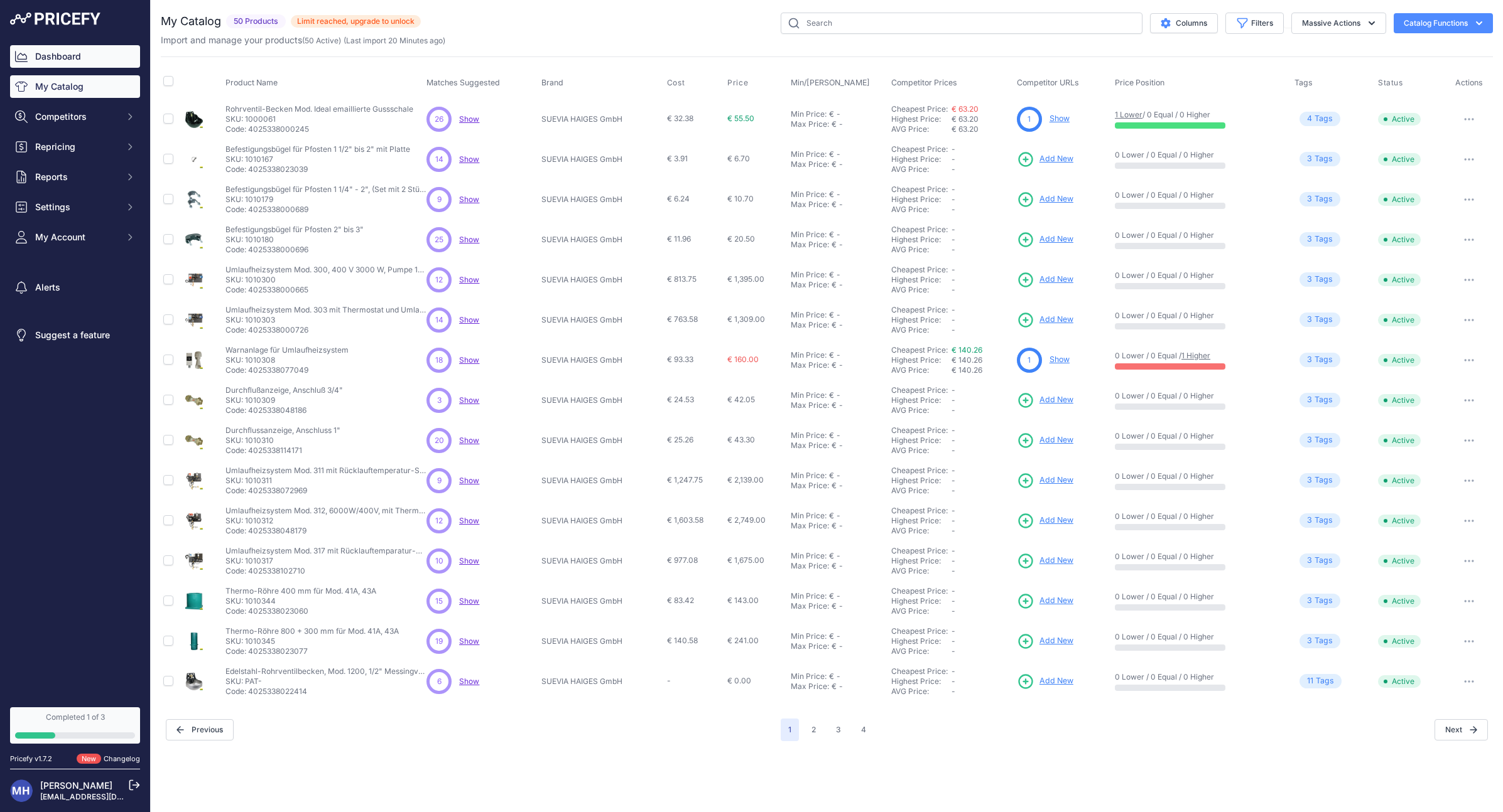
click at [71, 57] on link "Dashboard" at bounding box center [74, 57] width 130 height 23
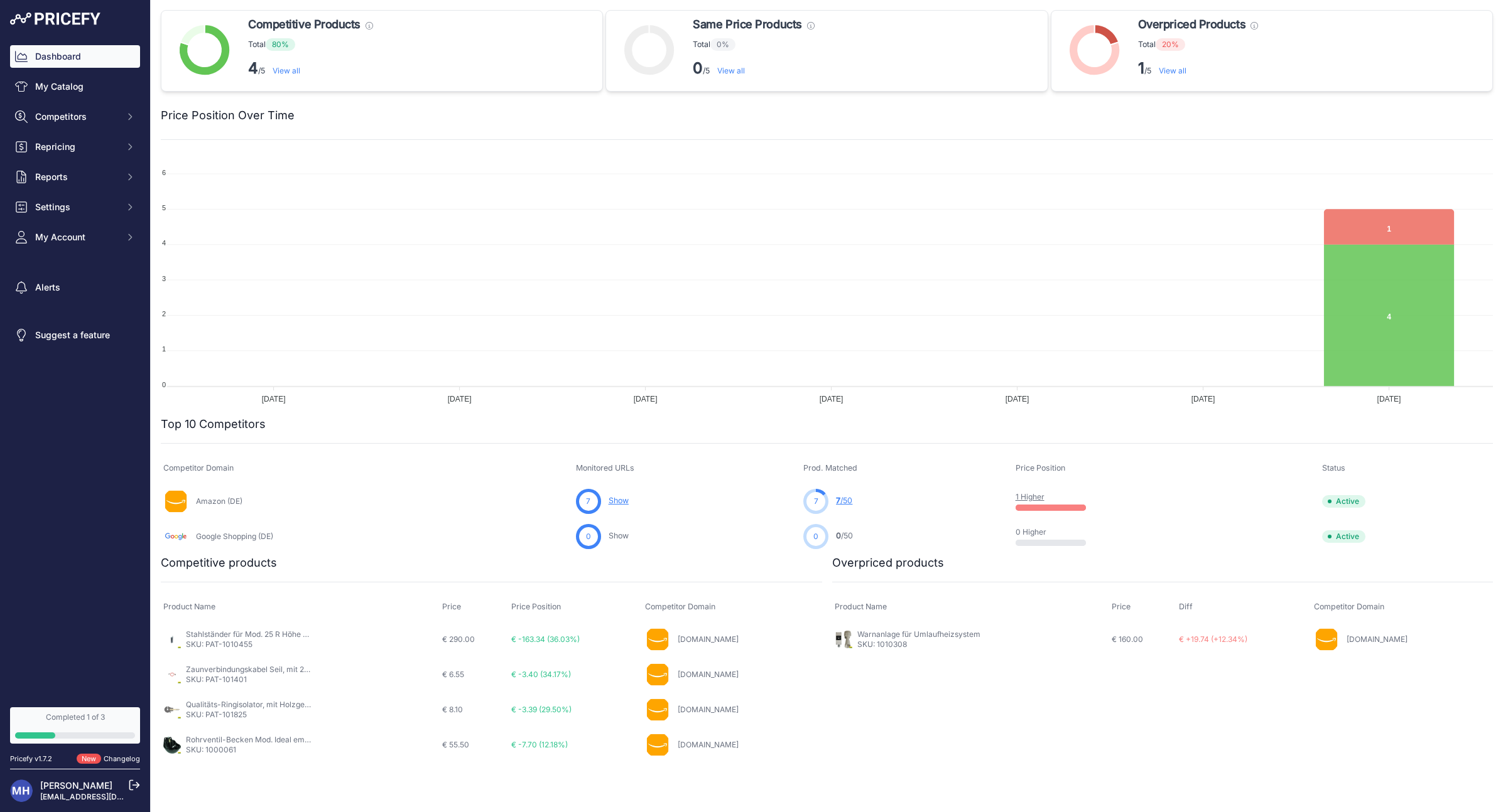
click at [731, 640] on link "Amazon.de" at bounding box center [708, 639] width 61 height 10
click at [723, 743] on link "Amazon.de" at bounding box center [708, 745] width 61 height 10
click at [730, 741] on link "Amazon.de" at bounding box center [708, 745] width 61 height 10
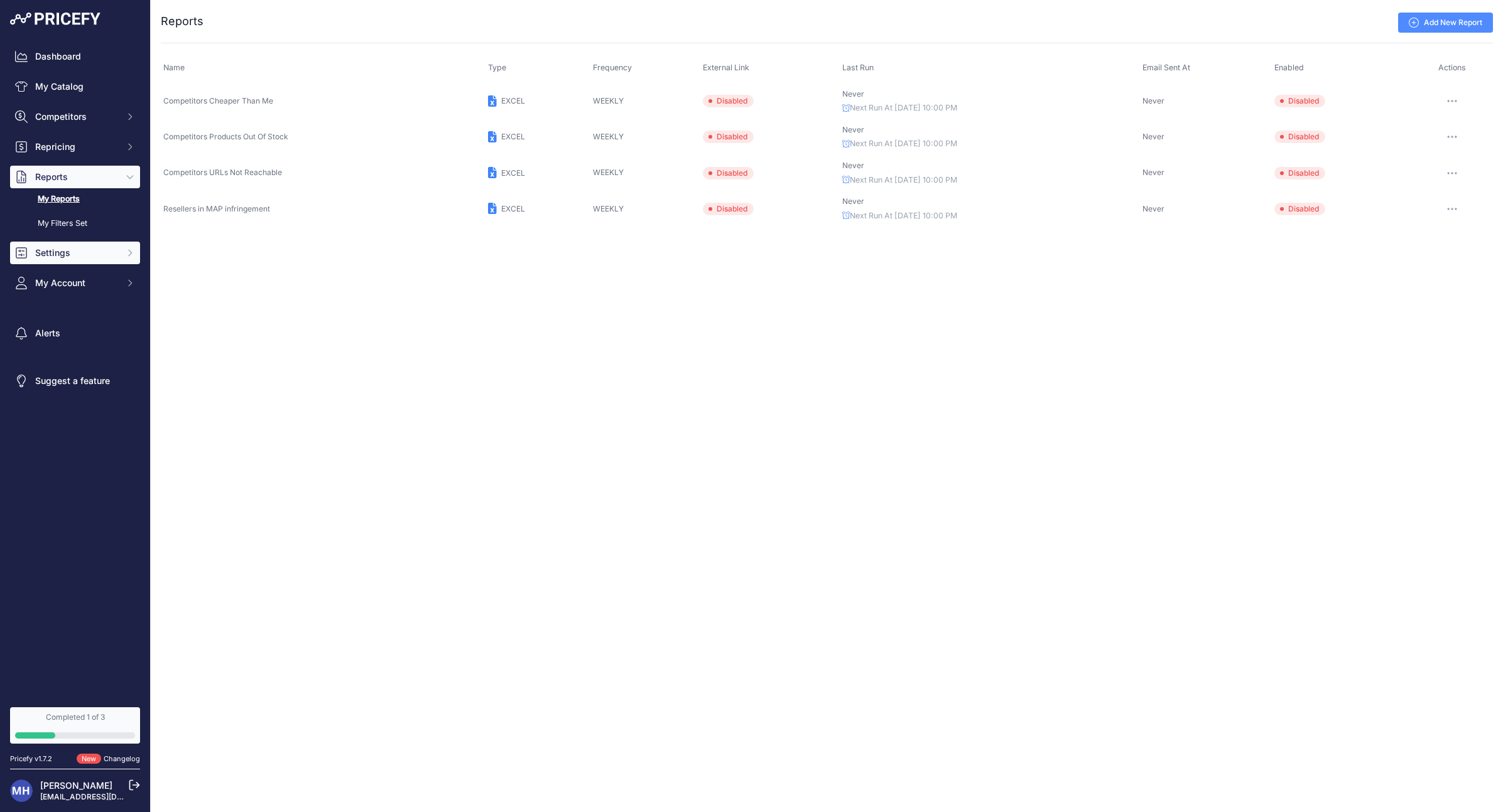
click at [64, 255] on span "Settings" at bounding box center [77, 252] width 83 height 12
click at [77, 353] on link "Product Feed" at bounding box center [74, 360] width 130 height 22
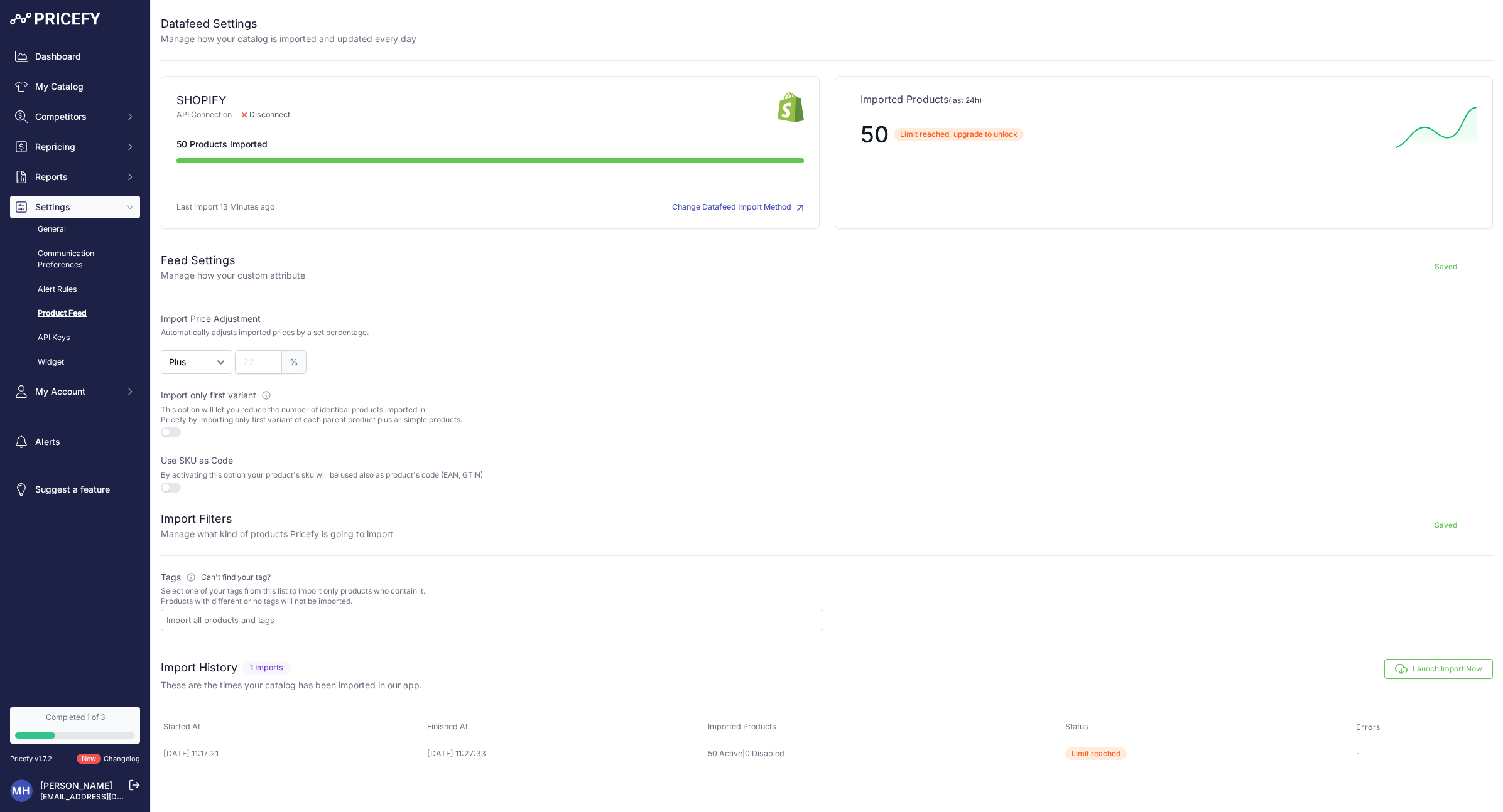
click at [804, 209] on icon "button" at bounding box center [800, 208] width 8 height 8
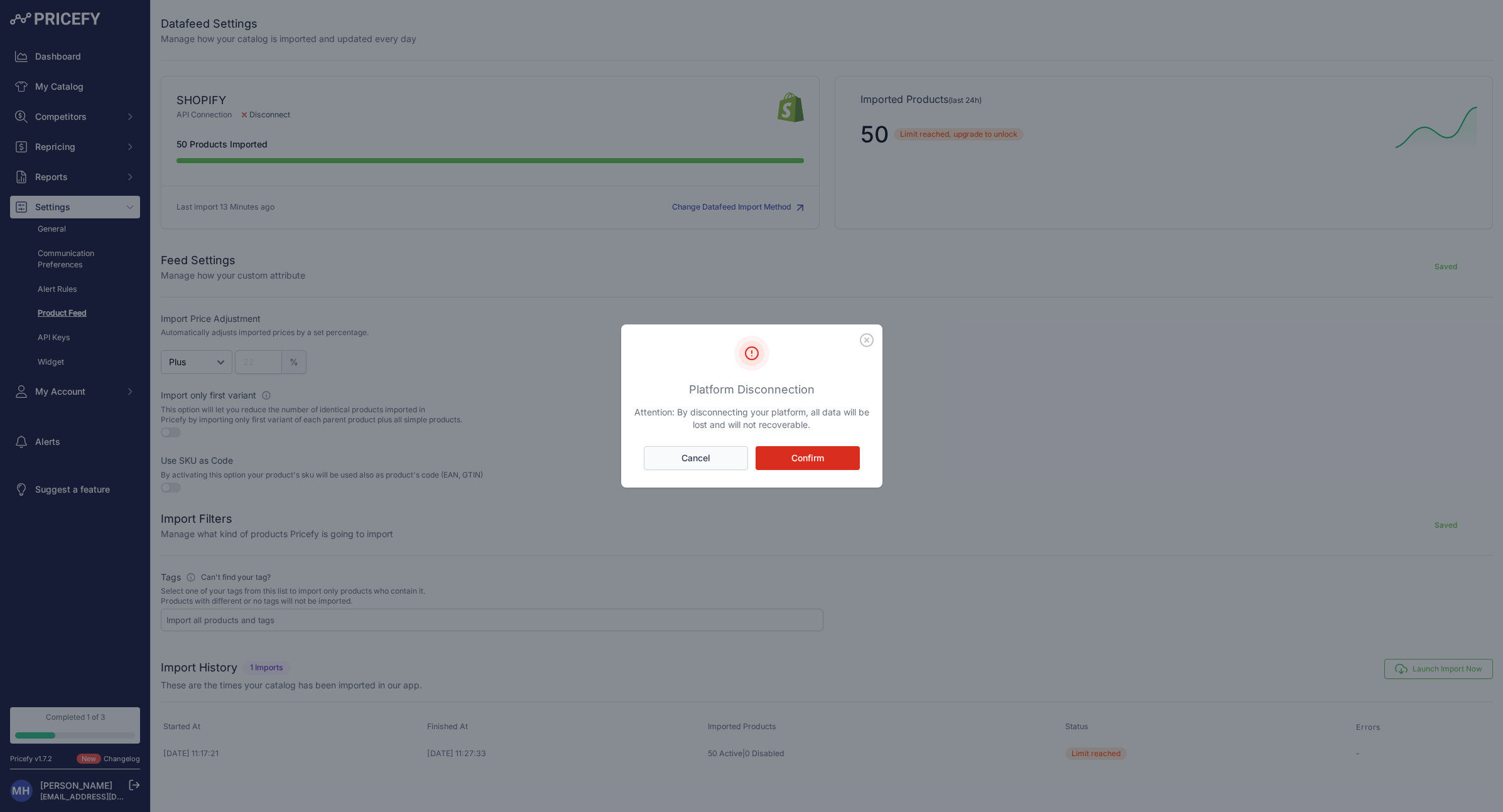
click at [731, 453] on button "Cancel" at bounding box center [695, 458] width 105 height 24
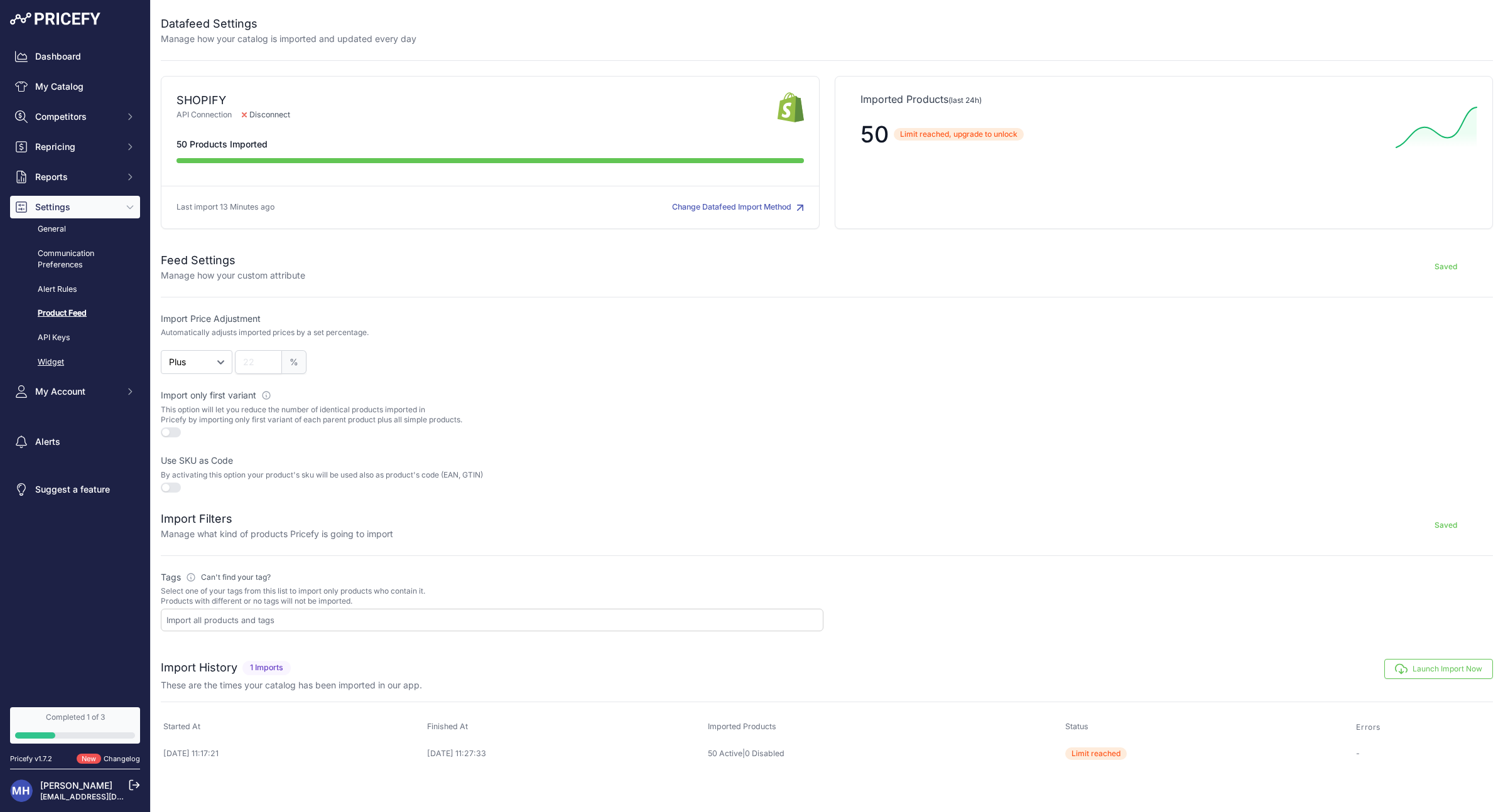
click at [54, 362] on link "Widget" at bounding box center [74, 362] width 130 height 22
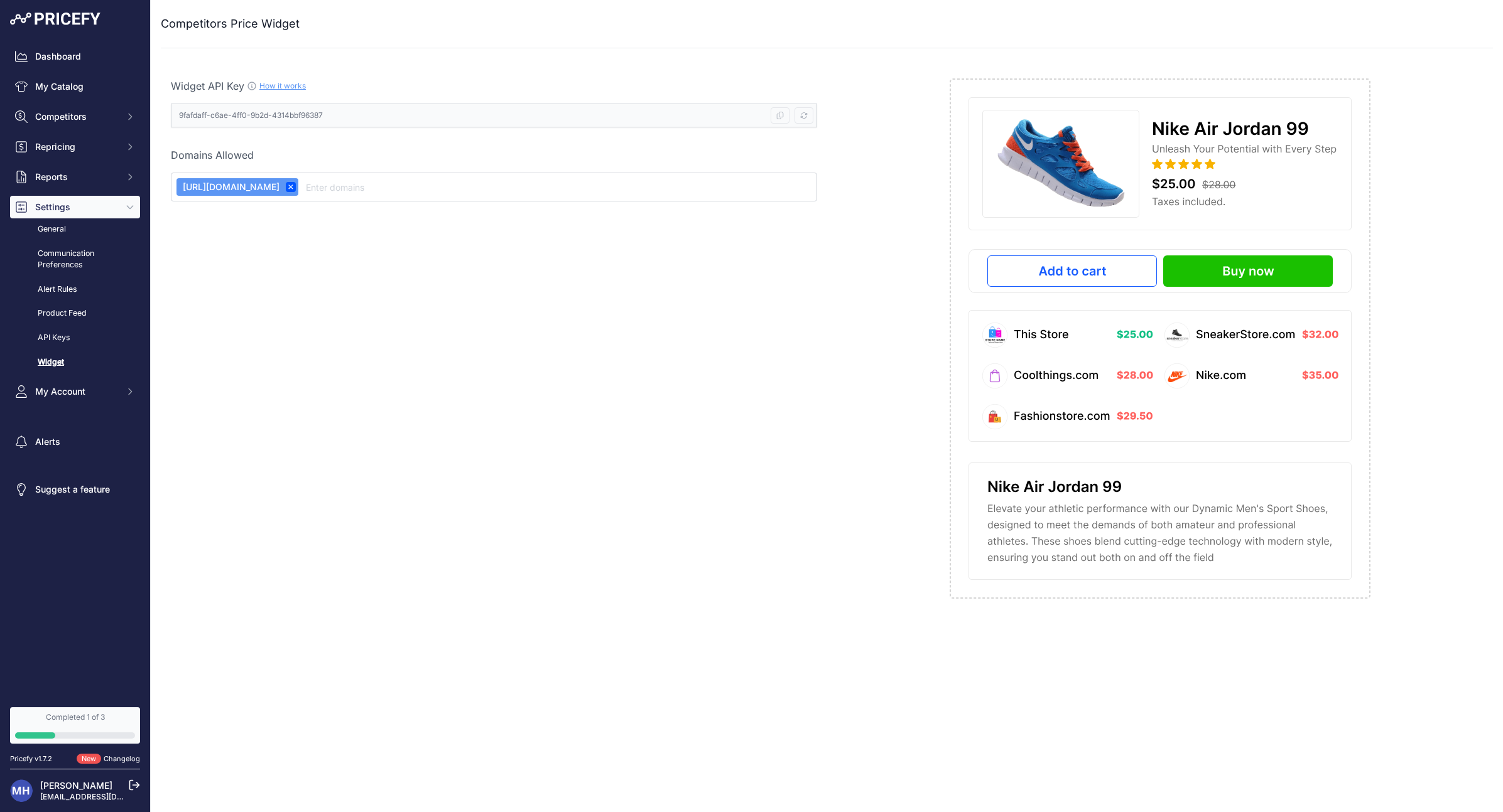
click at [1083, 262] on img at bounding box center [1160, 339] width 421 height 520
click at [299, 86] on link "How it works" at bounding box center [282, 85] width 46 height 10
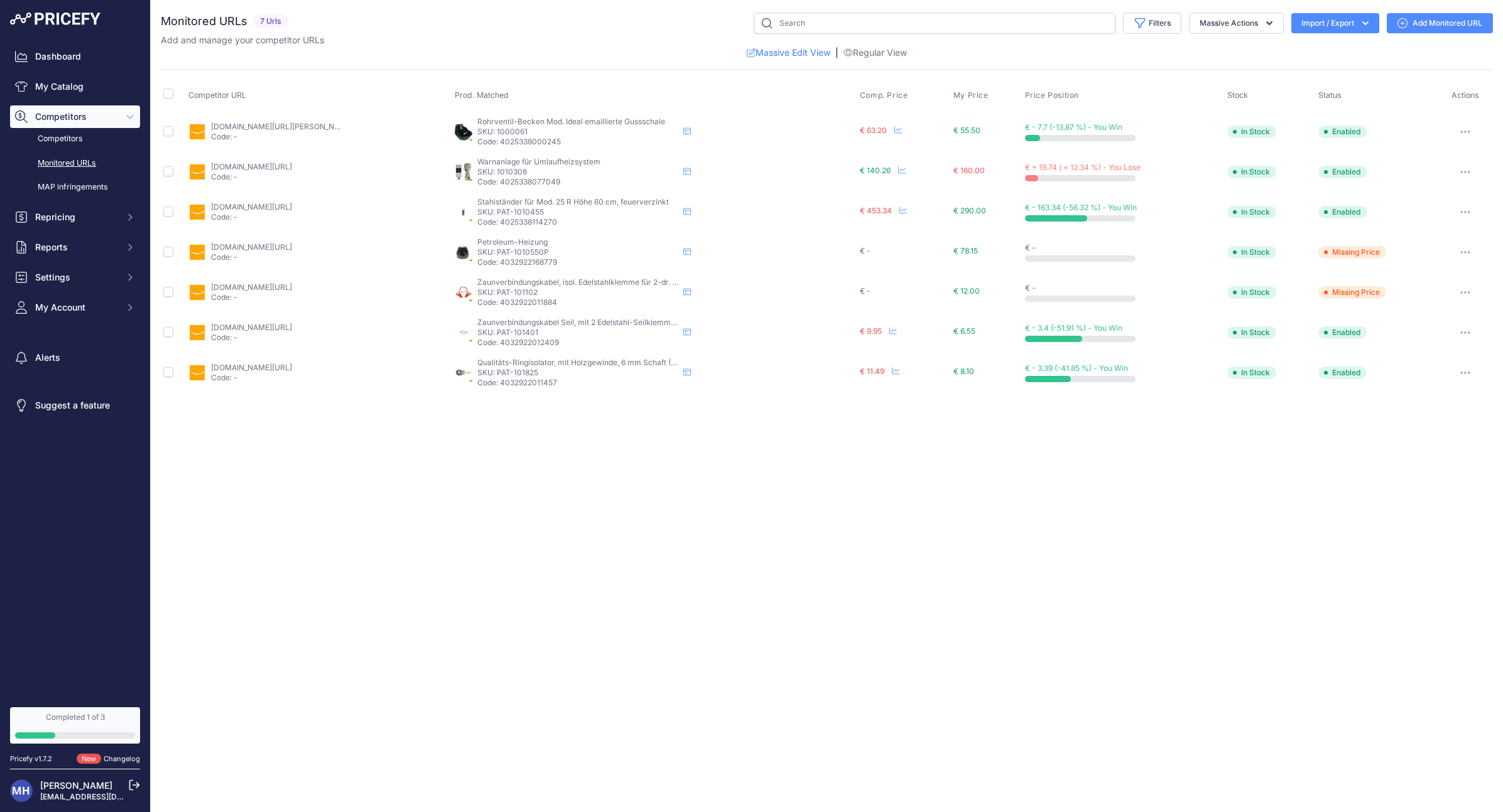
click at [1339, 26] on button "Import / Export" at bounding box center [1336, 23] width 88 height 20
click at [1317, 73] on div "Export" at bounding box center [1334, 72] width 101 height 23
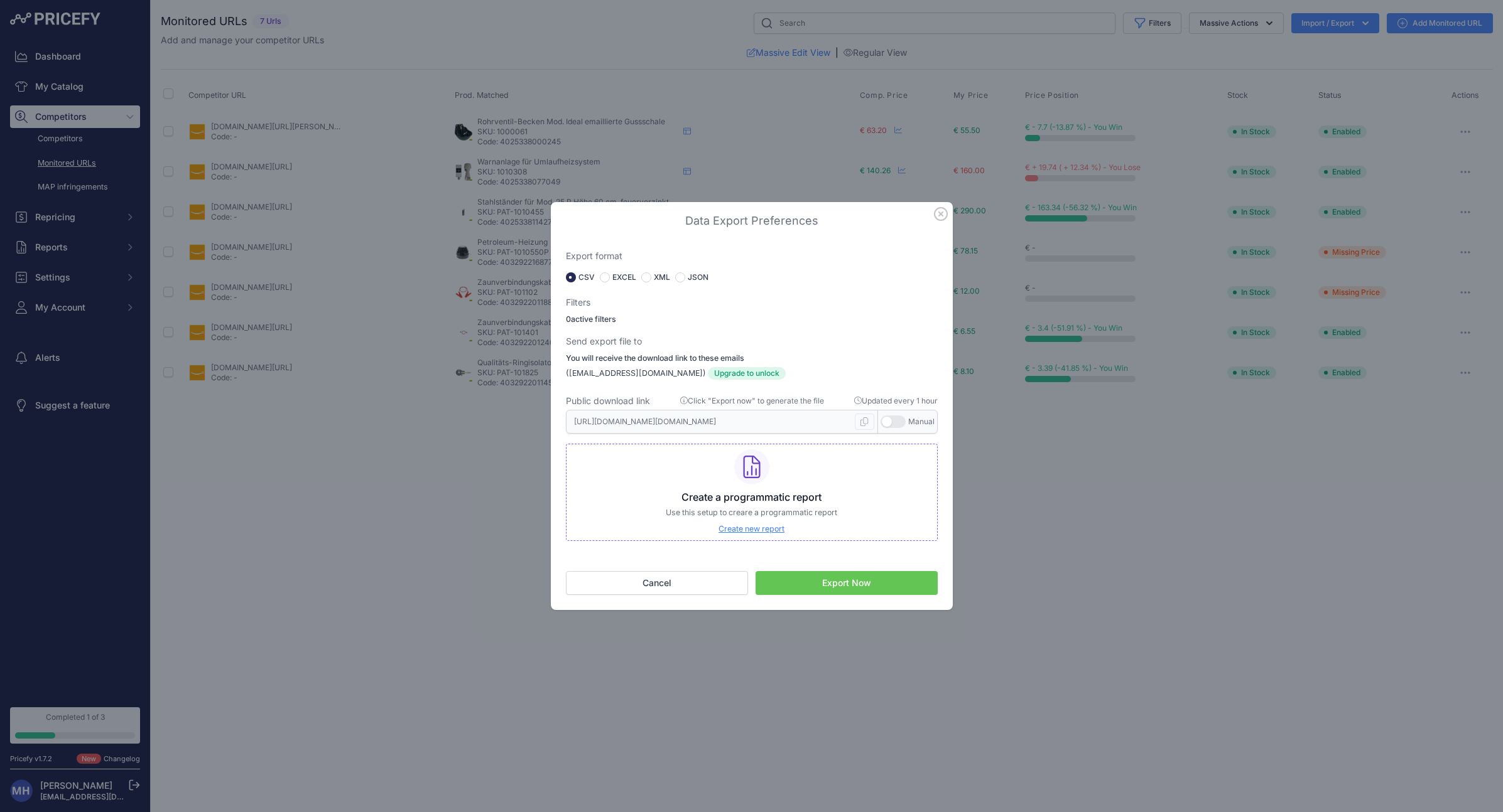
click at [941, 217] on icon "button" at bounding box center [941, 214] width 13 height 13
